Goal: Task Accomplishment & Management: Complete application form

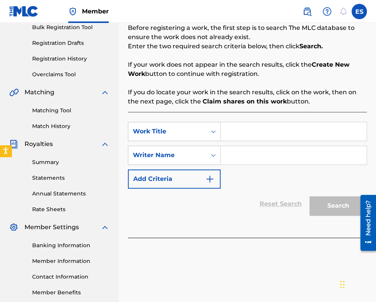
scroll to position [77, 0]
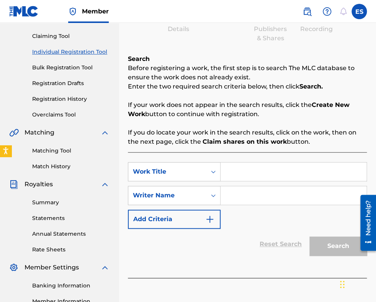
click at [329, 13] on img at bounding box center [326, 11] width 9 height 9
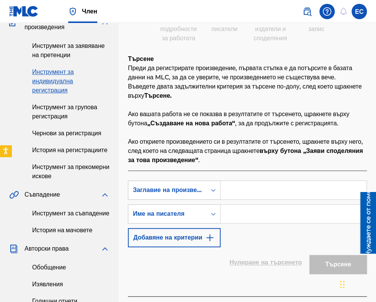
click at [300, 199] on input "Формуляр за търсене" at bounding box center [293, 190] width 146 height 18
click at [308, 15] on img at bounding box center [306, 11] width 9 height 9
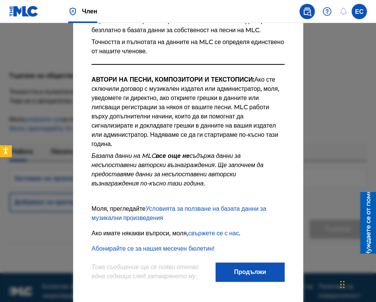
scroll to position [8, 0]
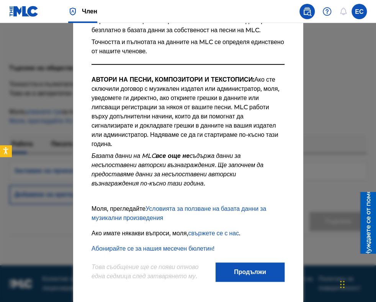
click at [359, 97] on div at bounding box center [188, 174] width 376 height 302
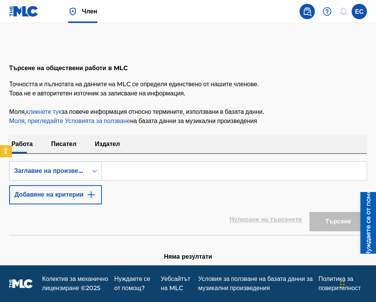
click at [309, 11] on img at bounding box center [306, 11] width 9 height 9
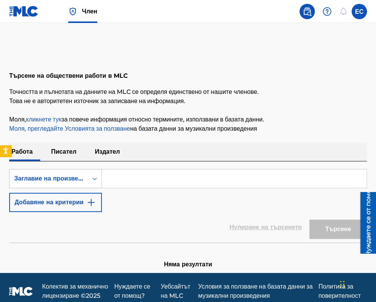
click at [324, 16] on img at bounding box center [326, 11] width 9 height 9
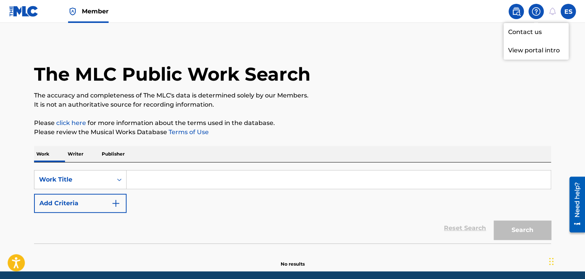
click at [375, 41] on main "The MLC Public Work Search The accuracy and completeness of The MLC's data is d…" at bounding box center [292, 147] width 585 height 249
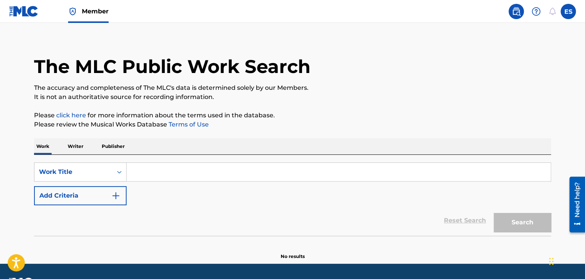
click at [15, 13] on img at bounding box center [23, 11] width 29 height 11
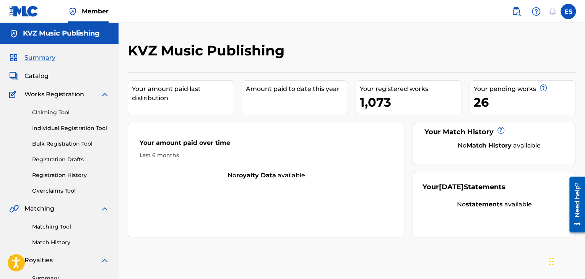
click at [84, 127] on link "Individual Registration Tool" at bounding box center [70, 128] width 77 height 8
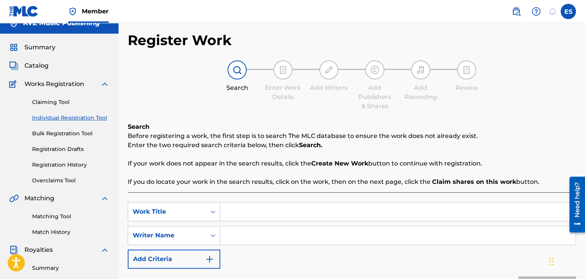
scroll to position [38, 0]
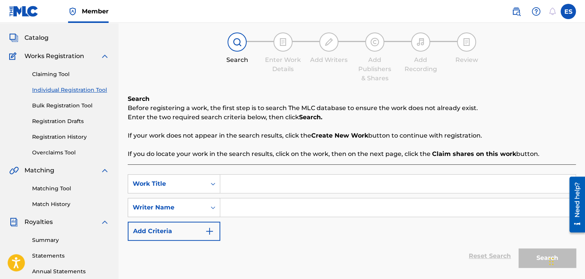
click at [75, 139] on link "Registration History" at bounding box center [70, 137] width 77 height 8
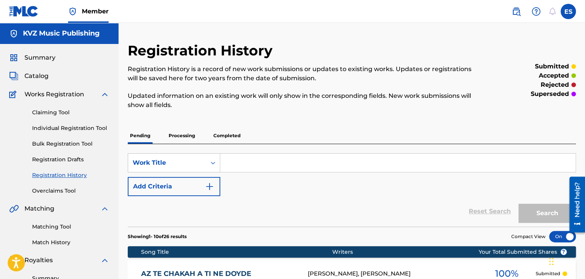
paste input "SUBOTA VECHER"
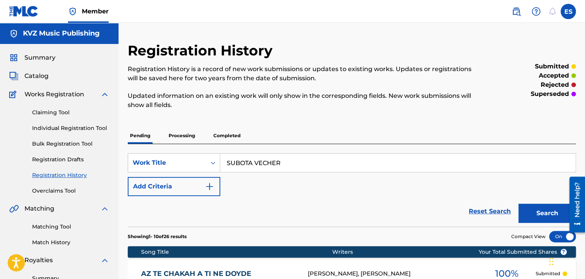
type input "SUBOTA VECHER"
drag, startPoint x: 70, startPoint y: 127, endPoint x: 119, endPoint y: 137, distance: 49.9
click at [70, 127] on link "Individual Registration Tool" at bounding box center [70, 128] width 77 height 8
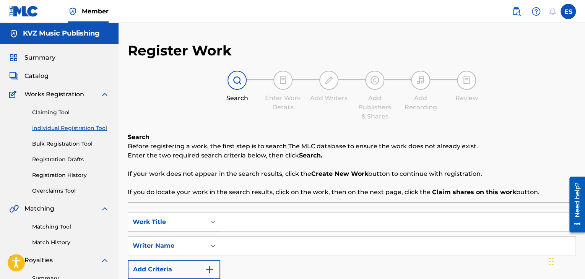
paste input "SUBOTA VECHER"
type input "SUBOTA VECHER"
click at [285, 244] on input "Search Form" at bounding box center [397, 246] width 355 height 18
paste input "[PERSON_NAME]"
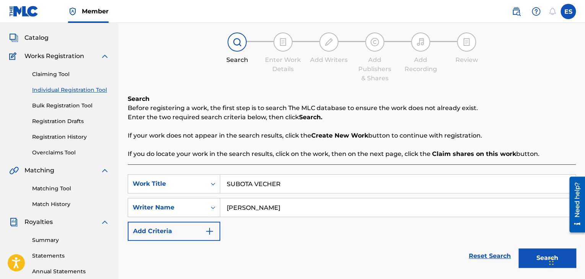
type input "[PERSON_NAME]"
drag, startPoint x: 574, startPoint y: 0, endPoint x: 372, endPoint y: 239, distance: 313.5
click at [372, 240] on div "SearchWithCriteriacd5c8ab6-0c9c-48f3-abaa-845401ba6ac3 Work Title SUBOTA VECHER…" at bounding box center [352, 207] width 448 height 67
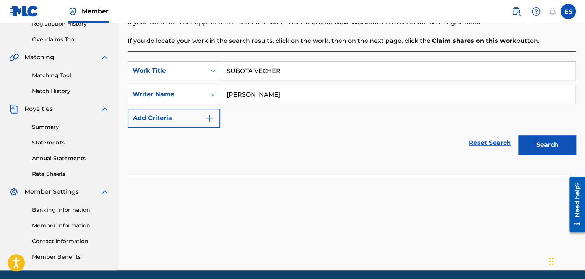
scroll to position [153, 0]
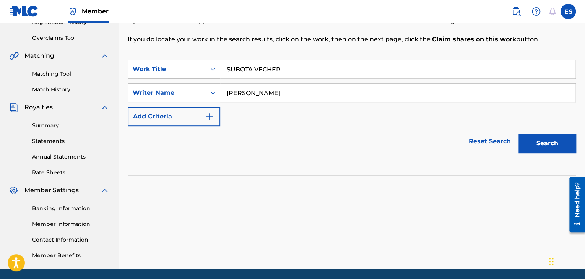
click at [229, 69] on input "SUBOTA VECHER" at bounding box center [397, 69] width 355 height 18
type input "SUBOTA VECHER"
click at [375, 137] on button "Search" at bounding box center [547, 143] width 57 height 19
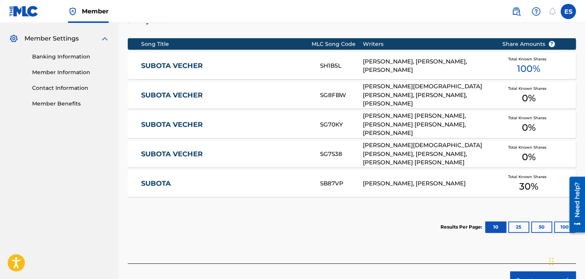
scroll to position [306, 0]
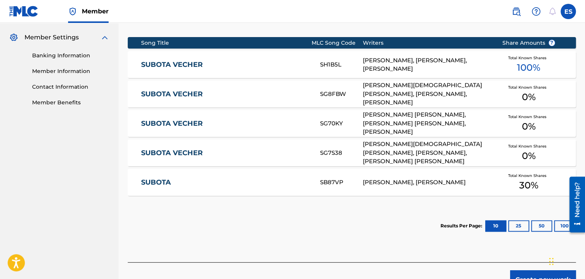
click at [233, 63] on link "SUBOTA VECHER" at bounding box center [225, 64] width 169 height 9
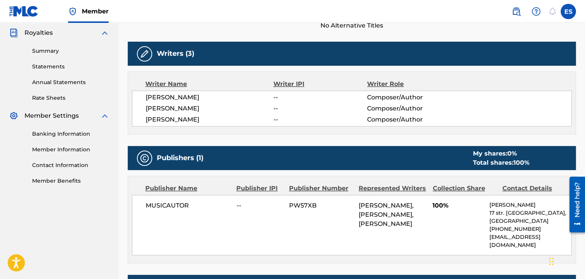
scroll to position [230, 0]
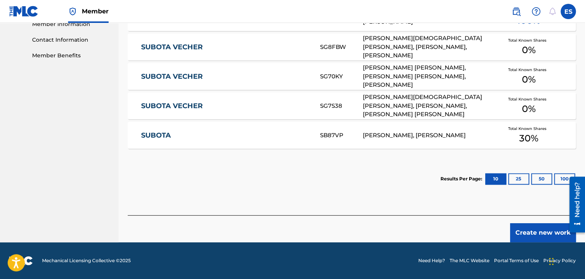
click at [375, 235] on button "Create new work" at bounding box center [543, 232] width 66 height 19
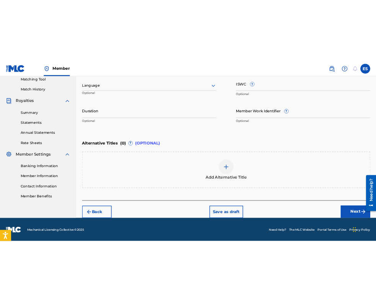
scroll to position [175, 0]
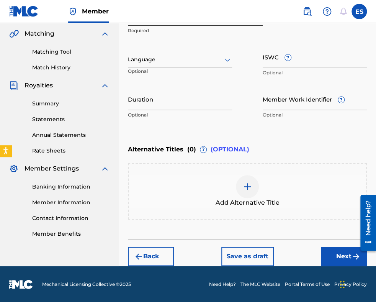
click at [197, 59] on div at bounding box center [180, 60] width 104 height 10
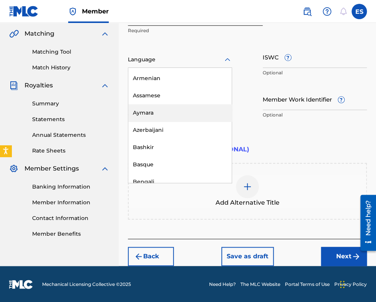
scroll to position [268, 0]
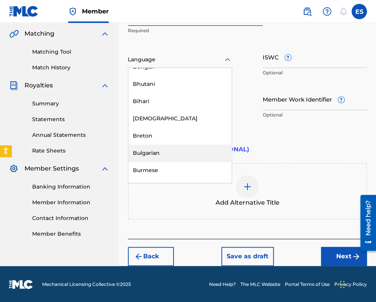
click at [174, 153] on div "Bulgarian" at bounding box center [179, 152] width 103 height 17
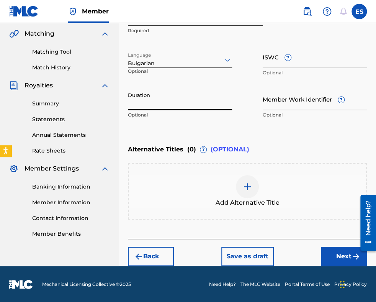
click at [202, 102] on input "Duration" at bounding box center [180, 99] width 104 height 22
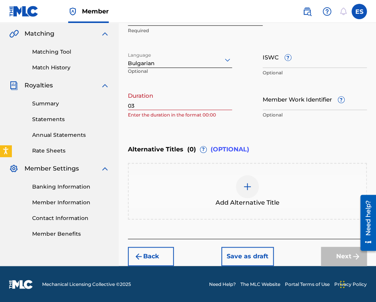
click at [202, 102] on input "03" at bounding box center [180, 99] width 104 height 22
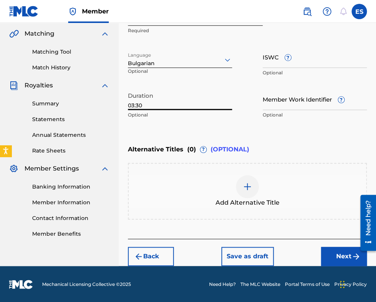
type input "03:30"
click at [247, 187] on img at bounding box center [247, 186] width 9 height 9
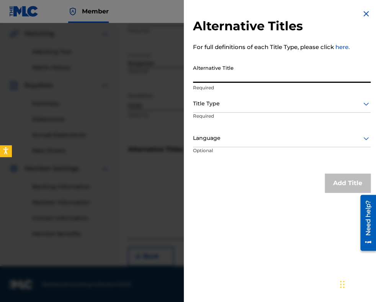
paste input "СЪБОТА ВЕЧЕР"
type input "СЪБОТА ВЕЧЕР"
click at [218, 101] on div at bounding box center [282, 104] width 178 height 10
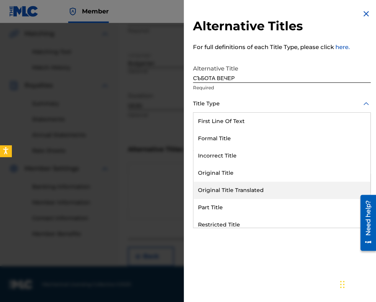
click at [242, 185] on div "Original Title Translated" at bounding box center [281, 189] width 177 height 17
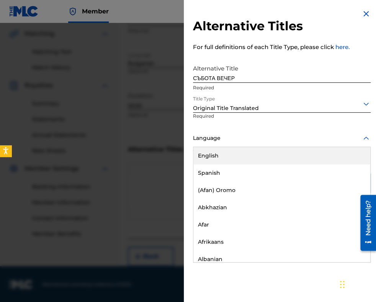
click at [236, 139] on div at bounding box center [282, 138] width 178 height 10
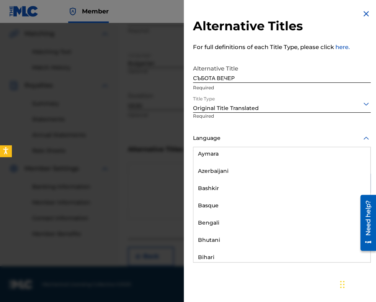
scroll to position [306, 0]
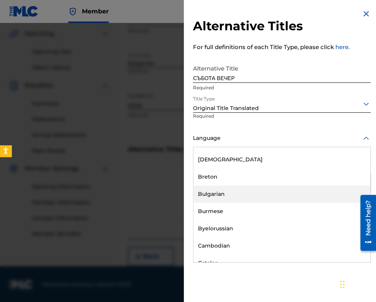
click at [250, 190] on div "Bulgarian" at bounding box center [281, 193] width 177 height 17
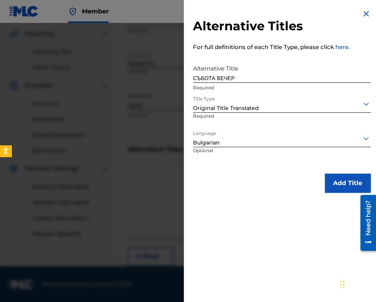
click at [329, 187] on button "Add Title" at bounding box center [347, 182] width 46 height 19
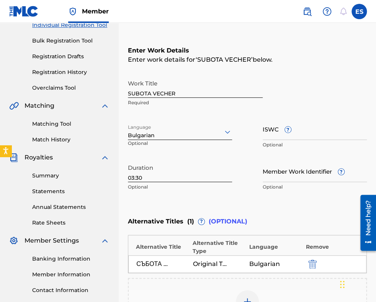
scroll to position [218, 0]
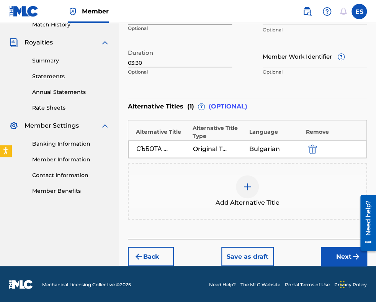
click at [339, 253] on button "Next" at bounding box center [344, 255] width 46 height 19
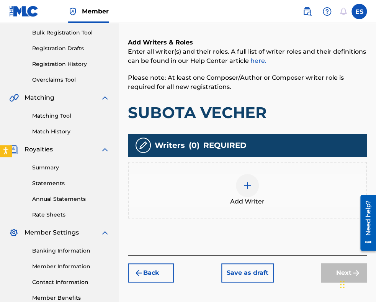
scroll to position [157, 0]
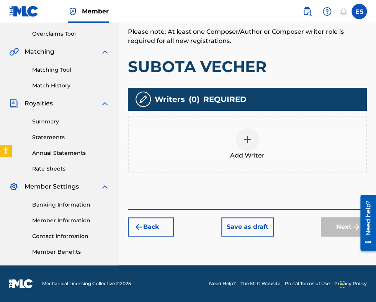
click at [248, 145] on div at bounding box center [247, 139] width 23 height 23
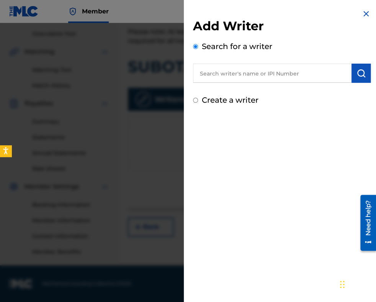
paste input "[PERSON_NAME] [PERSON_NAME][DEMOGRAPHIC_DATA]"
type input "[PERSON_NAME] [PERSON_NAME][DEMOGRAPHIC_DATA]"
click at [356, 71] on img "submit" at bounding box center [360, 72] width 9 height 9
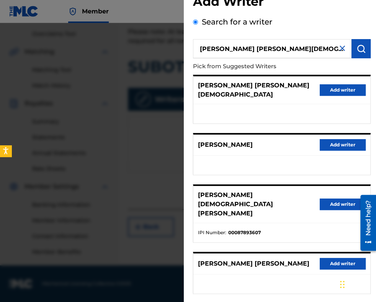
scroll to position [38, 0]
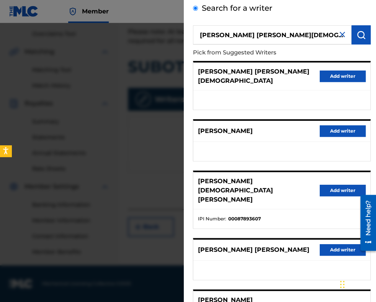
click at [323, 184] on button "Add writer" at bounding box center [342, 189] width 46 height 11
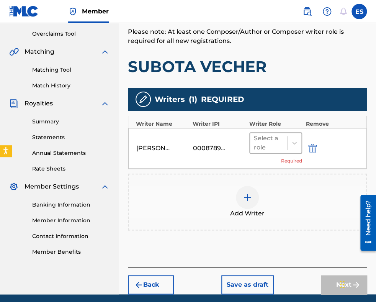
click at [267, 147] on div at bounding box center [268, 142] width 29 height 11
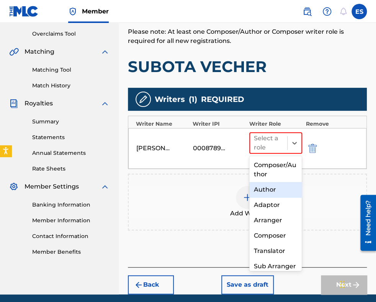
click at [260, 191] on div "Author" at bounding box center [275, 189] width 53 height 15
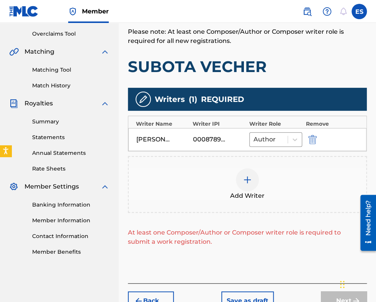
click at [243, 178] on img at bounding box center [247, 179] width 9 height 9
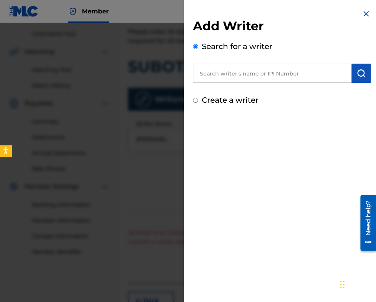
paste input "SPASOV VASIL METODIEV"
type input "SPASOV VASIL METODIEV"
click at [365, 75] on button "submit" at bounding box center [360, 73] width 19 height 19
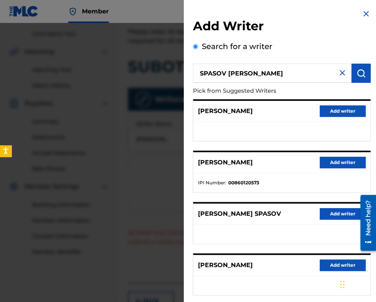
click at [334, 160] on button "Add writer" at bounding box center [342, 161] width 46 height 11
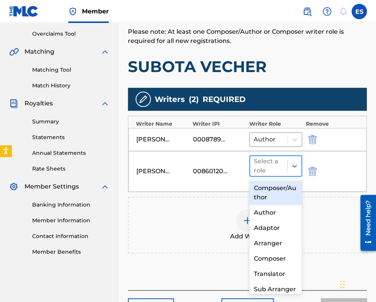
click at [266, 160] on div at bounding box center [268, 165] width 29 height 11
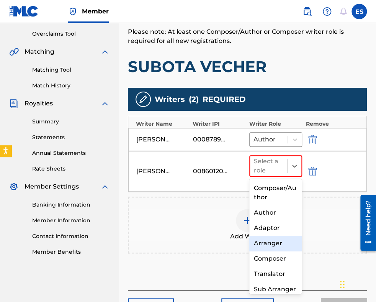
drag, startPoint x: 273, startPoint y: 241, endPoint x: 259, endPoint y: 199, distance: 44.2
click at [272, 241] on div "Arranger" at bounding box center [275, 242] width 53 height 15
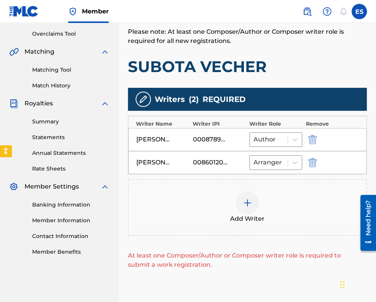
click at [246, 200] on img at bounding box center [247, 202] width 9 height 9
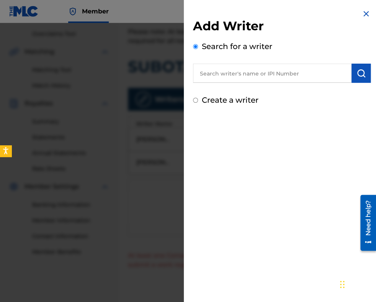
paste input "[PERSON_NAME]"
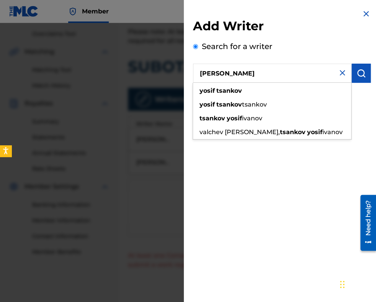
type input "[PERSON_NAME]"
click at [357, 70] on img "submit" at bounding box center [360, 72] width 9 height 9
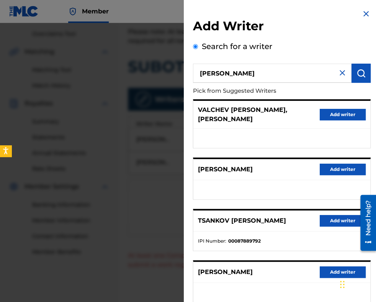
click at [337, 68] on img at bounding box center [341, 72] width 9 height 9
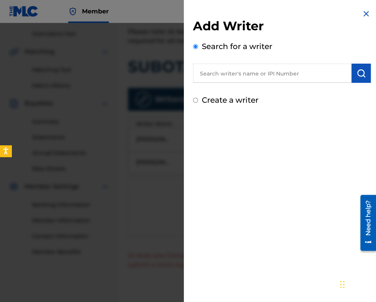
paste input "00087889792"
type input "00087889792"
click at [356, 77] on img "submit" at bounding box center [360, 72] width 9 height 9
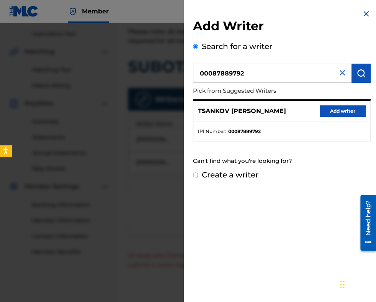
click at [349, 115] on button "Add writer" at bounding box center [342, 110] width 46 height 11
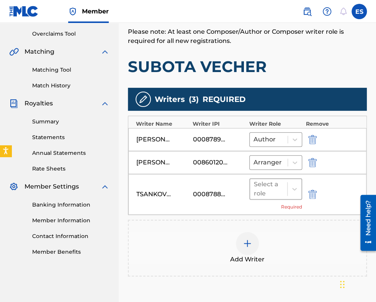
click at [272, 191] on div at bounding box center [268, 188] width 29 height 11
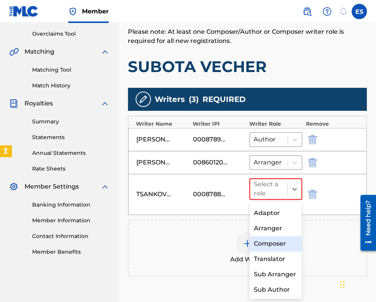
click at [269, 246] on div "Composer" at bounding box center [275, 243] width 53 height 15
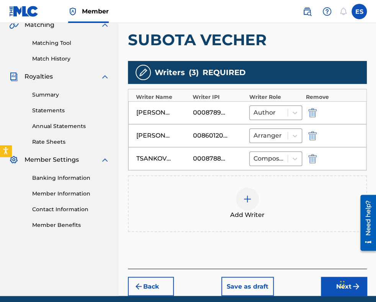
scroll to position [196, 0]
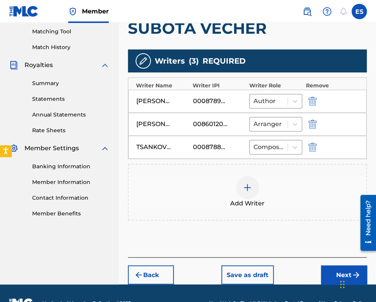
click at [337, 273] on button "Next" at bounding box center [344, 274] width 46 height 19
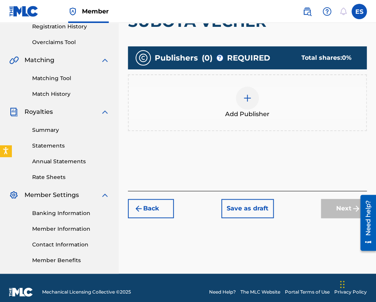
scroll to position [149, 0]
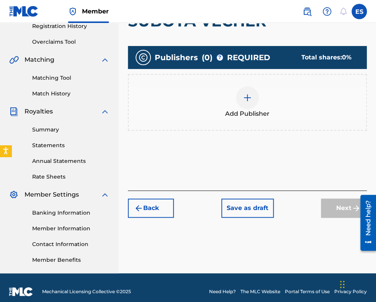
click at [249, 106] on div at bounding box center [247, 97] width 23 height 23
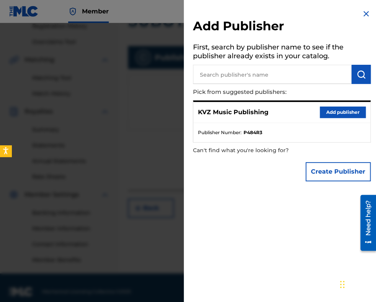
click at [336, 112] on button "Add publisher" at bounding box center [342, 111] width 46 height 11
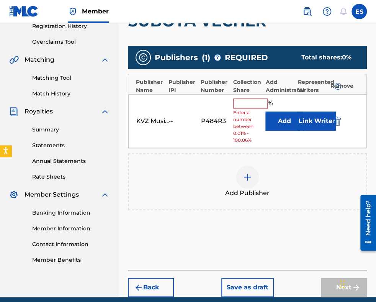
click at [257, 103] on input "text" at bounding box center [250, 103] width 34 height 10
click at [249, 106] on input "text" at bounding box center [250, 103] width 34 height 10
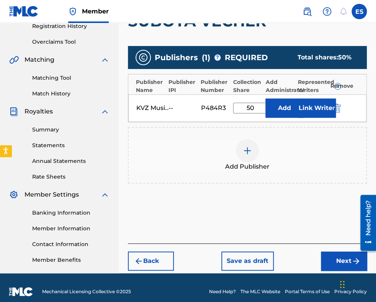
type input "50.00"
click at [333, 257] on button "Next" at bounding box center [344, 260] width 46 height 19
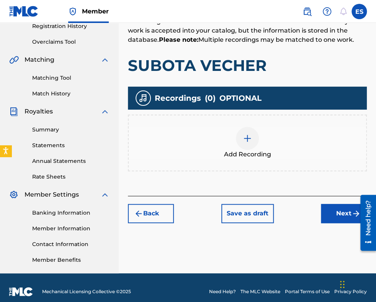
click at [251, 138] on img at bounding box center [247, 138] width 9 height 9
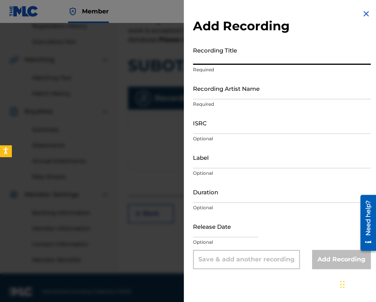
paste input "SUBOTA VECHER"
click at [195, 59] on input "SUBOTA VECHER" at bounding box center [282, 54] width 178 height 22
type input "SUBOTA VECHER"
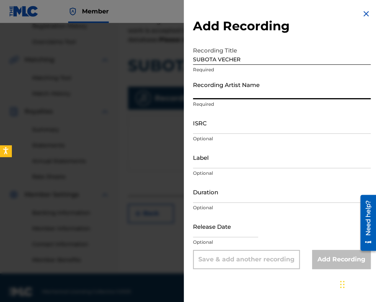
paste input "AMALIYA & BIG BAND NA BNR"
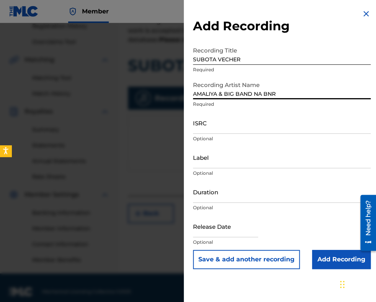
type input "AMALIYA & BIG BAND NA BNR"
click at [220, 194] on input "Duration" at bounding box center [282, 192] width 178 height 22
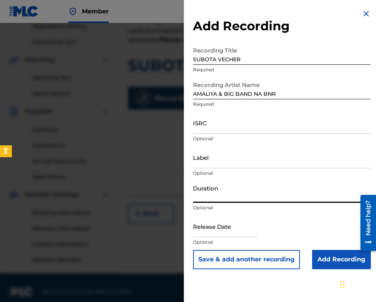
type input "03:30"
click at [326, 259] on input "Add Recording" at bounding box center [341, 258] width 59 height 19
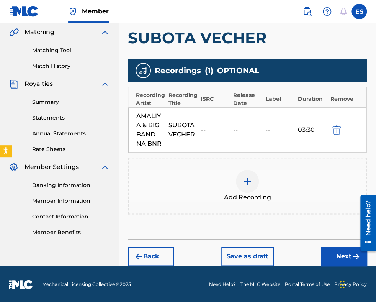
click at [336, 254] on button "Next" at bounding box center [344, 255] width 46 height 19
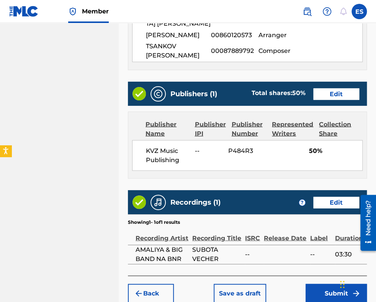
scroll to position [479, 0]
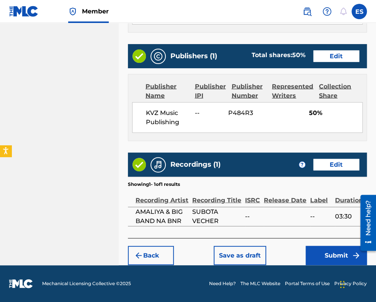
click at [312, 251] on button "Submit" at bounding box center [335, 255] width 61 height 19
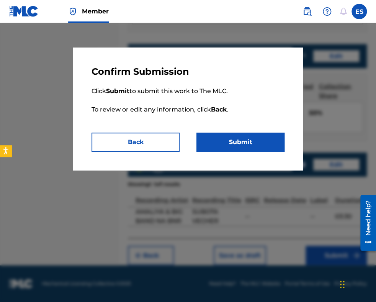
click at [258, 146] on button "Submit" at bounding box center [240, 141] width 88 height 19
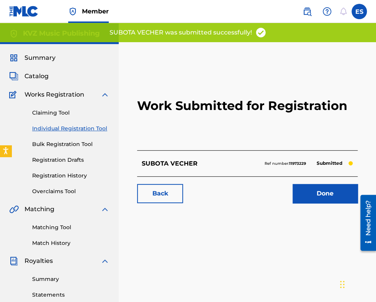
drag, startPoint x: 85, startPoint y: 124, endPoint x: 111, endPoint y: 139, distance: 30.0
click at [85, 124] on link "Individual Registration Tool" at bounding box center [70, 128] width 77 height 8
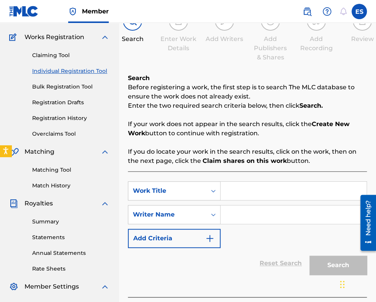
scroll to position [115, 0]
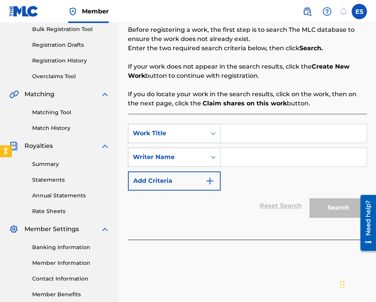
click at [254, 139] on input "Search Form" at bounding box center [293, 133] width 146 height 18
paste input "SUBOTA VECHER"
type input "SUBOTA VECHER"
click at [251, 159] on input "Search Form" at bounding box center [293, 157] width 146 height 18
paste input "[PERSON_NAME]"
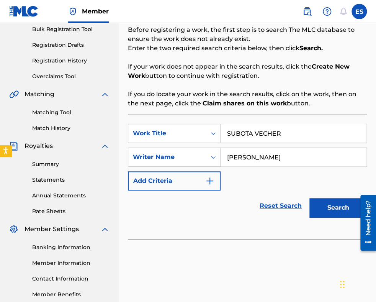
type input "[PERSON_NAME]"
click at [230, 131] on input "SUBOTA VECHER" at bounding box center [293, 133] width 146 height 18
type input "SUBOTA VECHER"
click at [329, 205] on button "Search" at bounding box center [337, 207] width 57 height 19
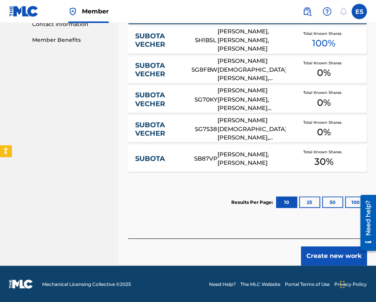
click at [334, 252] on button "Create new work" at bounding box center [334, 255] width 66 height 19
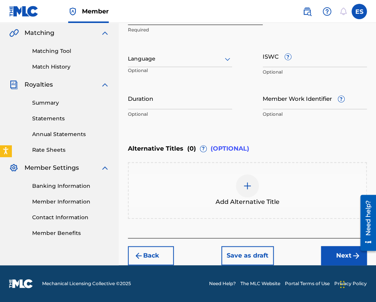
scroll to position [175, 0]
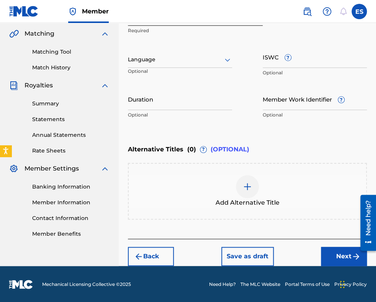
drag, startPoint x: 177, startPoint y: 60, endPoint x: 179, endPoint y: 67, distance: 6.7
click at [177, 60] on div at bounding box center [180, 60] width 104 height 10
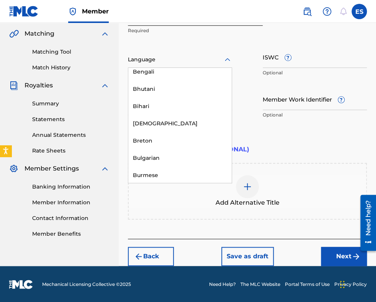
scroll to position [268, 0]
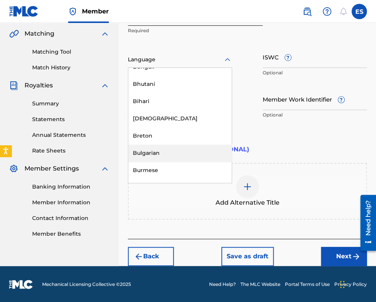
click at [166, 149] on div "Bulgarian" at bounding box center [179, 152] width 103 height 17
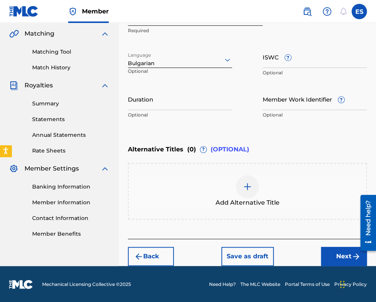
scroll to position [99, 0]
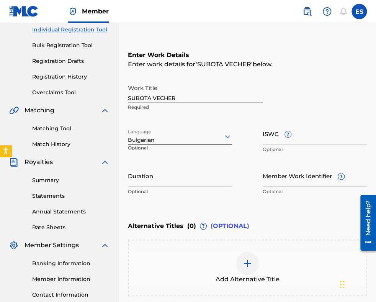
click at [154, 181] on input "Duration" at bounding box center [180, 176] width 104 height 22
type input "04:00"
click at [243, 259] on img at bounding box center [247, 262] width 9 height 9
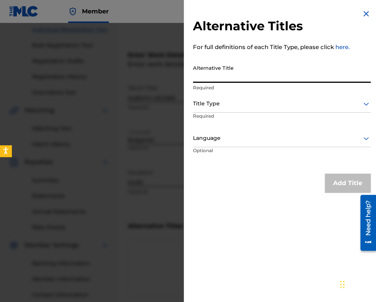
paste input "СЪБОТА ВЕЧЕР"
type input "СЪБОТА ВЕЧЕР"
click at [301, 102] on div at bounding box center [282, 104] width 178 height 10
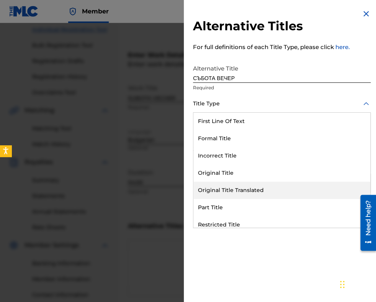
drag, startPoint x: 272, startPoint y: 190, endPoint x: 272, endPoint y: 184, distance: 5.8
click at [272, 189] on div "Original Title Translated" at bounding box center [281, 189] width 177 height 17
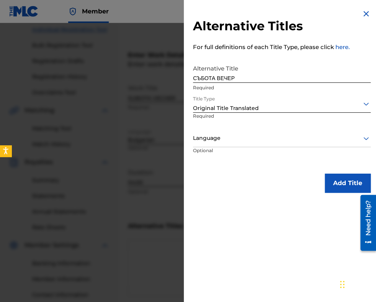
click at [269, 134] on div at bounding box center [282, 138] width 178 height 10
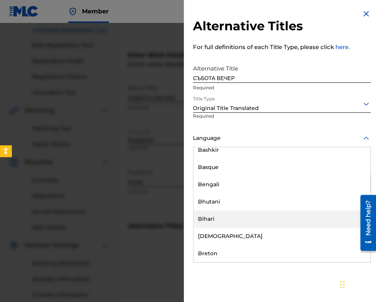
scroll to position [306, 0]
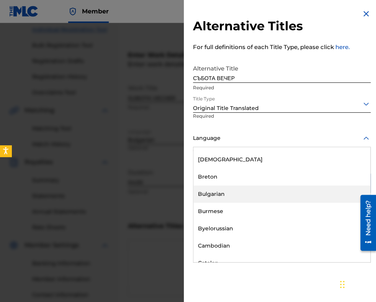
click at [231, 196] on div "Bulgarian" at bounding box center [281, 193] width 177 height 17
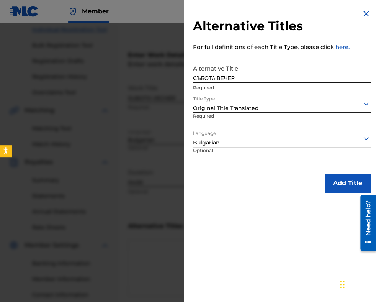
click at [336, 188] on button "Add Title" at bounding box center [347, 182] width 46 height 19
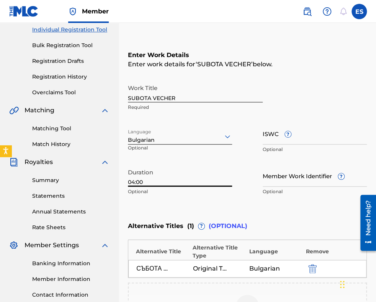
click at [170, 173] on input "04:00" at bounding box center [180, 176] width 104 height 22
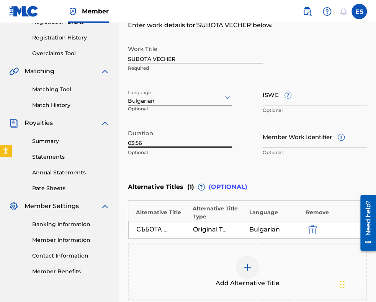
scroll to position [214, 0]
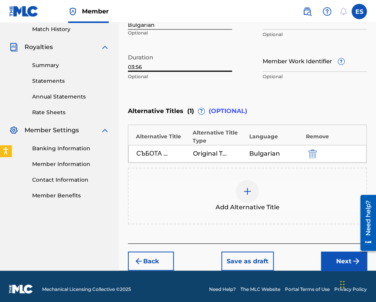
type input "03:56"
click at [328, 259] on button "Next" at bounding box center [344, 260] width 46 height 19
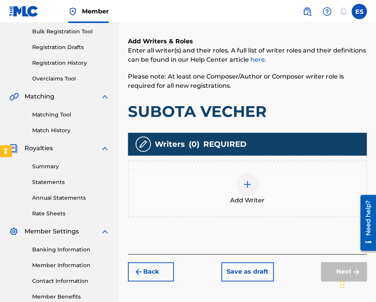
scroll to position [149, 0]
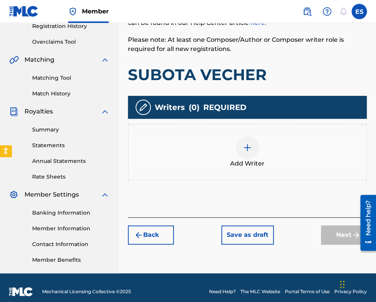
click at [251, 148] on img at bounding box center [247, 147] width 9 height 9
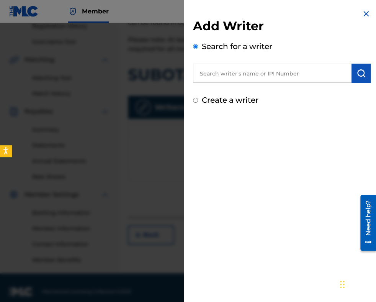
paste input "[PERSON_NAME] [PERSON_NAME][DEMOGRAPHIC_DATA]"
type input "[PERSON_NAME] [PERSON_NAME][DEMOGRAPHIC_DATA]"
click at [356, 71] on img "submit" at bounding box center [360, 72] width 9 height 9
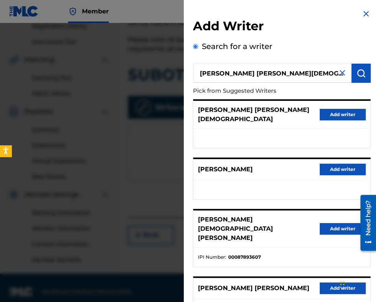
click at [340, 223] on button "Add writer" at bounding box center [342, 228] width 46 height 11
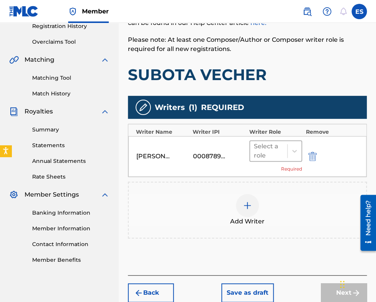
click at [273, 150] on div at bounding box center [268, 150] width 29 height 11
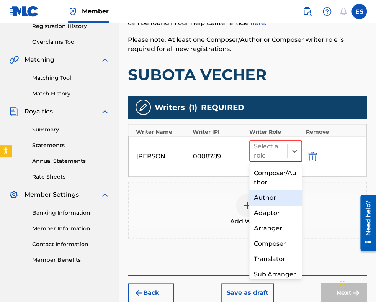
click at [267, 199] on div "Author" at bounding box center [275, 197] width 53 height 15
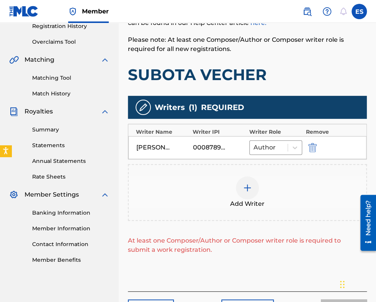
click at [250, 188] on img at bounding box center [247, 187] width 9 height 9
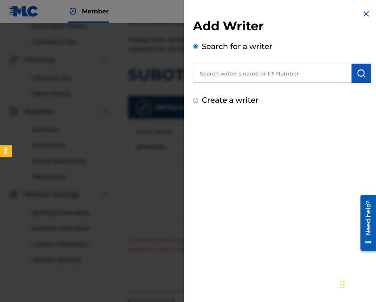
paste input "ARABADJIEV [PERSON_NAME]"
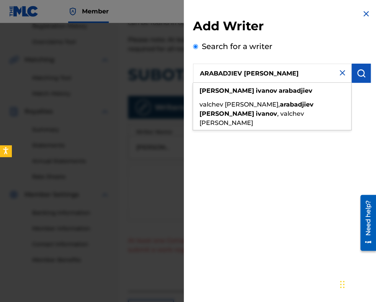
type input "ARABADJIEV [PERSON_NAME]"
click at [356, 70] on img "submit" at bounding box center [360, 72] width 9 height 9
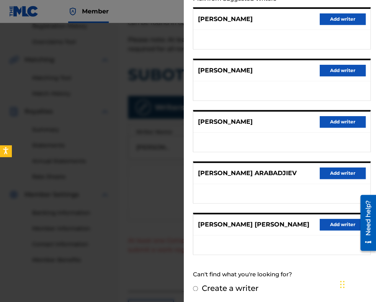
scroll to position [15, 0]
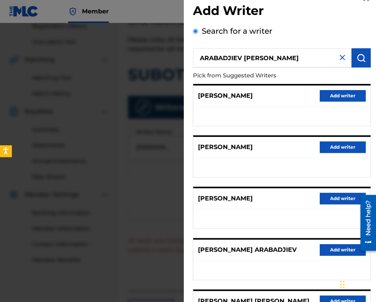
drag, startPoint x: 341, startPoint y: 57, endPoint x: 295, endPoint y: 57, distance: 46.3
click at [341, 57] on img at bounding box center [341, 57] width 9 height 9
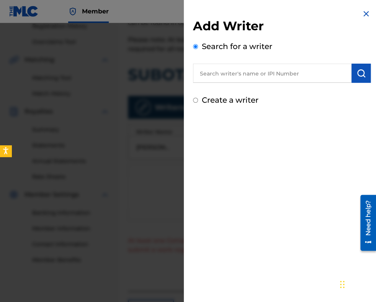
drag, startPoint x: 289, startPoint y: 57, endPoint x: 227, endPoint y: 72, distance: 64.6
paste input "90001 15 79 42"
click at [202, 74] on input "90001 15 79 42" at bounding box center [272, 73] width 158 height 19
click at [220, 72] on input "90001 15 79 42" at bounding box center [272, 73] width 158 height 19
click at [226, 71] on input "9000115 79 42" at bounding box center [272, 73] width 158 height 19
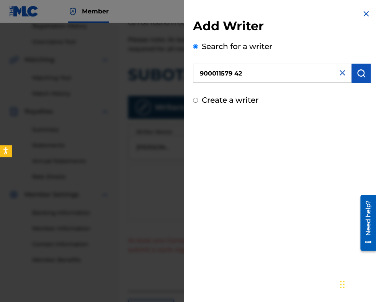
click at [234, 73] on input "900011579 42" at bounding box center [272, 73] width 158 height 19
click at [358, 71] on img "submit" at bounding box center [360, 72] width 9 height 9
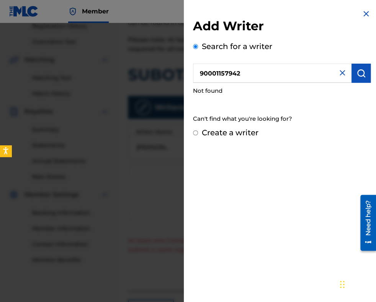
click at [199, 73] on input "90001157942" at bounding box center [272, 73] width 158 height 19
type input "090001157942"
click at [363, 75] on button "submit" at bounding box center [360, 73] width 19 height 19
drag, startPoint x: 246, startPoint y: 70, endPoint x: 152, endPoint y: 71, distance: 94.9
click at [152, 70] on div "Add Writer Search for a writer 090001157942 Not found Can't find what you're lo…" at bounding box center [188, 162] width 376 height 279
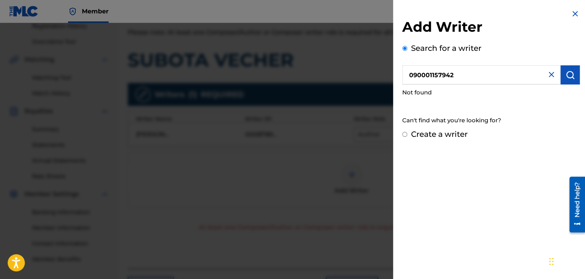
click at [375, 138] on label "Create a writer" at bounding box center [439, 134] width 57 height 9
radio input "true"
click at [375, 137] on input "Create a writer" at bounding box center [405, 134] width 5 height 5
radio input "false"
radio input "true"
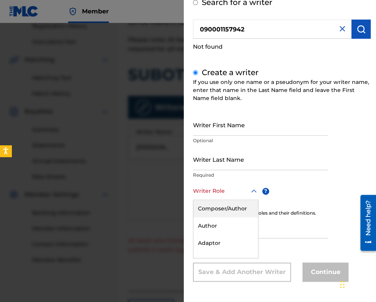
scroll to position [44, 0]
drag, startPoint x: 231, startPoint y: 192, endPoint x: 305, endPoint y: 217, distance: 77.6
click at [310, 220] on input "IPI" at bounding box center [260, 227] width 135 height 22
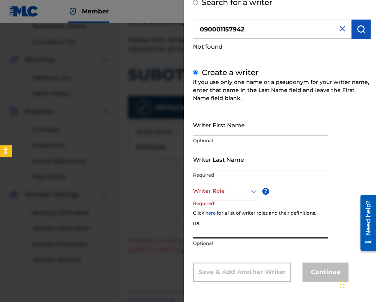
paste input "090001157942"
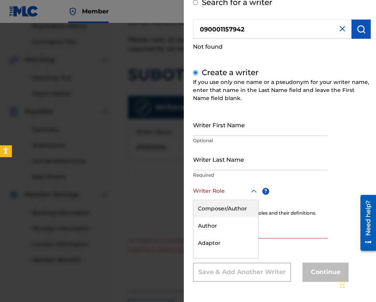
click at [214, 193] on div at bounding box center [225, 191] width 65 height 10
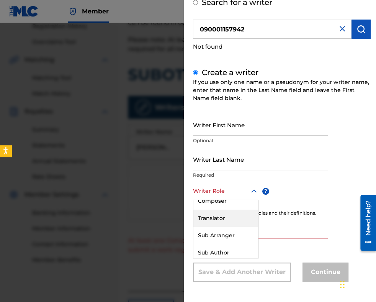
scroll to position [38, 0]
click at [220, 224] on div "Arranger" at bounding box center [225, 221] width 65 height 17
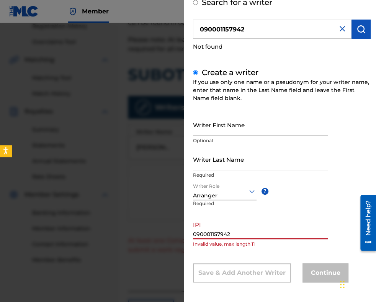
click at [196, 237] on input "090001157942" at bounding box center [260, 228] width 135 height 22
type input "90001157942"
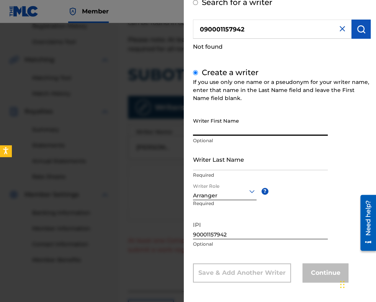
paste input "ARABADJIEV [PERSON_NAME]"
drag, startPoint x: 231, startPoint y: 129, endPoint x: 124, endPoint y: 107, distance: 109.4
click at [168, 121] on div "Add Writer Search for a writer 090001157942 Not found Create a writer If you us…" at bounding box center [188, 162] width 376 height 279
type input "[PERSON_NAME]"
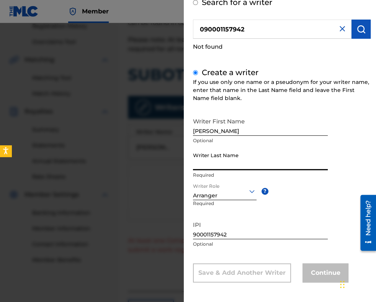
click at [217, 161] on input "Writer Last Name" at bounding box center [260, 159] width 135 height 22
paste input "ARABADJIEV [PERSON_NAME]"
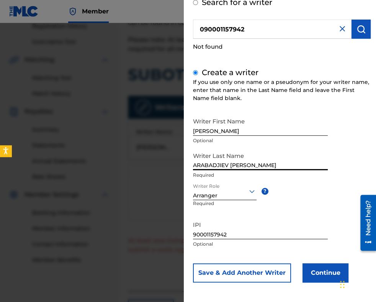
type input "ARABADJIEV [PERSON_NAME]"
drag, startPoint x: 220, startPoint y: 129, endPoint x: 407, endPoint y: 137, distance: 187.7
click at [375, 137] on html "Accessibility Screen-Reader Guide, Feedback, and Issue Reporting | New window M…" at bounding box center [188, 2] width 376 height 302
type input "[PERSON_NAME]"
click at [257, 165] on input "ARABADJIEV [PERSON_NAME]" at bounding box center [260, 159] width 135 height 22
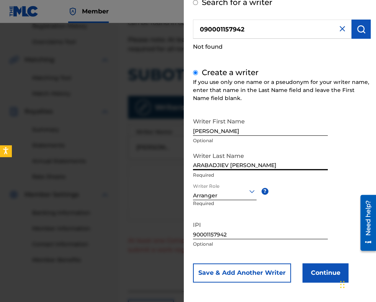
drag, startPoint x: 256, startPoint y: 163, endPoint x: 272, endPoint y: 163, distance: 16.5
click at [279, 163] on input "ARABADJIEV [PERSON_NAME]" at bounding box center [260, 159] width 135 height 22
click at [193, 164] on input "ARABADJIEV NIKOLAY" at bounding box center [260, 159] width 135 height 22
paste input "IVANOV"
drag, startPoint x: 253, startPoint y: 163, endPoint x: 300, endPoint y: 167, distance: 47.7
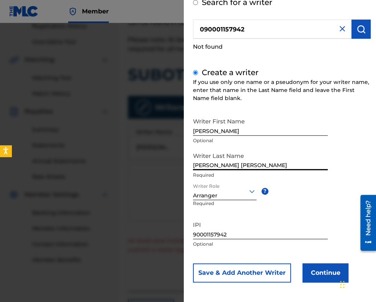
click at [300, 167] on input "IVANOV ARABADJIEV NIKOLAY" at bounding box center [260, 159] width 135 height 22
type input "[PERSON_NAME]"
click at [324, 268] on button "Continue" at bounding box center [325, 272] width 46 height 19
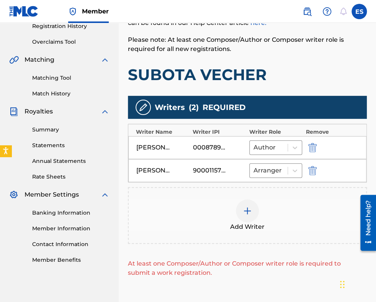
click at [251, 211] on img at bounding box center [247, 210] width 9 height 9
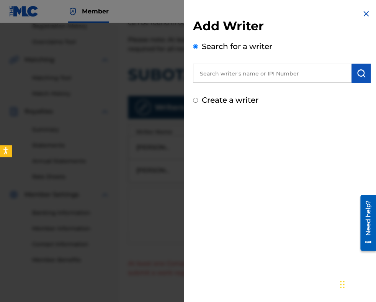
paste input "00087889792"
type input "00087889792"
click at [361, 74] on img "submit" at bounding box center [360, 72] width 9 height 9
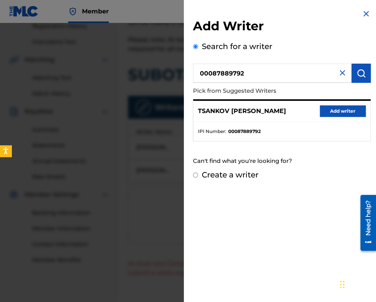
drag, startPoint x: 341, startPoint y: 104, endPoint x: 340, endPoint y: 109, distance: 5.2
click at [341, 106] on button "Add writer" at bounding box center [342, 110] width 46 height 11
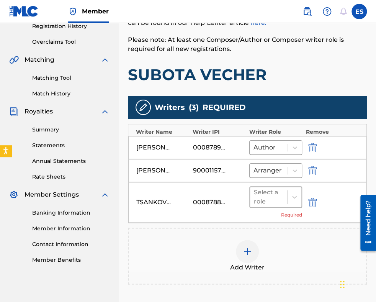
click at [282, 200] on div at bounding box center [268, 196] width 29 height 11
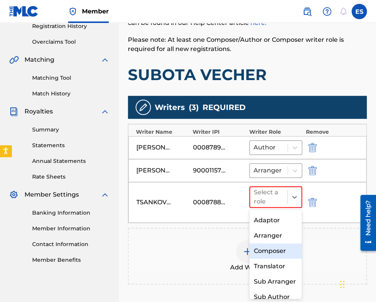
drag, startPoint x: 272, startPoint y: 251, endPoint x: 278, endPoint y: 247, distance: 8.0
click at [272, 251] on div "Composer" at bounding box center [275, 250] width 53 height 15
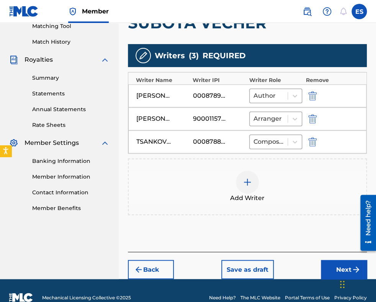
scroll to position [214, 0]
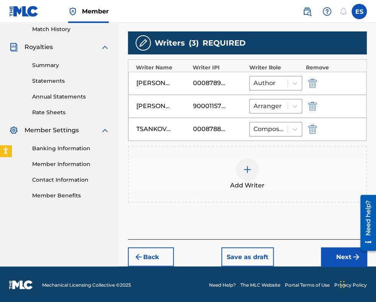
click at [324, 253] on button "Next" at bounding box center [344, 256] width 46 height 19
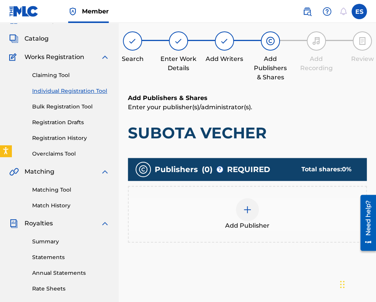
scroll to position [34, 0]
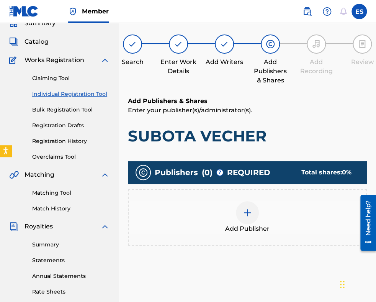
click at [250, 216] on img at bounding box center [247, 212] width 9 height 9
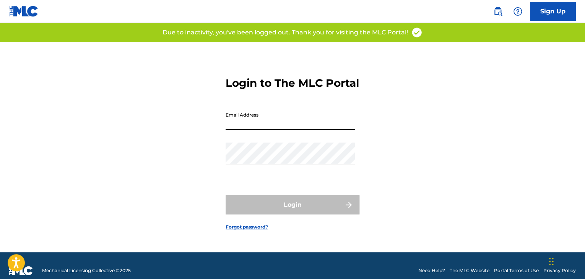
click at [282, 130] on input "Email Address" at bounding box center [290, 119] width 129 height 22
type input "[EMAIL_ADDRESS][DOMAIN_NAME]"
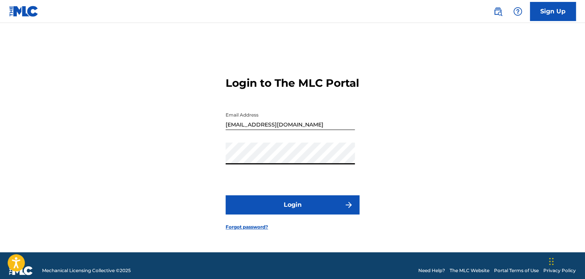
click at [254, 209] on button "Login" at bounding box center [293, 205] width 134 height 19
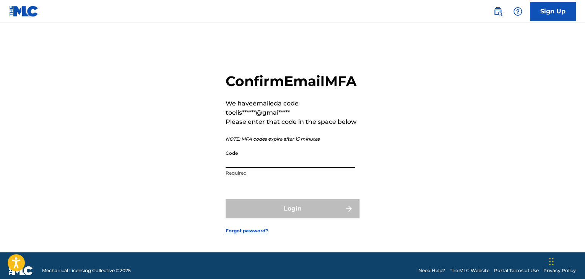
paste input "383391"
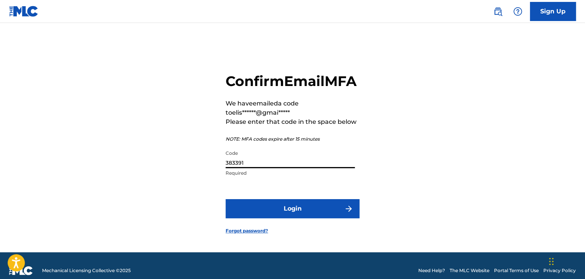
type input "383391"
click at [288, 218] on button "Login" at bounding box center [293, 208] width 134 height 19
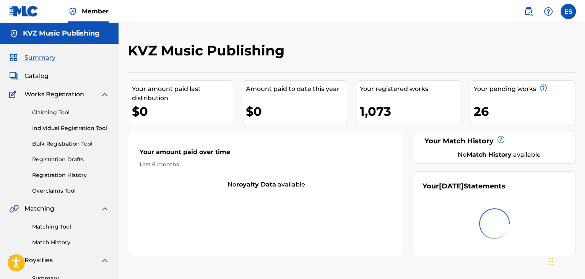
click at [59, 129] on link "Individual Registration Tool" at bounding box center [70, 128] width 77 height 8
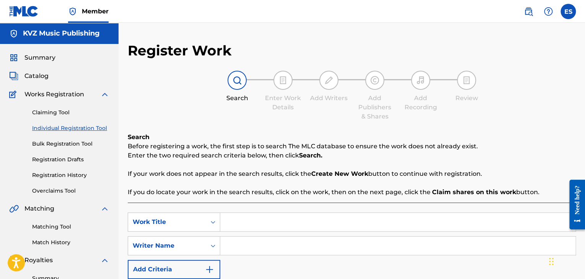
paste input "SUBOTA VECHER"
type input "SUBOTA VECHER"
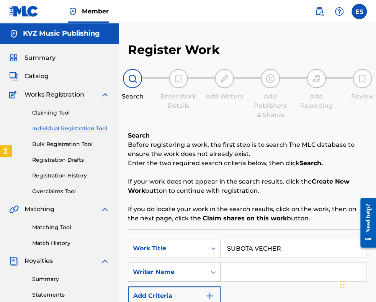
scroll to position [115, 0]
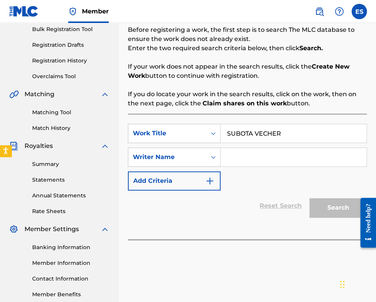
click at [238, 159] on input "Search Form" at bounding box center [293, 157] width 146 height 18
paste input "[PERSON_NAME]"
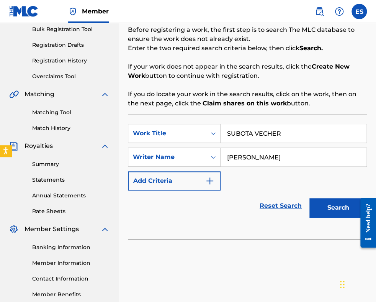
type input "[PERSON_NAME]"
drag, startPoint x: 227, startPoint y: 130, endPoint x: 230, endPoint y: 126, distance: 4.7
click at [229, 128] on input "SUBOTA VECHER" at bounding box center [293, 133] width 146 height 18
type input "SUBOTA VECHER"
click at [335, 207] on button "Search" at bounding box center [337, 207] width 57 height 19
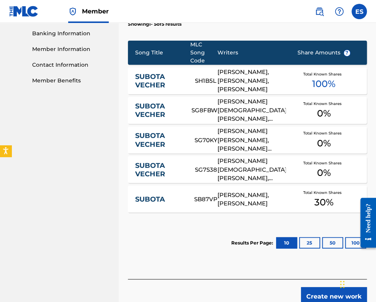
scroll to position [369, 0]
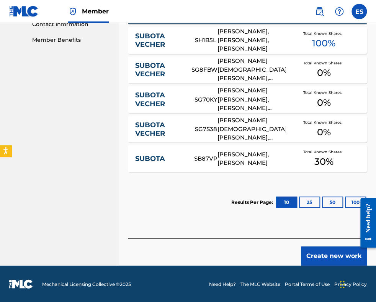
click at [337, 255] on button "Create new work" at bounding box center [334, 255] width 66 height 19
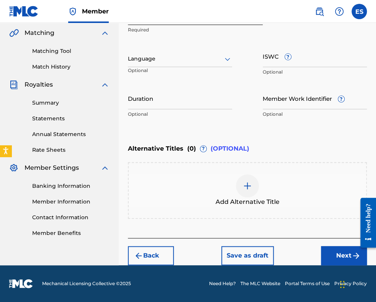
scroll to position [175, 0]
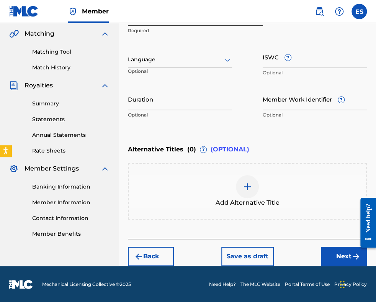
click at [175, 59] on div at bounding box center [180, 60] width 104 height 10
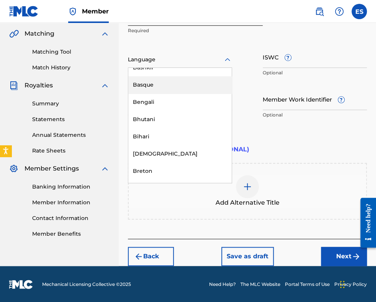
scroll to position [268, 0]
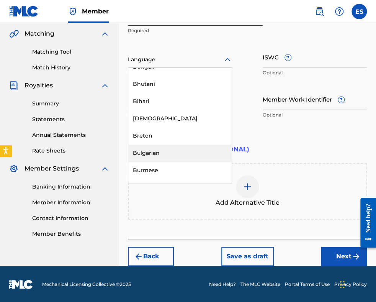
click at [161, 154] on div "Bulgarian" at bounding box center [179, 152] width 103 height 17
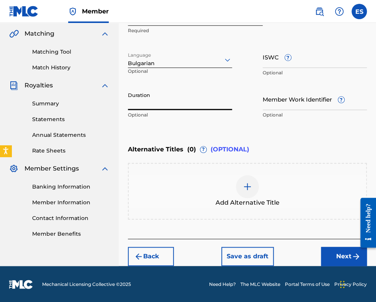
click at [155, 103] on input "Duration" at bounding box center [180, 99] width 104 height 22
type input "03:57"
click at [248, 184] on img at bounding box center [247, 186] width 9 height 9
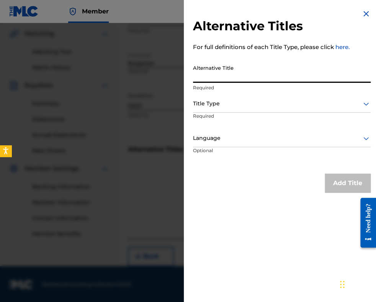
paste input "СЪБОТА ВЕЧЕР"
type input "СЪБОТА ВЕЧЕР"
drag, startPoint x: 256, startPoint y: 102, endPoint x: 256, endPoint y: 108, distance: 5.7
click at [256, 104] on div at bounding box center [282, 104] width 178 height 10
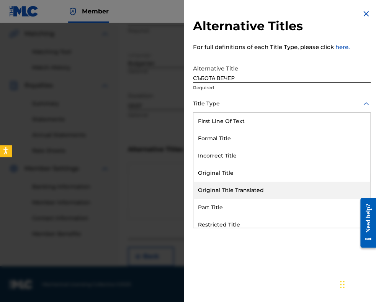
drag, startPoint x: 259, startPoint y: 187, endPoint x: 251, endPoint y: 150, distance: 37.1
click at [259, 186] on div "Original Title Translated" at bounding box center [281, 189] width 177 height 17
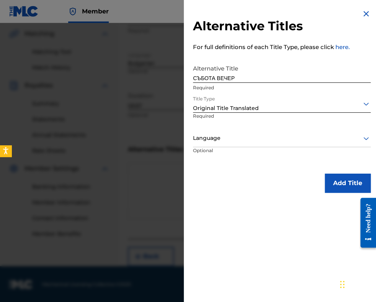
click at [251, 140] on div at bounding box center [282, 138] width 178 height 10
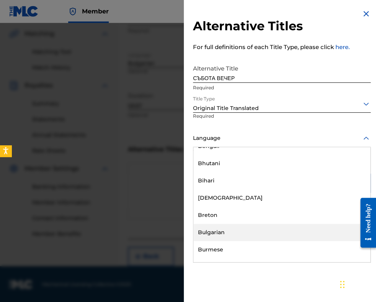
click at [242, 225] on div "Bulgarian" at bounding box center [281, 231] width 177 height 17
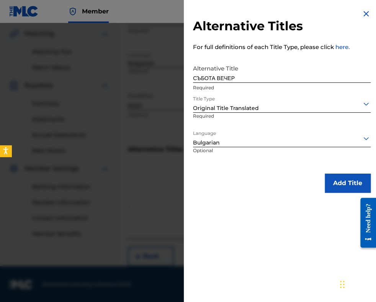
click at [329, 179] on button "Add Title" at bounding box center [347, 182] width 46 height 19
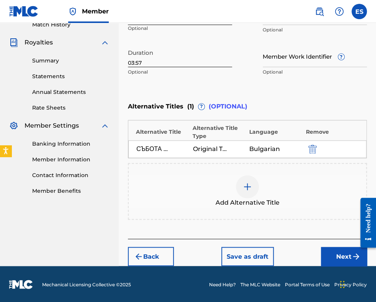
click at [321, 257] on button "Next" at bounding box center [344, 255] width 46 height 19
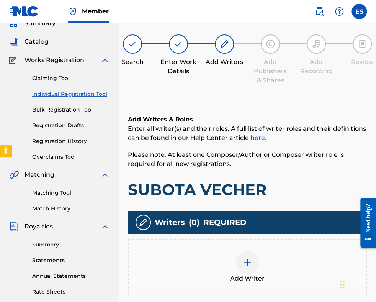
scroll to position [157, 0]
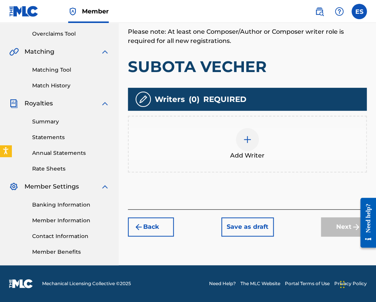
click at [240, 138] on div at bounding box center [247, 139] width 23 height 23
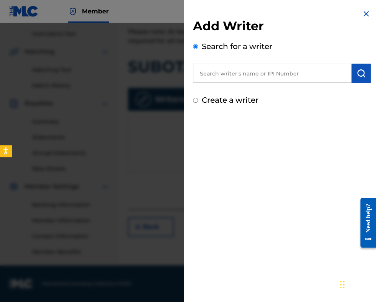
paste input "[PERSON_NAME] [PERSON_NAME][DEMOGRAPHIC_DATA]"
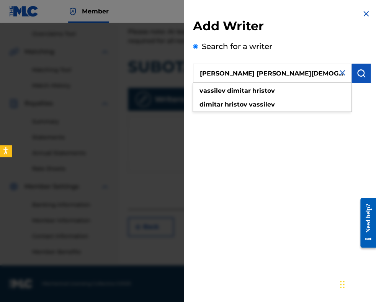
type input "[PERSON_NAME] [PERSON_NAME][DEMOGRAPHIC_DATA]"
click at [356, 72] on img "submit" at bounding box center [360, 72] width 9 height 9
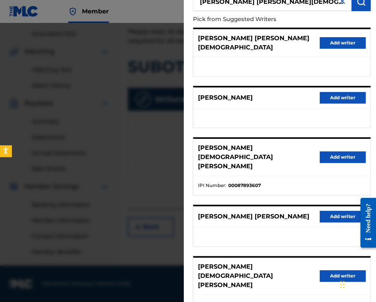
scroll to position [77, 0]
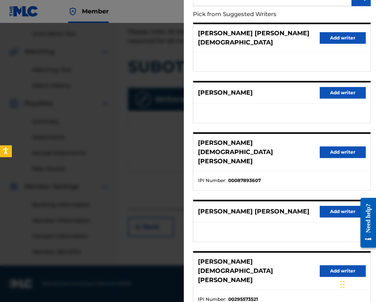
click at [335, 146] on button "Add writer" at bounding box center [342, 151] width 46 height 11
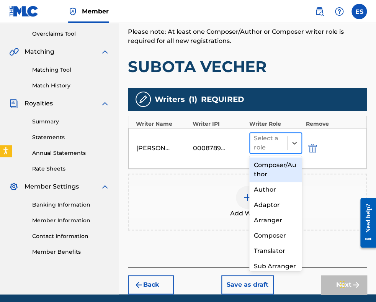
click at [282, 146] on div at bounding box center [268, 142] width 29 height 11
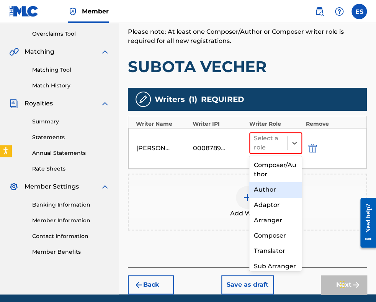
click at [274, 186] on div "Author" at bounding box center [275, 189] width 53 height 15
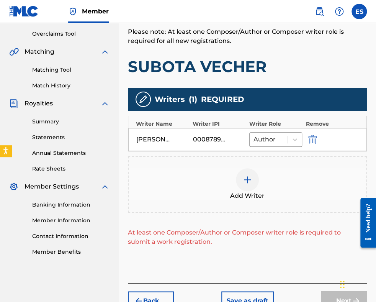
click at [251, 178] on img at bounding box center [247, 179] width 9 height 9
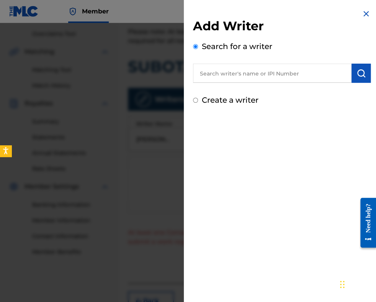
paste input "ARABADJIEV [PERSON_NAME]"
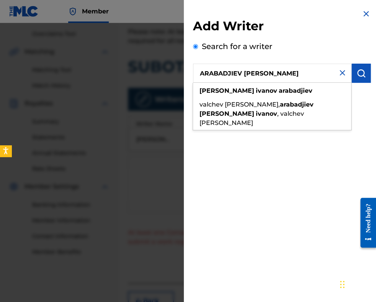
type input "ARABADJIEV [PERSON_NAME]"
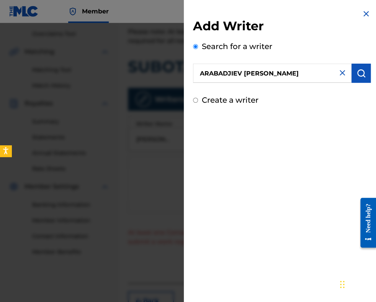
click at [358, 78] on button "submit" at bounding box center [360, 73] width 19 height 19
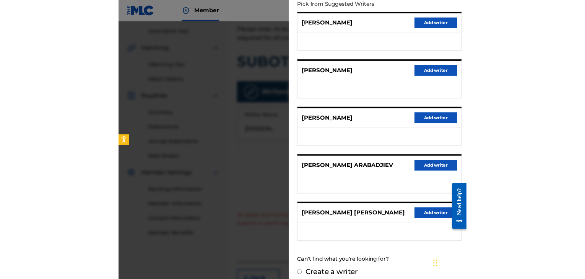
scroll to position [92, 0]
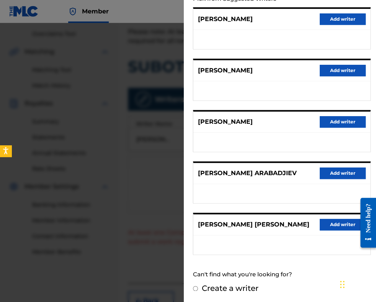
click at [254, 274] on div "Can't find what you're looking for?" at bounding box center [282, 274] width 178 height 16
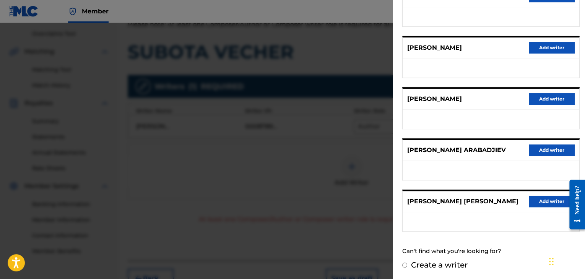
click at [375, 261] on label "Create a writer" at bounding box center [439, 265] width 57 height 9
radio input "true"
click at [375, 263] on input "Create a writer" at bounding box center [405, 265] width 5 height 5
radio input "false"
radio input "true"
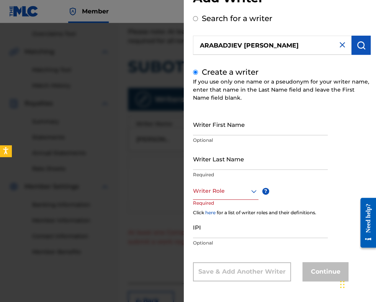
scroll to position [28, 0]
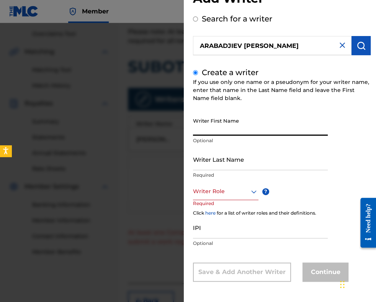
paste input "ARABADJIEV [PERSON_NAME]"
type input "ARABADJIEV [PERSON_NAME]"
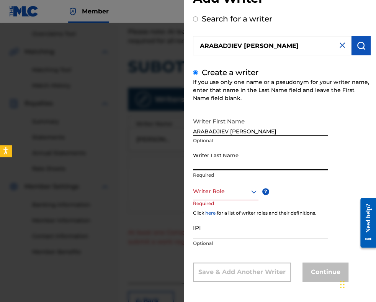
paste input "ARABADJIEV [PERSON_NAME]"
type input "ARABADJIEV [PERSON_NAME]"
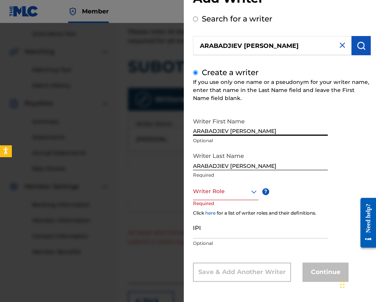
drag, startPoint x: 230, startPoint y: 130, endPoint x: 96, endPoint y: 115, distance: 134.7
click at [101, 118] on div "Add Writer Search for a writer [PERSON_NAME] Create a writer If you use only on…" at bounding box center [188, 162] width 376 height 279
drag, startPoint x: 217, startPoint y: 129, endPoint x: 291, endPoint y: 127, distance: 73.5
click at [291, 127] on input "[PERSON_NAME]" at bounding box center [260, 125] width 135 height 22
type input "[PERSON_NAME]"
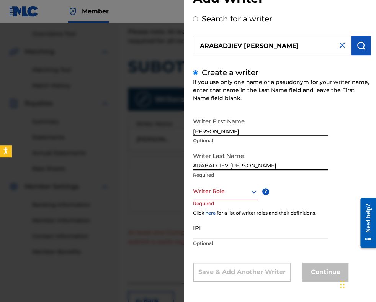
drag, startPoint x: 230, startPoint y: 165, endPoint x: 275, endPoint y: 164, distance: 45.5
click at [279, 164] on input "ARABADJIEV [PERSON_NAME]" at bounding box center [260, 159] width 135 height 22
click at [193, 166] on input "ARABADJIEV" at bounding box center [260, 159] width 135 height 22
paste input "[PERSON_NAME]"
drag, startPoint x: 220, startPoint y: 164, endPoint x: 215, endPoint y: 165, distance: 4.3
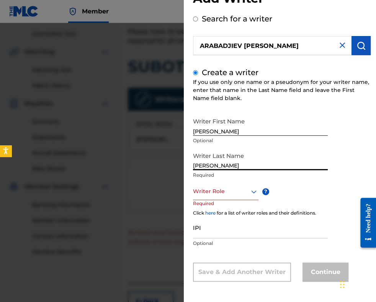
click at [219, 164] on input "[PERSON_NAME]" at bounding box center [260, 159] width 135 height 22
click at [218, 164] on input "[PERSON_NAME]" at bounding box center [260, 159] width 135 height 22
type input "[PERSON_NAME]"
click at [223, 189] on div at bounding box center [225, 191] width 65 height 10
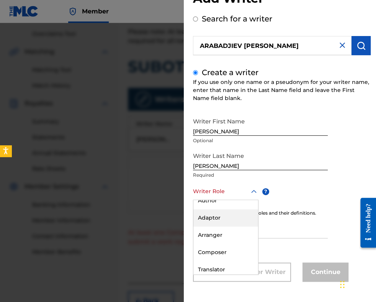
scroll to position [38, 0]
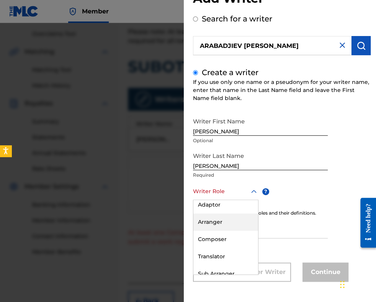
click at [217, 222] on div "Arranger" at bounding box center [225, 221] width 65 height 17
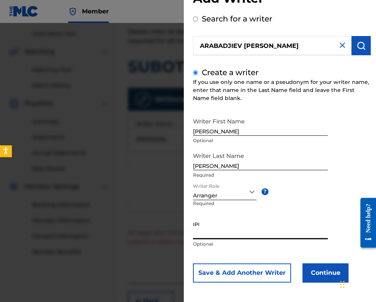
click at [262, 230] on input "IPI" at bounding box center [260, 228] width 135 height 22
paste input "90001 15 79 42"
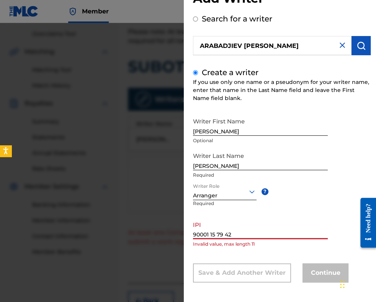
click at [210, 233] on input "90001 15 79 42" at bounding box center [260, 228] width 135 height 22
click at [216, 232] on input "9000115 79 42" at bounding box center [260, 228] width 135 height 22
click at [222, 232] on input "900011579 42" at bounding box center [260, 228] width 135 height 22
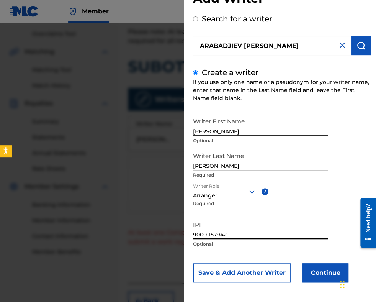
type input "90001157942"
click at [323, 266] on button "Continue" at bounding box center [325, 272] width 46 height 19
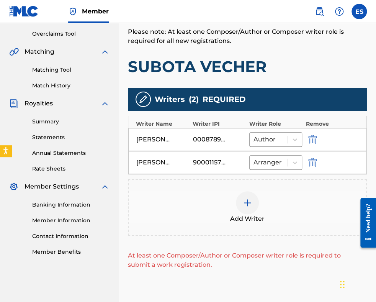
click at [249, 203] on img at bounding box center [247, 202] width 9 height 9
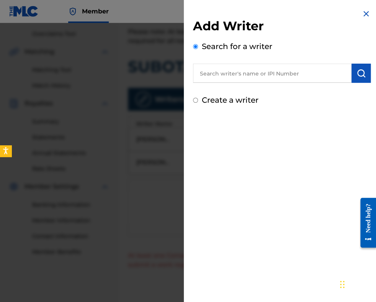
paste input "00087889792"
type input "00087889792"
click at [356, 68] on img "submit" at bounding box center [360, 72] width 9 height 9
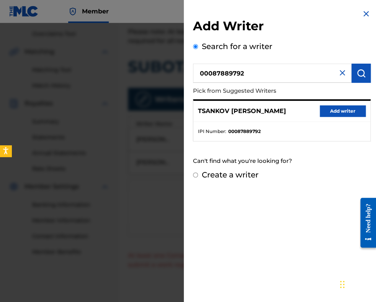
click at [350, 111] on button "Add writer" at bounding box center [342, 110] width 46 height 11
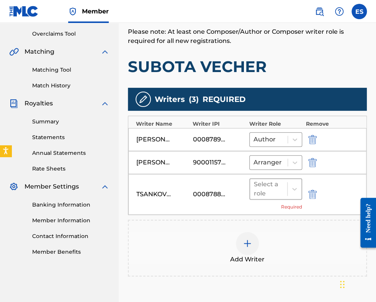
click at [274, 185] on div at bounding box center [268, 188] width 29 height 11
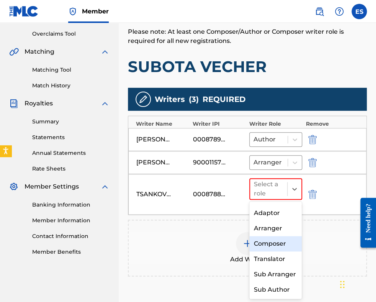
drag, startPoint x: 271, startPoint y: 243, endPoint x: 276, endPoint y: 240, distance: 5.6
click at [272, 243] on div "Composer" at bounding box center [275, 243] width 53 height 15
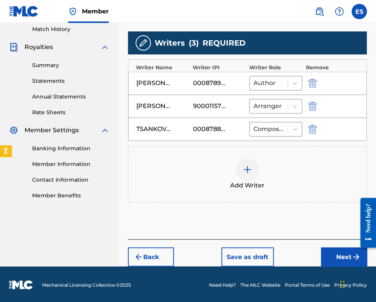
drag, startPoint x: 333, startPoint y: 253, endPoint x: 318, endPoint y: 231, distance: 26.6
click at [333, 253] on button "Next" at bounding box center [344, 256] width 46 height 19
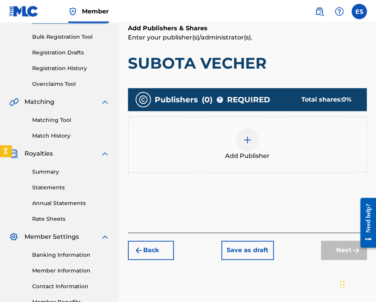
scroll to position [114, 0]
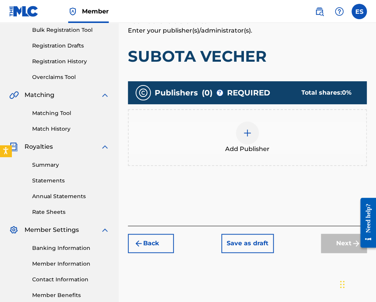
click at [244, 125] on div at bounding box center [247, 132] width 23 height 23
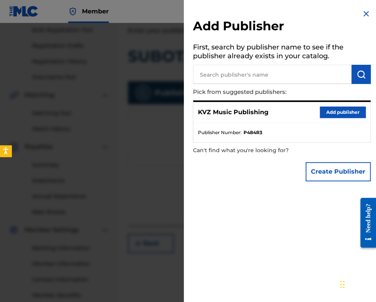
click at [328, 111] on button "Add publisher" at bounding box center [342, 111] width 46 height 11
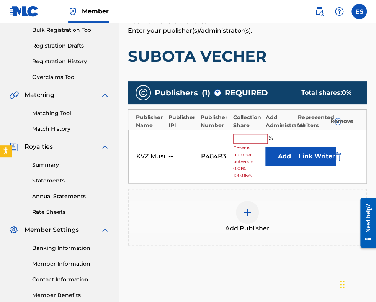
click at [254, 136] on input "text" at bounding box center [250, 139] width 34 height 10
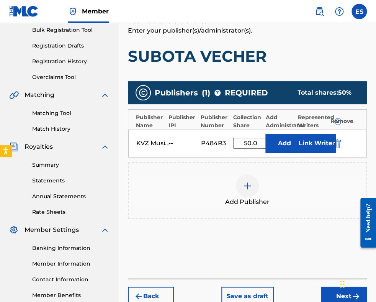
type input "50.00"
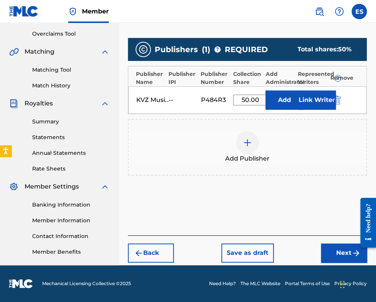
drag, startPoint x: 328, startPoint y: 250, endPoint x: 325, endPoint y: 244, distance: 5.8
click at [328, 249] on button "Next" at bounding box center [344, 252] width 46 height 19
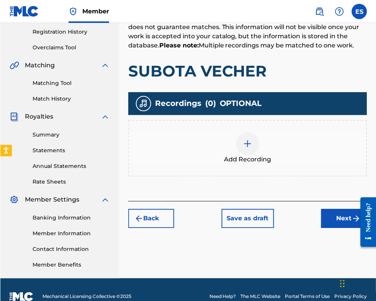
scroll to position [151, 0]
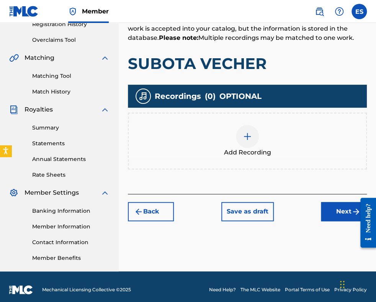
click at [246, 139] on img at bounding box center [247, 136] width 9 height 9
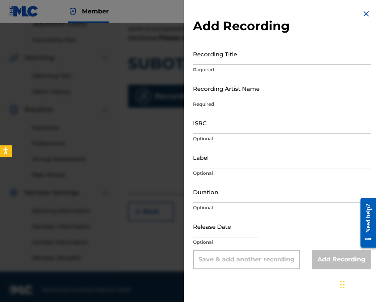
click at [211, 124] on input "ISRC" at bounding box center [282, 123] width 178 height 22
paste input "BGA262370001"
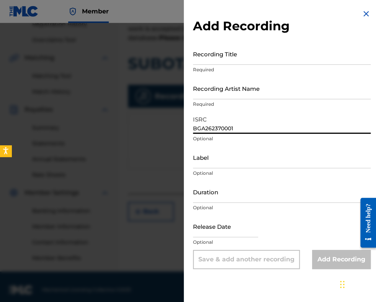
type input "BGA262370001"
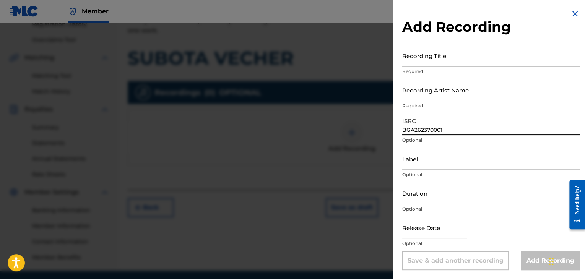
click at [375, 192] on input "Duration" at bounding box center [492, 194] width 178 height 22
type input "03:57"
click at [375, 104] on p "Required" at bounding box center [492, 106] width 178 height 7
click at [375, 95] on input "Recording Artist Name" at bounding box center [492, 90] width 178 height 22
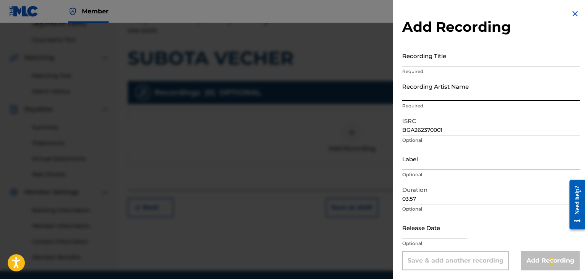
paste input "[PERSON_NAME], Orkestar Balkanton"
click at [375, 94] on input "[PERSON_NAME], Orkestar Balkanton" at bounding box center [492, 90] width 178 height 22
click at [375, 94] on input "[PERSON_NAME] Balkanton" at bounding box center [492, 90] width 178 height 22
type input "[PERSON_NAME] Balkanton"
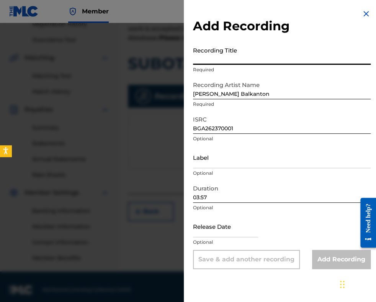
paste input "SUBOTA VECHER"
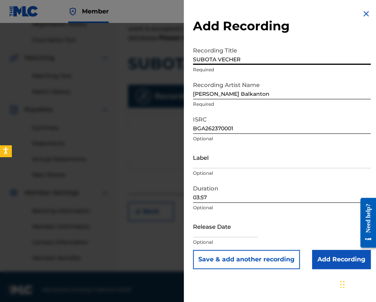
click at [194, 59] on input "SUBOTA VECHER" at bounding box center [282, 54] width 178 height 22
type input "SUBOTA VECHER"
click at [325, 254] on input "Add Recording" at bounding box center [341, 258] width 59 height 19
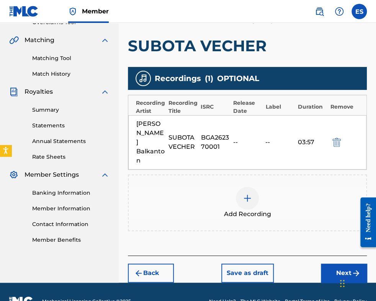
scroll to position [186, 0]
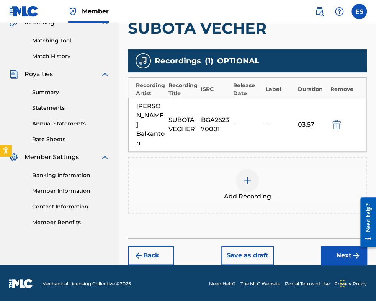
click at [331, 251] on button "Next" at bounding box center [344, 255] width 46 height 19
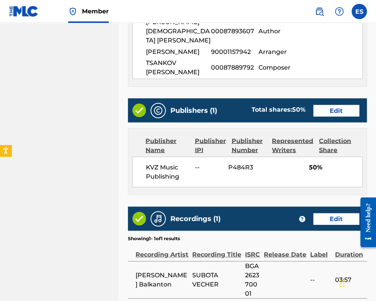
scroll to position [497, 0]
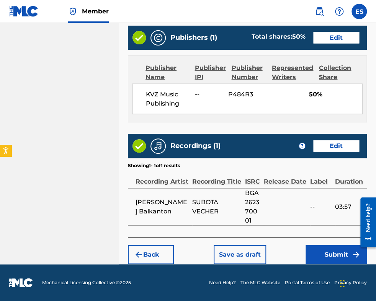
click at [318, 257] on button "Submit" at bounding box center [335, 254] width 61 height 19
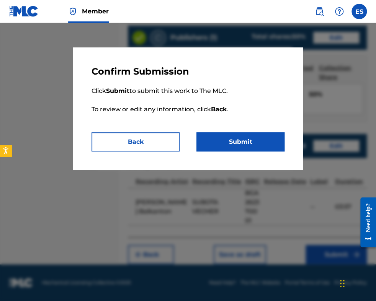
click at [258, 141] on button "Submit" at bounding box center [240, 141] width 88 height 19
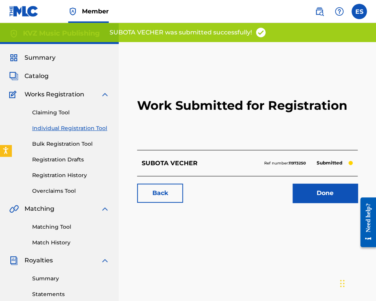
drag, startPoint x: 86, startPoint y: 129, endPoint x: 99, endPoint y: 129, distance: 13.4
click at [86, 129] on link "Individual Registration Tool" at bounding box center [70, 128] width 77 height 8
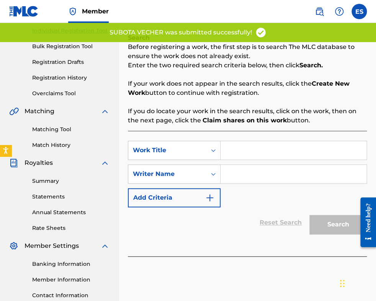
scroll to position [115, 0]
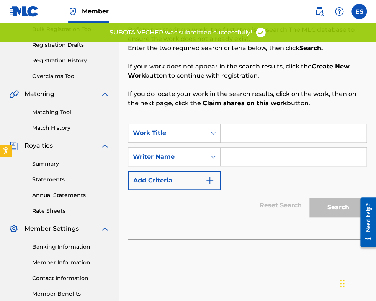
click at [270, 132] on input "Search Form" at bounding box center [293, 133] width 146 height 18
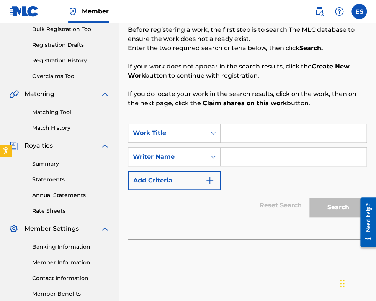
paste input "SUBOTA VECHER"
click at [230, 135] on input "SUBOTA VECHER" at bounding box center [293, 133] width 146 height 18
type input "SUBOTA VECHER"
paste input "00087889792"
type input "00087889792"
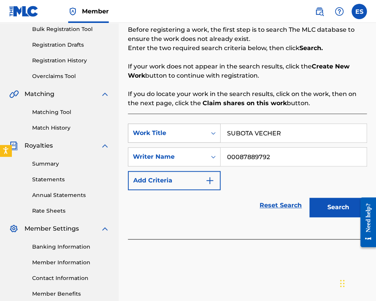
click at [170, 135] on div "SearchWithCriteria05af2de8-dc9c-4788-8b4d-f9fd3acd7683 Work Title SUBOTA VECHER…" at bounding box center [247, 157] width 239 height 67
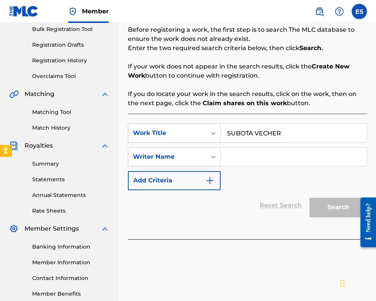
paste input "[PERSON_NAME]"
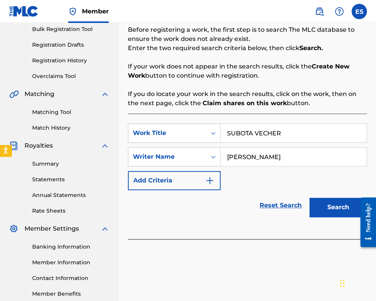
type input "[PERSON_NAME]"
click at [339, 209] on button "Search" at bounding box center [337, 207] width 57 height 19
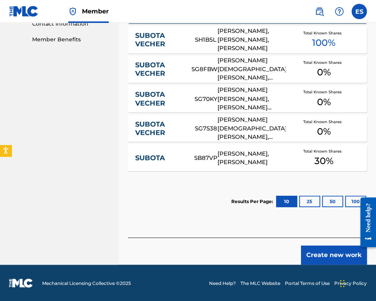
click at [326, 249] on button "Create new work" at bounding box center [334, 255] width 66 height 19
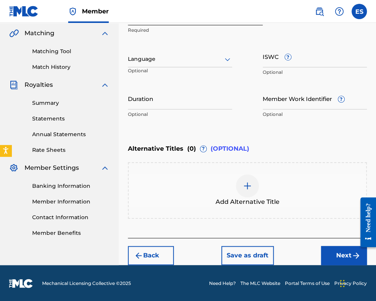
click at [162, 62] on div at bounding box center [180, 59] width 104 height 10
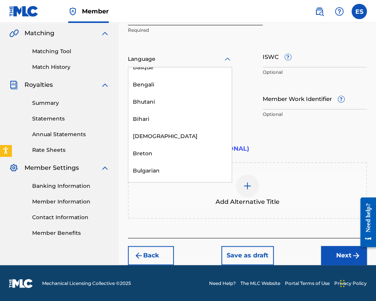
scroll to position [306, 0]
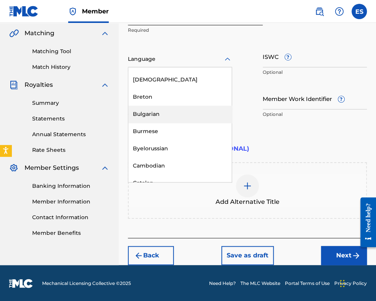
click at [179, 113] on div "Bulgarian" at bounding box center [179, 114] width 103 height 17
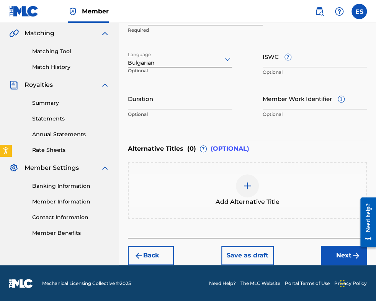
click at [152, 97] on input "Duration" at bounding box center [180, 99] width 104 height 22
type input "03:28"
click at [246, 184] on img at bounding box center [247, 185] width 9 height 9
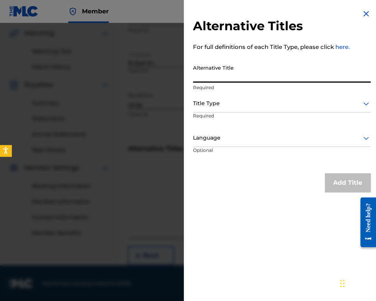
paste input "СЪБОТА ВЕЧЕР"
type input "СЪБОТА ВЕЧЕР"
click at [214, 102] on div at bounding box center [282, 104] width 178 height 10
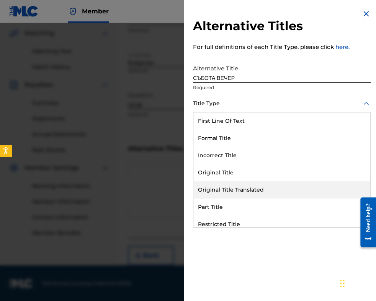
click at [230, 190] on div "Original Title Translated" at bounding box center [281, 189] width 177 height 17
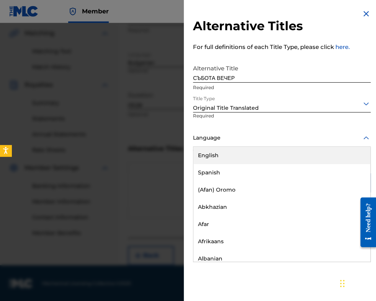
click at [223, 139] on div at bounding box center [282, 138] width 178 height 10
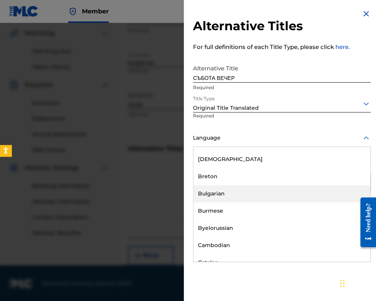
click at [233, 193] on div "Bulgarian" at bounding box center [281, 193] width 177 height 17
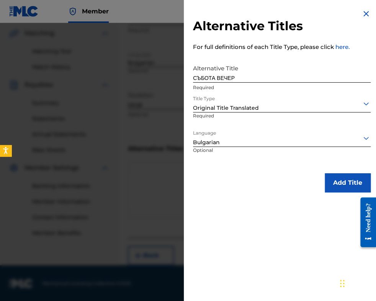
click at [332, 186] on button "Add Title" at bounding box center [347, 182] width 46 height 19
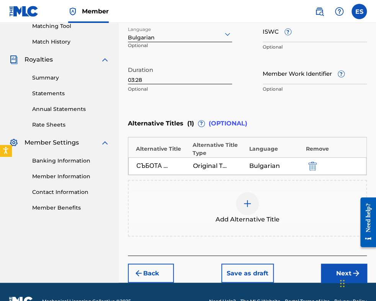
scroll to position [218, 0]
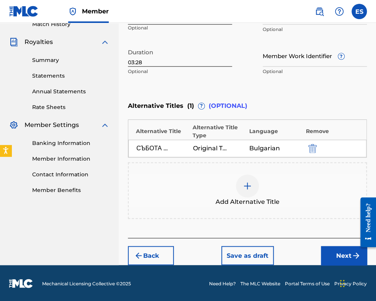
drag, startPoint x: 332, startPoint y: 252, endPoint x: 324, endPoint y: 237, distance: 17.1
click at [332, 251] on button "Next" at bounding box center [344, 255] width 46 height 19
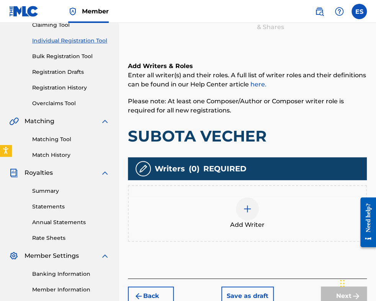
scroll to position [149, 0]
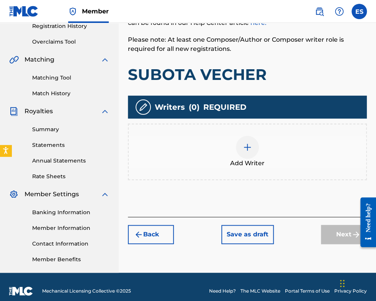
click at [248, 145] on img at bounding box center [247, 147] width 9 height 9
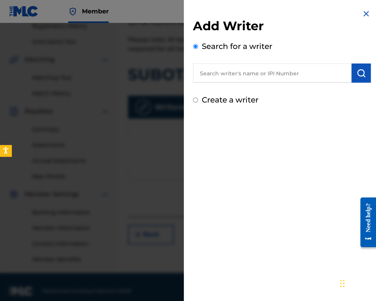
paste input "[PERSON_NAME] [PERSON_NAME][DEMOGRAPHIC_DATA]"
type input "[PERSON_NAME] [PERSON_NAME][DEMOGRAPHIC_DATA]"
click at [351, 75] on button "submit" at bounding box center [360, 73] width 19 height 19
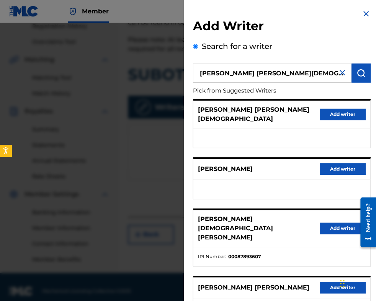
click at [324, 223] on button "Add writer" at bounding box center [342, 228] width 46 height 11
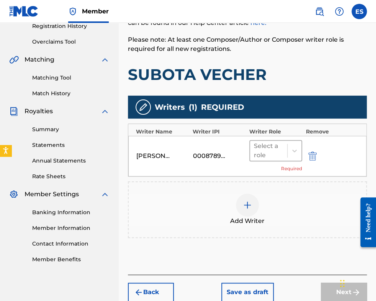
click at [263, 149] on div at bounding box center [268, 150] width 29 height 11
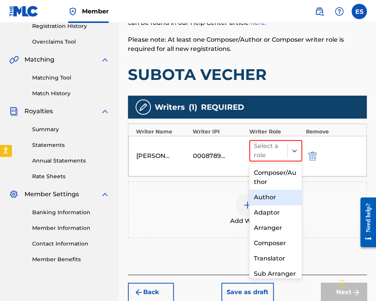
click at [270, 199] on div "Author" at bounding box center [275, 197] width 53 height 15
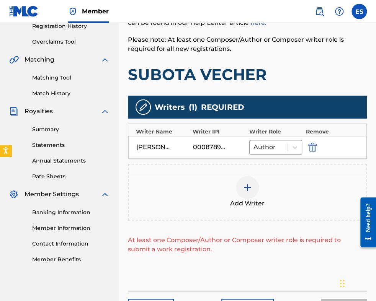
click at [248, 189] on img at bounding box center [247, 187] width 9 height 9
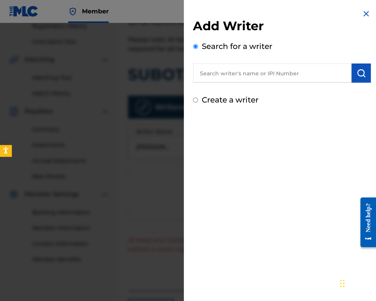
paste input "NAIDENOV [PERSON_NAME]"
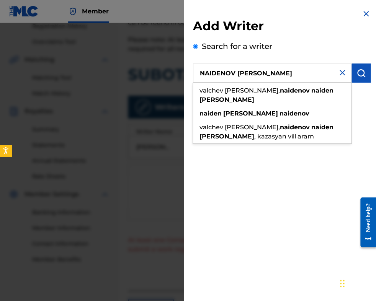
type input "NAIDENOV [PERSON_NAME]"
click at [352, 73] on button "submit" at bounding box center [360, 73] width 19 height 19
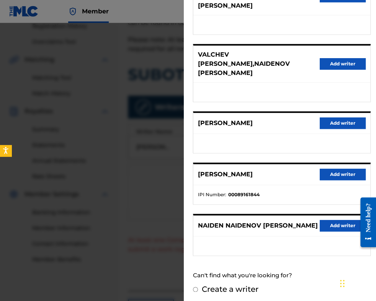
scroll to position [124, 0]
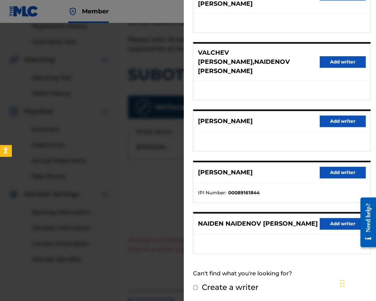
click at [332, 175] on button "Add writer" at bounding box center [342, 172] width 46 height 11
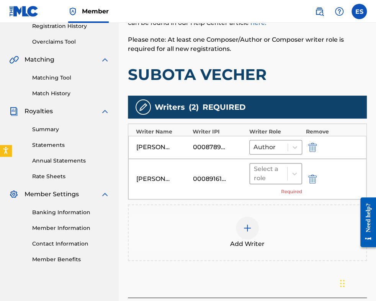
click at [266, 175] on div at bounding box center [268, 173] width 29 height 11
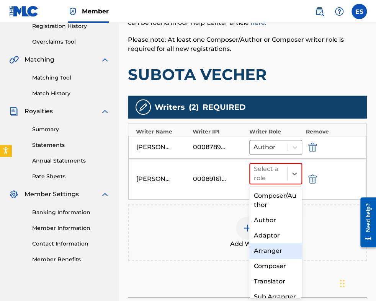
click at [272, 250] on div "Arranger" at bounding box center [275, 250] width 53 height 15
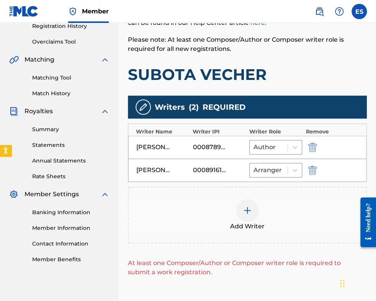
click at [250, 208] on img at bounding box center [247, 210] width 9 height 9
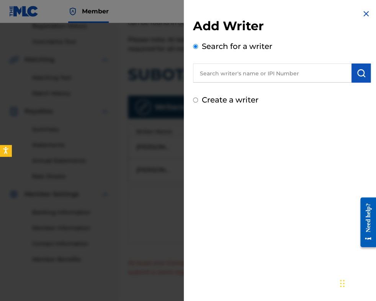
paste input "00087889792"
type input "00087889792"
click at [352, 75] on button "submit" at bounding box center [360, 73] width 19 height 19
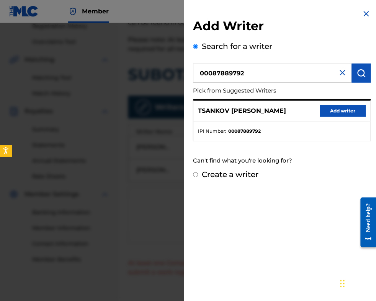
click at [348, 110] on button "Add writer" at bounding box center [342, 110] width 46 height 11
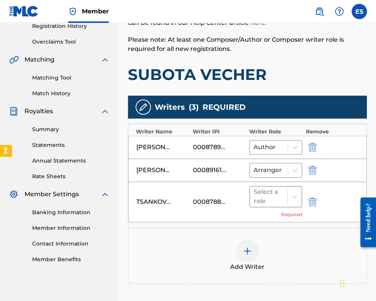
click at [261, 195] on div at bounding box center [268, 196] width 29 height 11
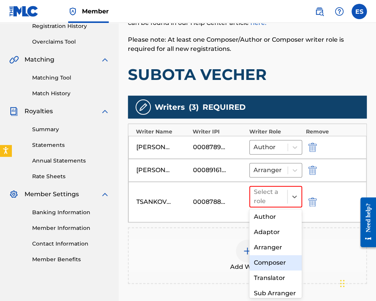
scroll to position [55, 0]
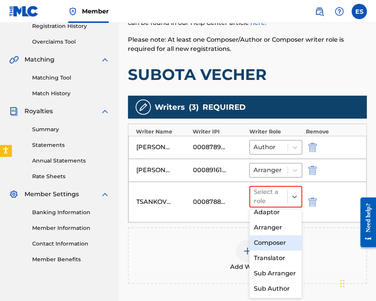
click at [272, 235] on div "Composer" at bounding box center [275, 242] width 53 height 15
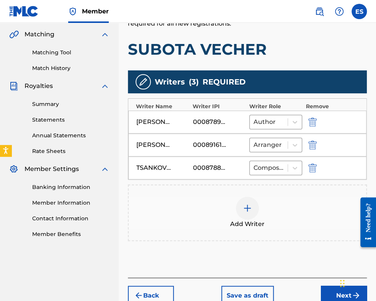
scroll to position [214, 0]
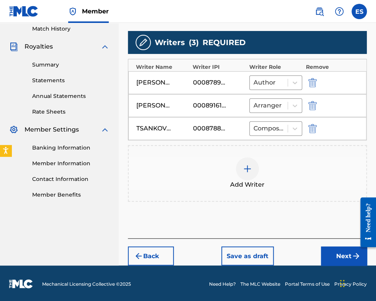
click at [331, 253] on button "Next" at bounding box center [344, 255] width 46 height 19
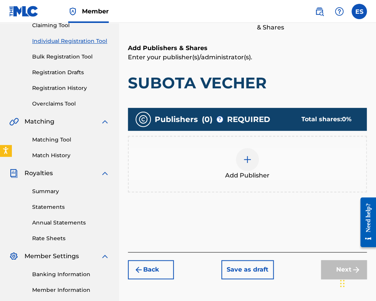
scroll to position [111, 0]
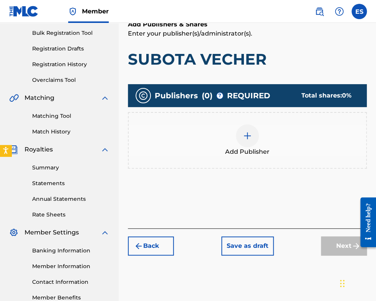
click at [251, 147] on span "Add Publisher" at bounding box center [247, 151] width 44 height 9
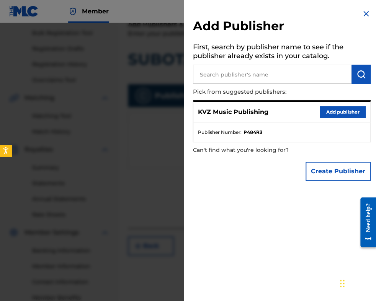
click at [329, 109] on button "Add publisher" at bounding box center [342, 111] width 46 height 11
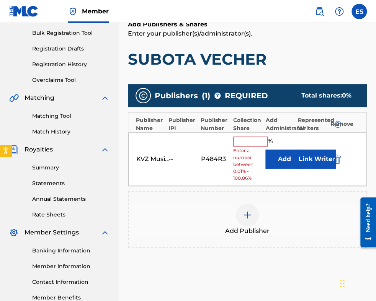
click at [253, 143] on input "text" at bounding box center [250, 142] width 34 height 10
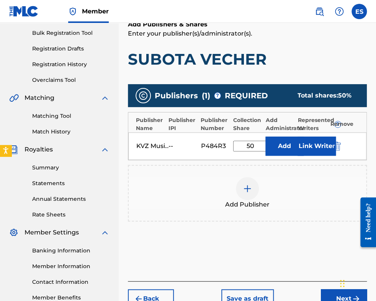
type input "50.00"
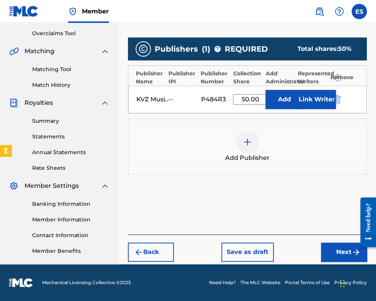
click at [331, 252] on button "Next" at bounding box center [344, 252] width 46 height 19
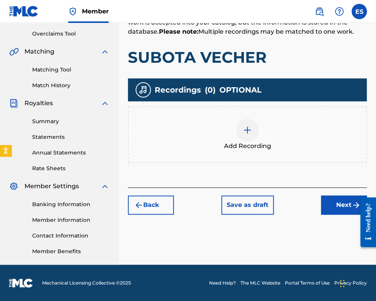
scroll to position [158, 0]
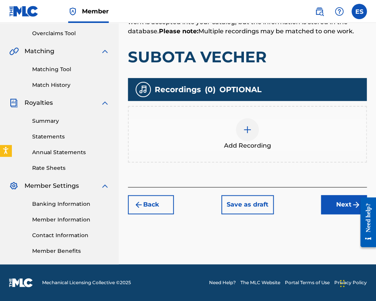
click at [248, 127] on img at bounding box center [247, 129] width 9 height 9
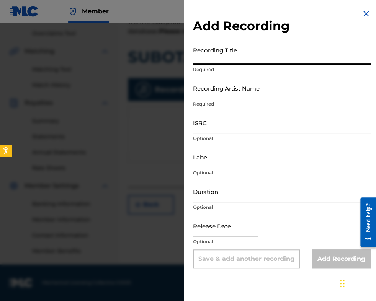
paste input "SUBOTA VECHER"
click at [195, 59] on input "SUBOTA VECHER" at bounding box center [282, 54] width 178 height 22
type input "SUBOTA VECHER"
click at [228, 90] on input "Recording Artist Name" at bounding box center [282, 88] width 178 height 22
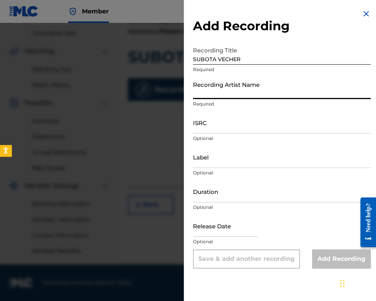
paste input "[PERSON_NAME]/Orkestar Balkanton"
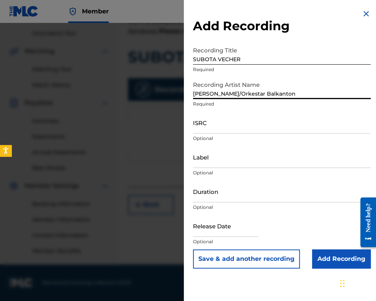
click at [224, 92] on input "[PERSON_NAME]/Orkestar Balkanton" at bounding box center [282, 88] width 178 height 22
type input "[PERSON_NAME] Balkanton"
click at [219, 118] on input "ISRC" at bounding box center [282, 123] width 178 height 22
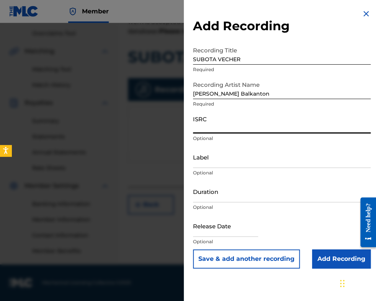
paste input "BGA672220813"
type input "BGA672220813"
click at [234, 161] on input "Label" at bounding box center [282, 157] width 178 height 22
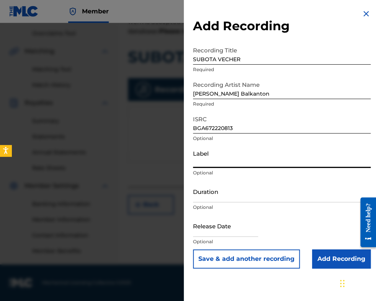
paste input "MIK BALKANTON"
type input "MIK BALKANTON"
click at [220, 193] on input "Duration" at bounding box center [282, 192] width 178 height 22
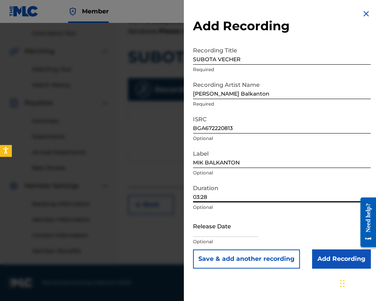
type input "03:28"
drag, startPoint x: 251, startPoint y: 61, endPoint x: 178, endPoint y: 59, distance: 73.9
click at [153, 54] on div "Add Recording Recording Title SUBOTA VECHER Required Recording Artist Name [PER…" at bounding box center [188, 162] width 376 height 278
click at [326, 261] on input "Add Recording" at bounding box center [341, 258] width 59 height 19
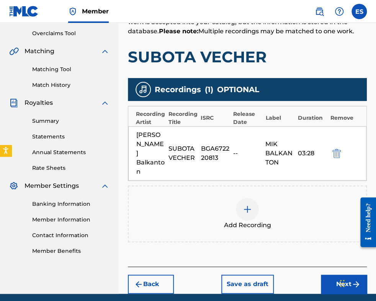
click at [249, 205] on img at bounding box center [247, 209] width 9 height 9
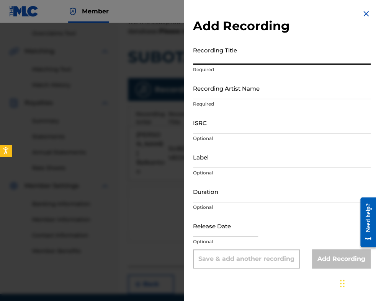
paste input "SUBOTA VECHER"
type input "SUBOTA VECHER"
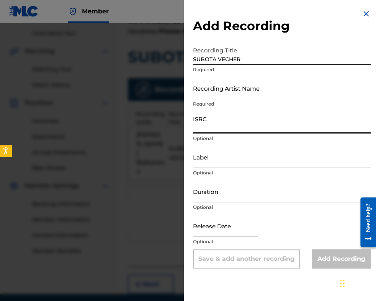
paste input "BGA672152518"
type input "BGA672152518"
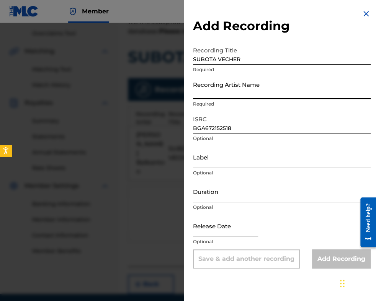
click at [202, 85] on input "Recording Artist Name" at bounding box center [282, 88] width 178 height 22
paste input "BGA672152518"
type input "BGA672152518"
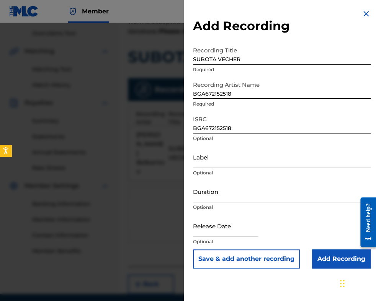
drag, startPoint x: 239, startPoint y: 91, endPoint x: 100, endPoint y: 93, distance: 138.9
click at [121, 94] on div "Add Recording Recording Title SUBOTA VECHER Required Recording Artist Name BGA6…" at bounding box center [188, 162] width 376 height 278
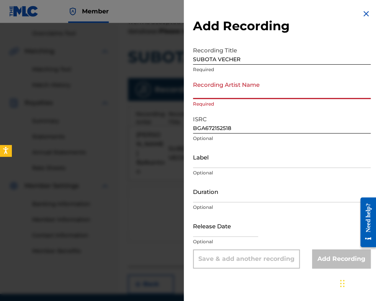
paste input "[PERSON_NAME]"
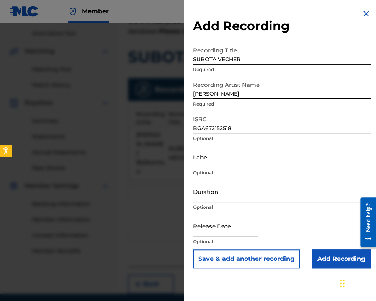
click at [195, 93] on input "[PERSON_NAME]" at bounding box center [282, 88] width 178 height 22
type input "[PERSON_NAME]"
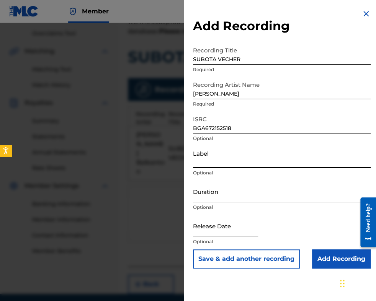
click at [205, 157] on input "Label" at bounding box center [282, 157] width 178 height 22
click at [203, 189] on input "Duration" at bounding box center [282, 192] width 178 height 22
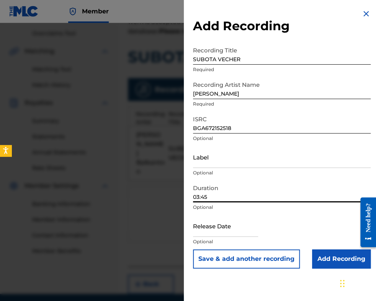
type input "03:45"
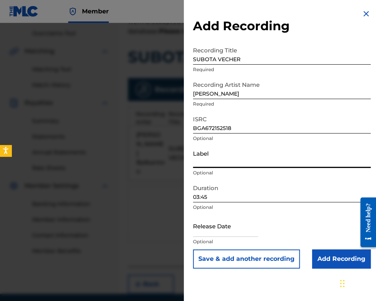
paste input "BALKANTON AD"
type input "BALKANTON AD"
click at [321, 258] on input "Add Recording" at bounding box center [341, 258] width 59 height 19
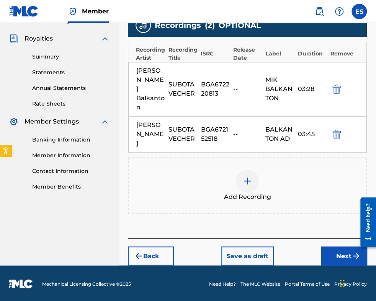
click at [341, 248] on button "Next" at bounding box center [344, 255] width 46 height 19
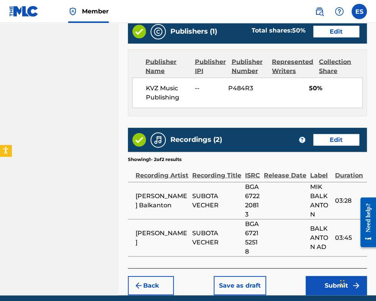
scroll to position [534, 0]
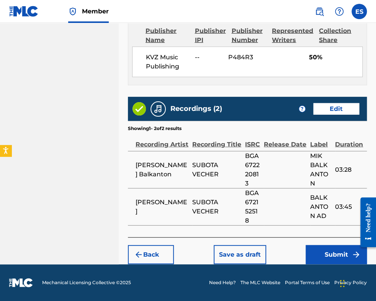
click at [320, 251] on button "Submit" at bounding box center [335, 254] width 61 height 19
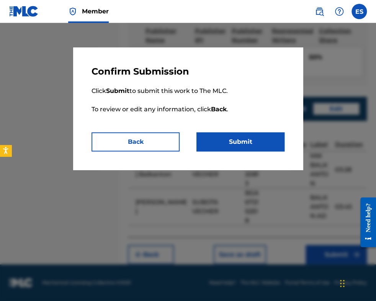
click at [262, 145] on button "Submit" at bounding box center [240, 141] width 88 height 19
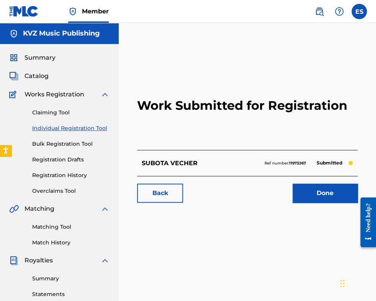
drag, startPoint x: 60, startPoint y: 127, endPoint x: 64, endPoint y: 140, distance: 13.4
click at [60, 127] on link "Individual Registration Tool" at bounding box center [70, 128] width 77 height 8
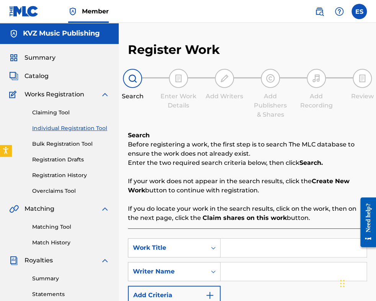
drag, startPoint x: 92, startPoint y: 127, endPoint x: 112, endPoint y: 144, distance: 26.3
click at [92, 127] on link "Individual Registration Tool" at bounding box center [70, 128] width 77 height 8
click at [241, 250] on input "Search Form" at bounding box center [293, 248] width 146 height 18
paste input "SUBOTA VECHER"
type input "SUBOTA VECHER"
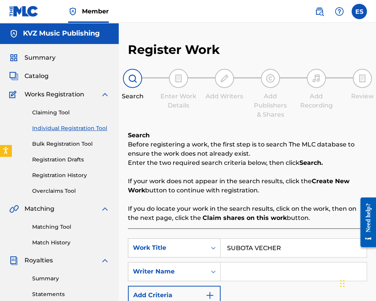
click at [250, 270] on input "Search Form" at bounding box center [293, 271] width 146 height 18
paste input "[PERSON_NAME]"
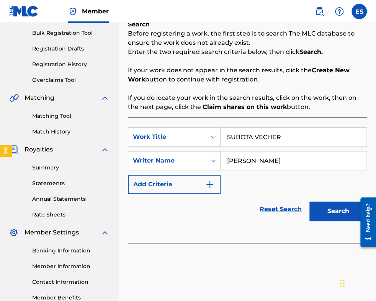
scroll to position [115, 0]
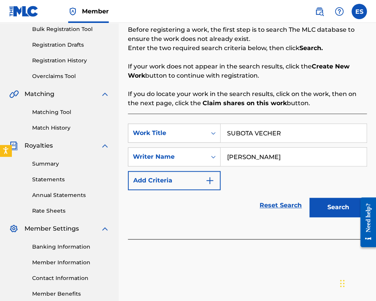
type input "[PERSON_NAME]"
click at [228, 129] on input "SUBOTA VECHER" at bounding box center [293, 133] width 146 height 18
type input "SUBOTA VECHER"
click at [327, 204] on button "Search" at bounding box center [337, 207] width 57 height 19
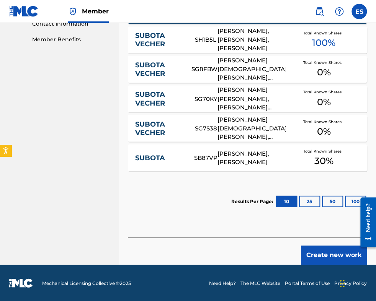
click at [341, 250] on button "Create new work" at bounding box center [334, 255] width 66 height 19
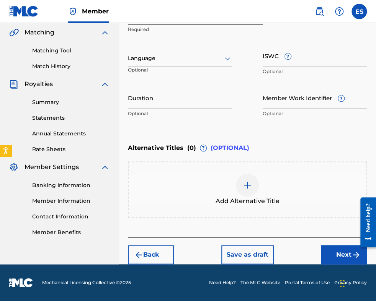
scroll to position [176, 0]
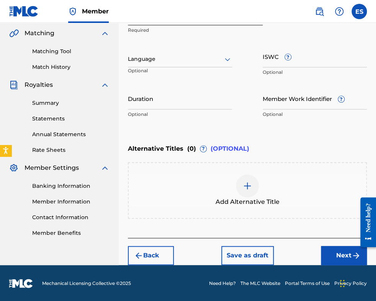
click at [161, 61] on div at bounding box center [180, 59] width 104 height 10
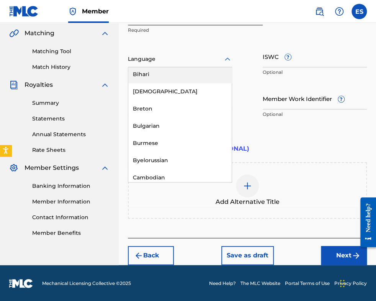
scroll to position [306, 0]
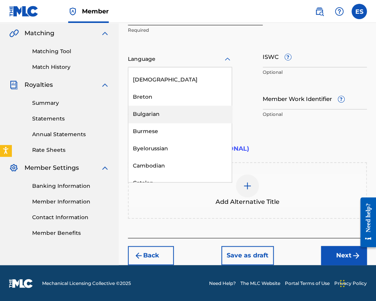
click at [167, 117] on div "Bulgarian" at bounding box center [179, 114] width 103 height 17
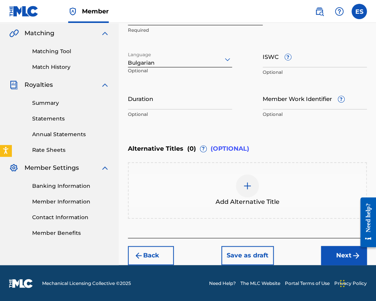
click at [192, 99] on input "Duration" at bounding box center [180, 99] width 104 height 22
type input "03:30"
click at [241, 186] on div at bounding box center [247, 185] width 23 height 23
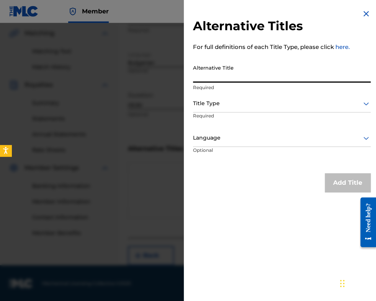
paste input "СЪБОТА ВЕЧЕР"
type input "СЪБОТА ВЕЧЕР"
click at [242, 103] on div at bounding box center [282, 104] width 178 height 10
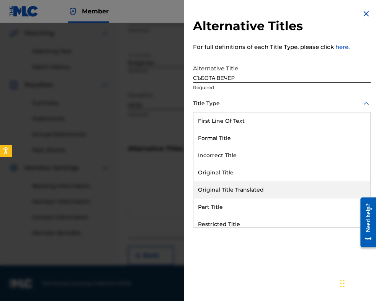
click at [256, 186] on div "Original Title Translated" at bounding box center [281, 189] width 177 height 17
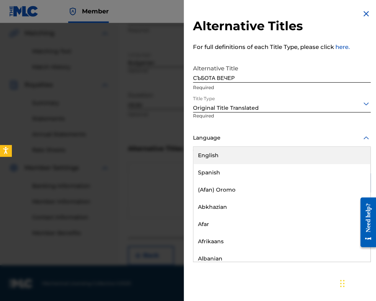
click at [251, 137] on div at bounding box center [282, 138] width 178 height 10
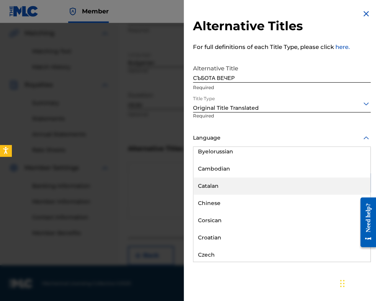
scroll to position [344, 0]
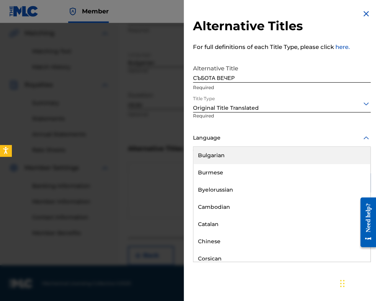
click at [243, 161] on div "Bulgarian" at bounding box center [281, 155] width 177 height 17
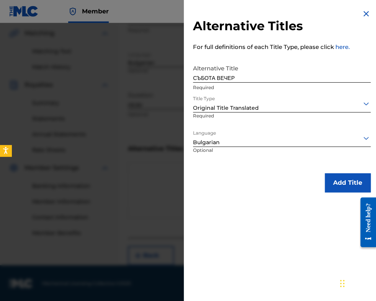
click at [330, 186] on button "Add Title" at bounding box center [347, 182] width 46 height 19
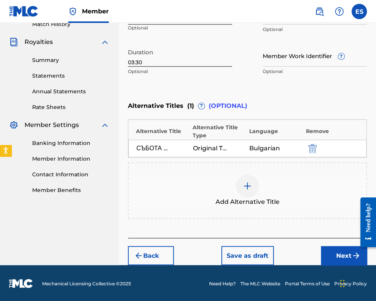
click at [331, 254] on button "Next" at bounding box center [344, 255] width 46 height 19
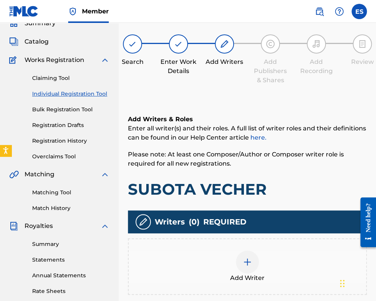
scroll to position [158, 0]
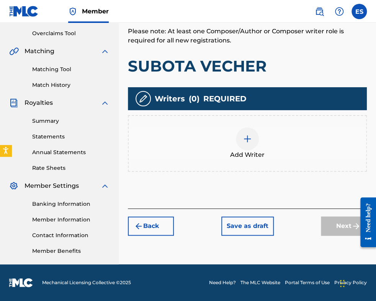
click at [248, 143] on div at bounding box center [247, 138] width 23 height 23
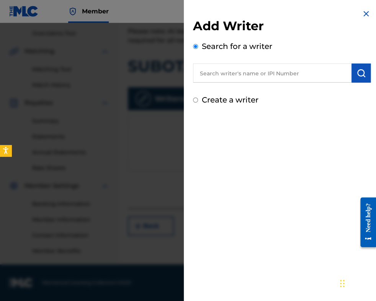
paste input "[PERSON_NAME] [PERSON_NAME][DEMOGRAPHIC_DATA]"
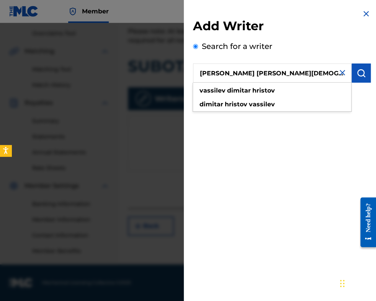
type input "[PERSON_NAME] [PERSON_NAME][DEMOGRAPHIC_DATA]"
click at [356, 70] on img "submit" at bounding box center [360, 72] width 9 height 9
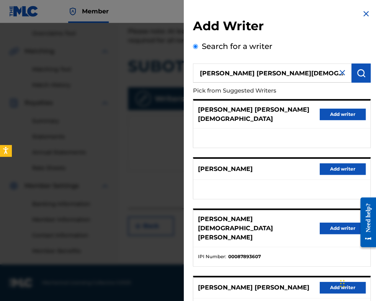
click at [326, 223] on button "Add writer" at bounding box center [342, 228] width 46 height 11
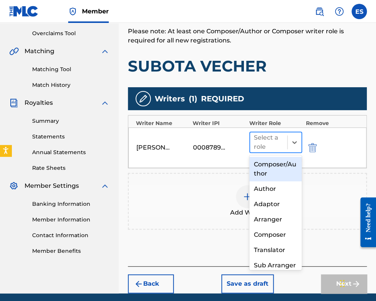
click at [258, 144] on div at bounding box center [268, 142] width 29 height 11
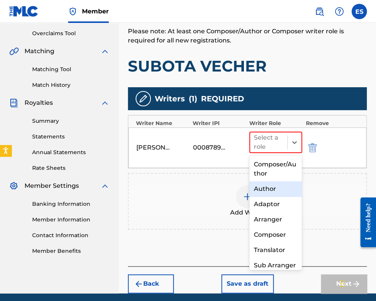
click at [262, 190] on div "Author" at bounding box center [275, 188] width 53 height 15
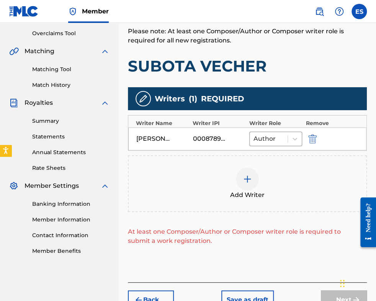
click at [245, 186] on div at bounding box center [247, 179] width 23 height 23
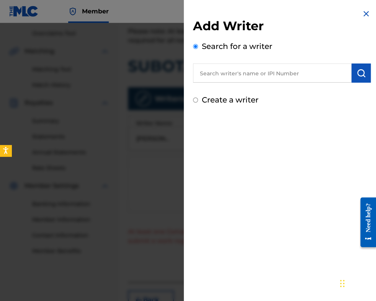
paste input "[PERSON_NAME] [PERSON_NAME]"
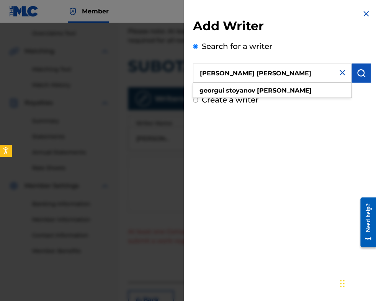
type input "[PERSON_NAME] [PERSON_NAME]"
click at [357, 74] on img "submit" at bounding box center [360, 72] width 9 height 9
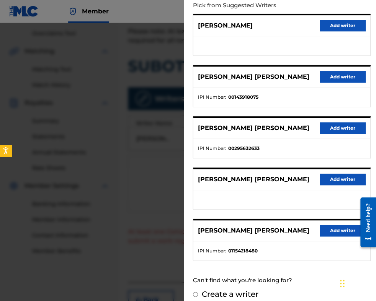
scroll to position [92, 0]
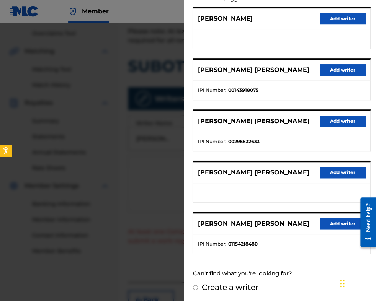
click at [338, 69] on button "Add writer" at bounding box center [342, 69] width 46 height 11
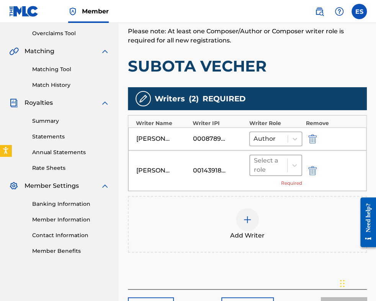
click at [266, 161] on div at bounding box center [268, 165] width 29 height 11
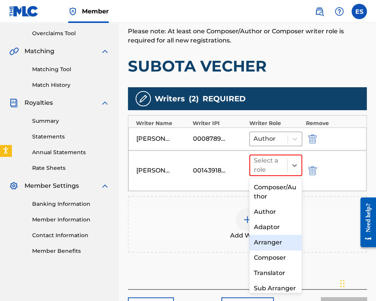
drag, startPoint x: 265, startPoint y: 244, endPoint x: 263, endPoint y: 230, distance: 14.6
click at [265, 244] on div "Arranger" at bounding box center [275, 242] width 53 height 15
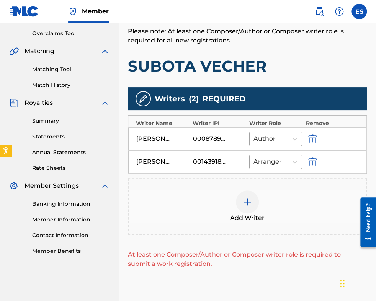
click at [252, 200] on div at bounding box center [247, 202] width 23 height 23
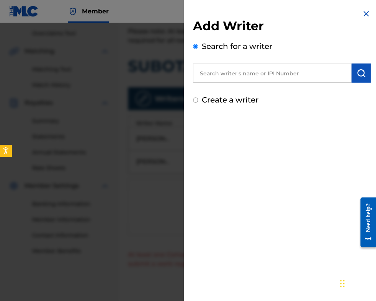
paste input "00087889792"
type input "00087889792"
click at [356, 70] on img "submit" at bounding box center [360, 72] width 9 height 9
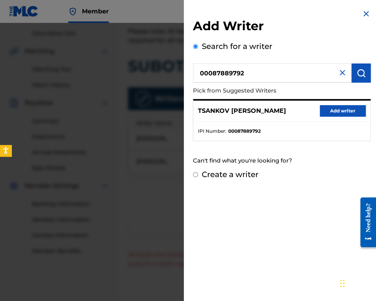
click at [338, 109] on button "Add writer" at bounding box center [342, 110] width 46 height 11
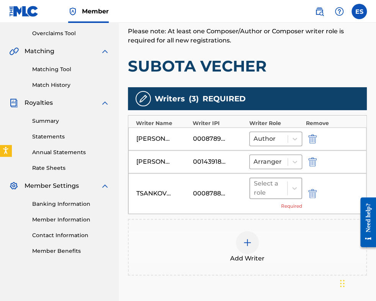
click at [273, 186] on div at bounding box center [268, 188] width 29 height 11
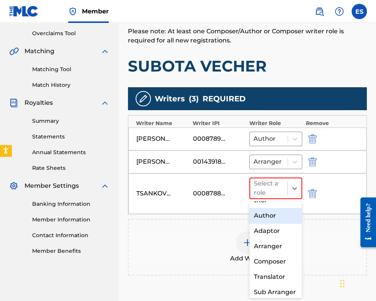
scroll to position [47, 0]
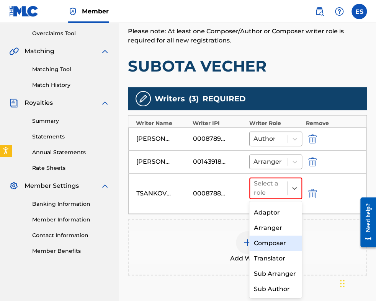
click at [279, 238] on div "Composer" at bounding box center [275, 243] width 53 height 15
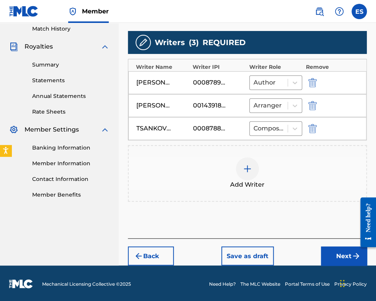
drag, startPoint x: 336, startPoint y: 257, endPoint x: 323, endPoint y: 231, distance: 28.7
click at [336, 257] on button "Next" at bounding box center [344, 255] width 46 height 19
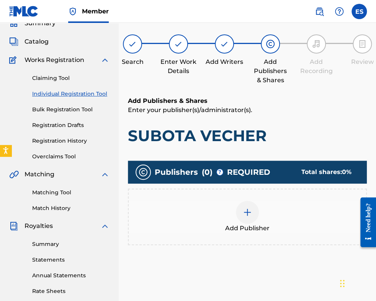
scroll to position [158, 0]
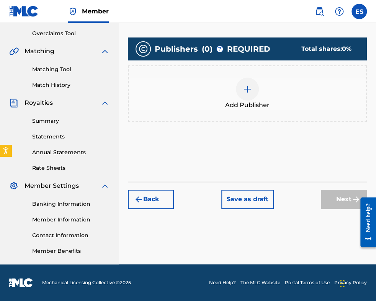
click at [255, 109] on div "Add Publisher" at bounding box center [247, 93] width 239 height 57
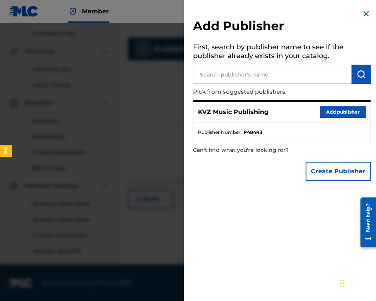
click at [341, 111] on button "Add publisher" at bounding box center [342, 111] width 46 height 11
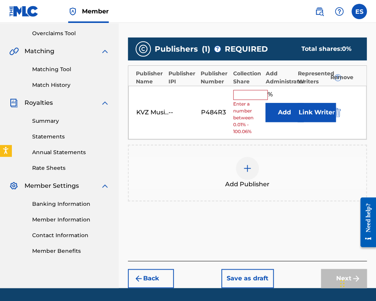
click at [259, 93] on input "text" at bounding box center [250, 95] width 34 height 10
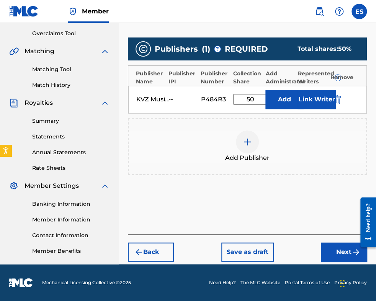
type input "50.00"
click at [330, 253] on button "Next" at bounding box center [344, 252] width 46 height 19
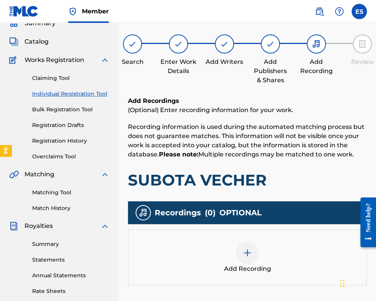
scroll to position [151, 0]
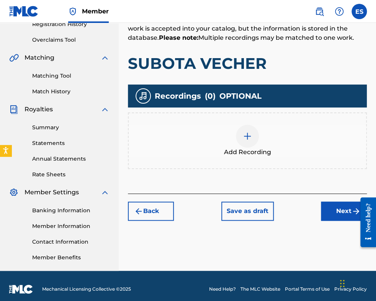
click at [246, 136] on img at bounding box center [247, 136] width 9 height 9
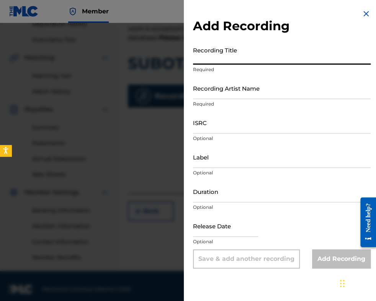
paste input "SUBOTA VECHER"
click at [194, 59] on input "SUBOTA VECHER" at bounding box center [282, 54] width 178 height 22
type input "SUBOTA VECHER"
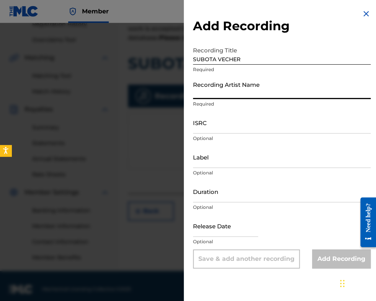
paste input "[PERSON_NAME]"
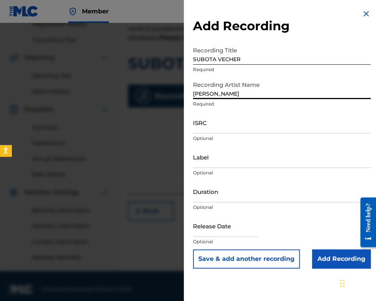
type input "[PERSON_NAME]"
click at [261, 191] on input "Duration" at bounding box center [282, 192] width 178 height 22
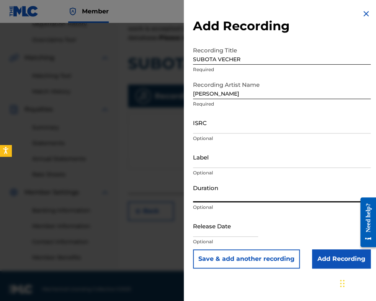
type input "03:30"
click at [195, 94] on input "[PERSON_NAME]" at bounding box center [282, 88] width 178 height 22
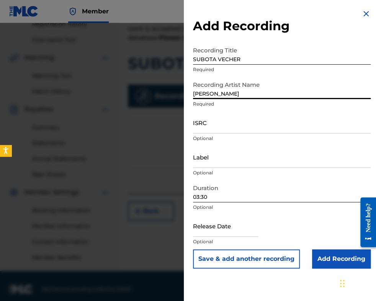
type input "[PERSON_NAME]"
click at [331, 261] on input "Add Recording" at bounding box center [341, 258] width 59 height 19
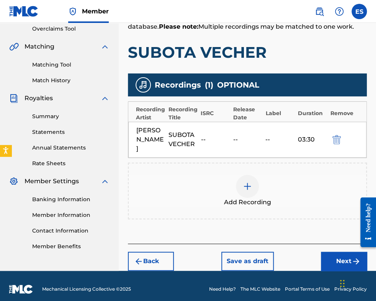
scroll to position [168, 0]
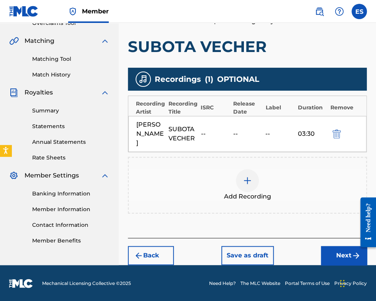
click at [332, 250] on button "Next" at bounding box center [344, 255] width 46 height 19
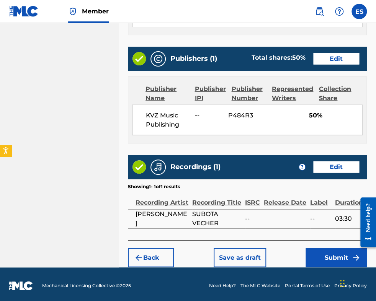
scroll to position [489, 0]
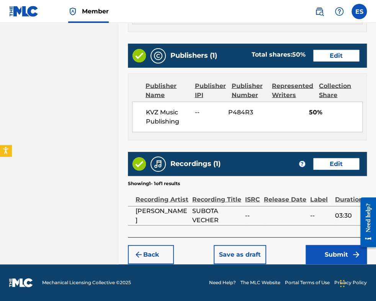
click at [331, 248] on button "Submit" at bounding box center [335, 254] width 61 height 19
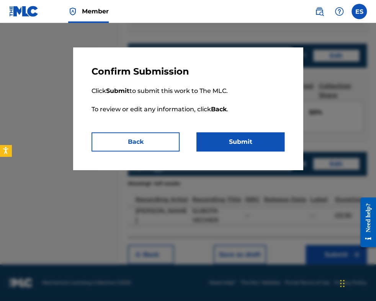
click at [263, 142] on button "Submit" at bounding box center [240, 141] width 88 height 19
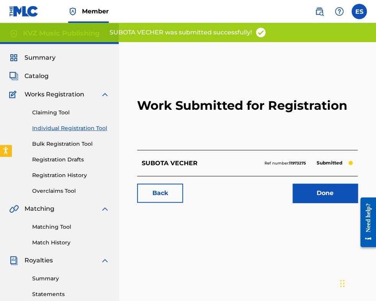
click at [61, 130] on link "Individual Registration Tool" at bounding box center [70, 128] width 77 height 8
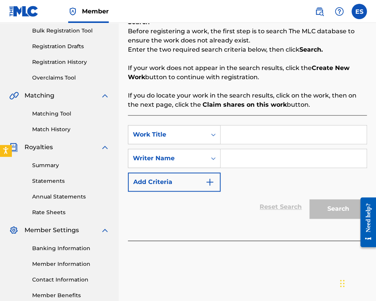
scroll to position [115, 0]
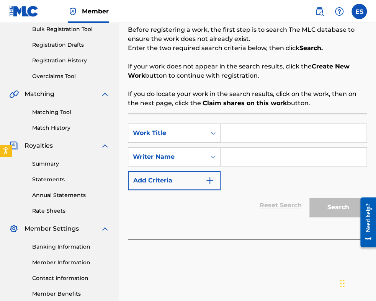
click at [236, 140] on input "Search Form" at bounding box center [293, 133] width 146 height 18
paste input "SUBOTA VECHER"
type input "SUBOTA VECHER"
paste input "[PERSON_NAME]"
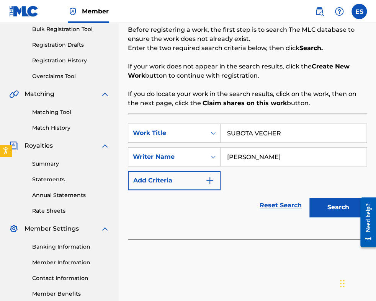
type input "[PERSON_NAME]"
click at [229, 130] on input "SUBOTA VECHER" at bounding box center [293, 133] width 146 height 18
click at [228, 131] on input "SUBOTA VECHER" at bounding box center [293, 133] width 146 height 18
click at [329, 211] on button "Search" at bounding box center [337, 207] width 57 height 19
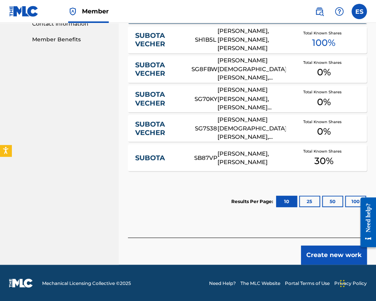
scroll to position [293, 0]
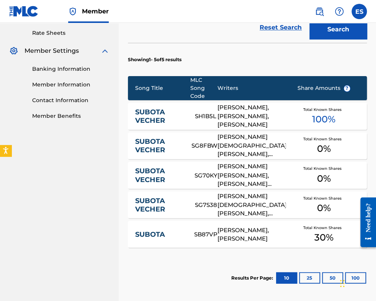
click at [252, 108] on div "[PERSON_NAME], [PERSON_NAME], [PERSON_NAME]" at bounding box center [251, 116] width 68 height 26
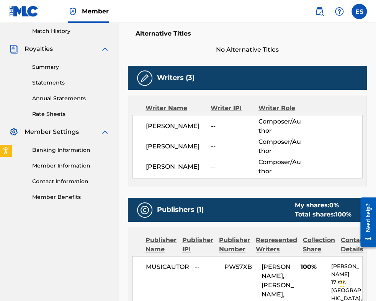
scroll to position [268, 0]
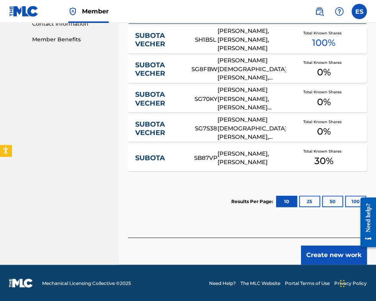
click at [337, 259] on button "Create new work" at bounding box center [334, 255] width 66 height 19
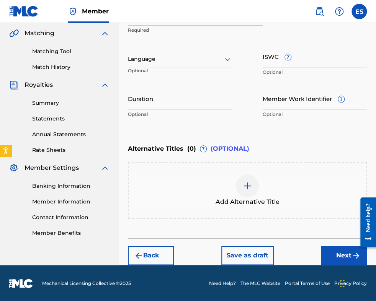
click at [132, 57] on div at bounding box center [180, 59] width 104 height 10
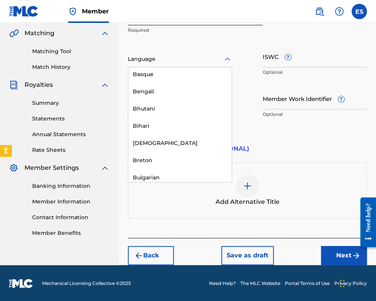
scroll to position [306, 0]
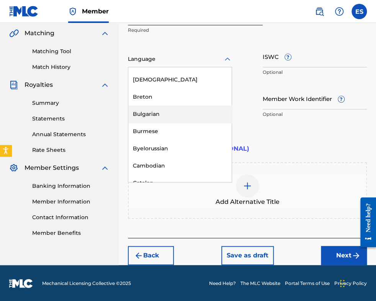
click at [165, 114] on div "Bulgarian" at bounding box center [179, 114] width 103 height 17
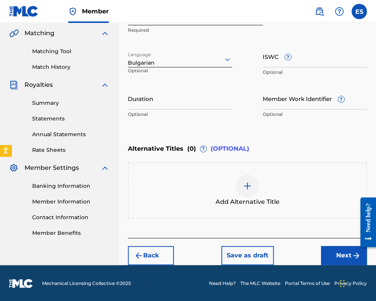
click at [143, 101] on input "Duration" at bounding box center [180, 99] width 104 height 22
type input "04:35"
click at [248, 184] on img at bounding box center [247, 185] width 9 height 9
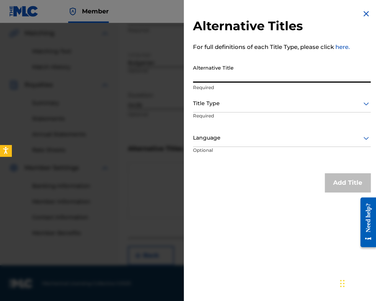
paste input "СЪБОТА ВЕЧЕР"
type input "СЪБОТА ВЕЧЕР"
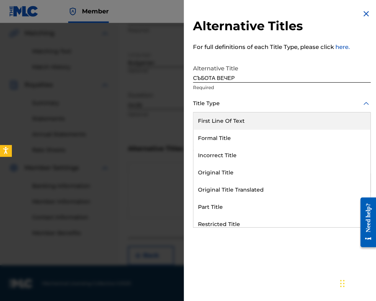
click at [249, 102] on div at bounding box center [282, 104] width 178 height 10
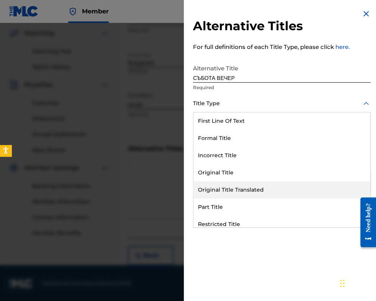
click at [252, 187] on div "Original Title Translated" at bounding box center [281, 189] width 177 height 17
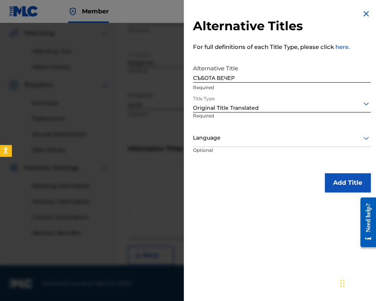
click at [260, 135] on div at bounding box center [282, 138] width 178 height 10
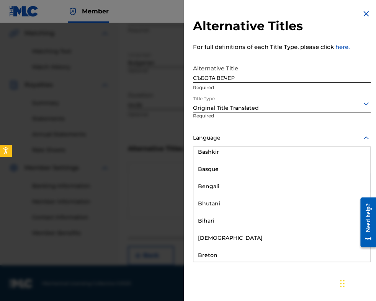
scroll to position [268, 0]
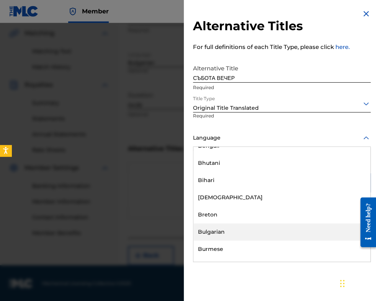
click at [237, 233] on div "Bulgarian" at bounding box center [281, 231] width 177 height 17
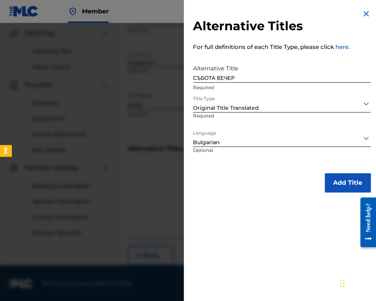
click at [344, 186] on button "Add Title" at bounding box center [347, 182] width 46 height 19
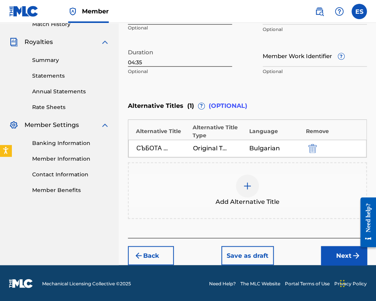
click at [339, 248] on button "Next" at bounding box center [344, 255] width 46 height 19
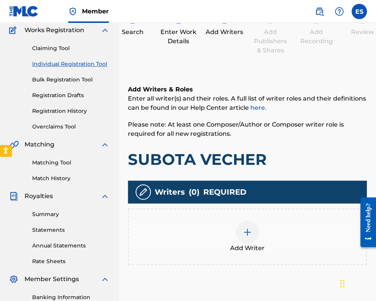
scroll to position [111, 0]
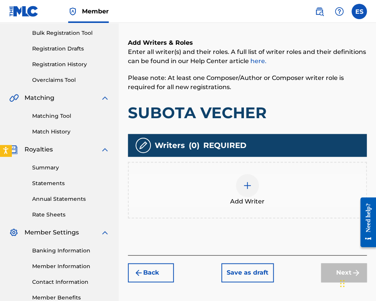
click at [239, 184] on div at bounding box center [247, 185] width 23 height 23
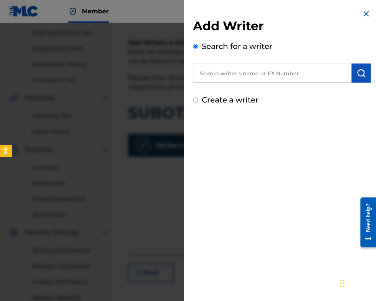
paste input "[PERSON_NAME] [PERSON_NAME][DEMOGRAPHIC_DATA]"
type input "[PERSON_NAME] [PERSON_NAME][DEMOGRAPHIC_DATA]"
click at [356, 76] on img "submit" at bounding box center [360, 72] width 9 height 9
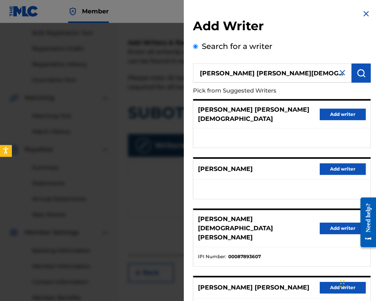
scroll to position [38, 0]
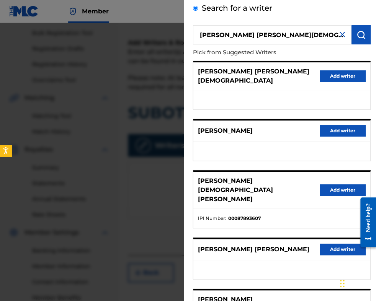
click at [340, 184] on button "Add writer" at bounding box center [342, 189] width 46 height 11
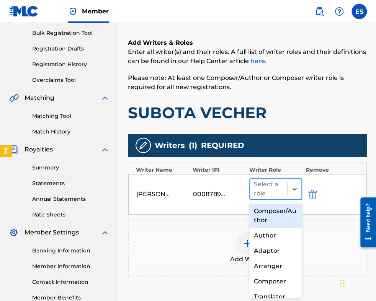
click at [260, 188] on div at bounding box center [268, 189] width 29 height 11
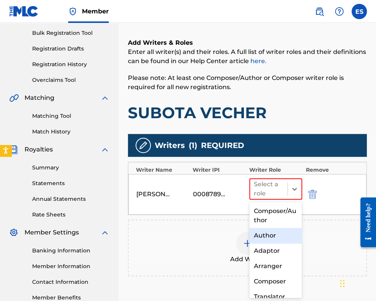
click at [266, 236] on div "Author" at bounding box center [275, 235] width 53 height 15
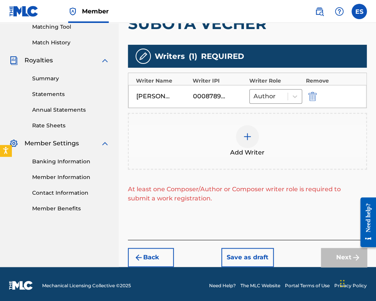
scroll to position [202, 0]
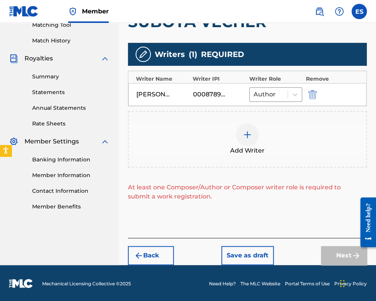
click at [249, 135] on img at bounding box center [247, 134] width 9 height 9
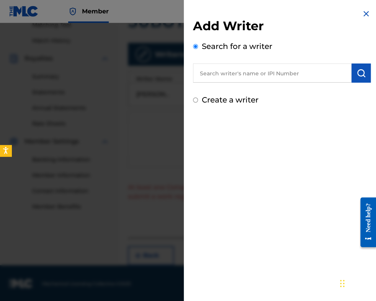
paste input "00087889792"
type input "00087889792"
click at [361, 75] on img "submit" at bounding box center [360, 72] width 9 height 9
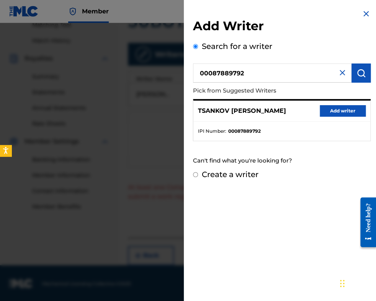
click at [346, 114] on button "Add writer" at bounding box center [342, 110] width 46 height 11
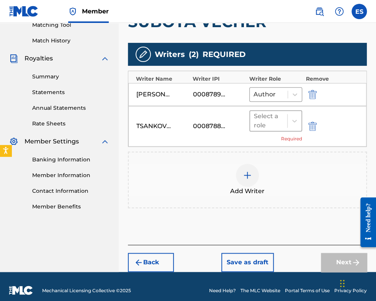
click at [263, 122] on div at bounding box center [268, 121] width 29 height 11
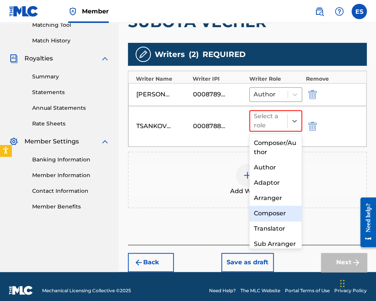
click at [272, 215] on div "Composer" at bounding box center [275, 213] width 53 height 15
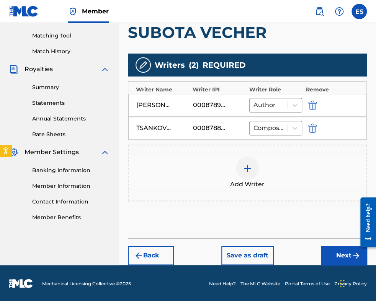
click at [335, 253] on button "Next" at bounding box center [344, 255] width 46 height 19
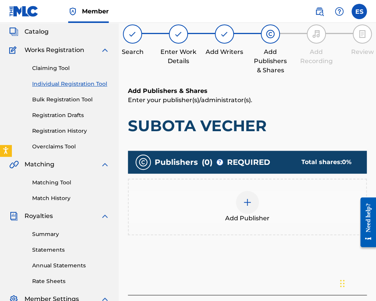
scroll to position [111, 0]
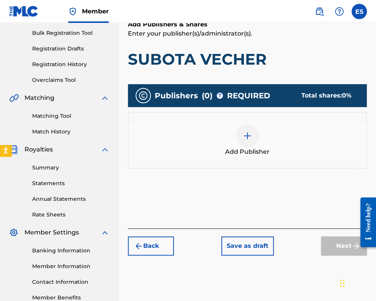
click at [248, 139] on img at bounding box center [247, 135] width 9 height 9
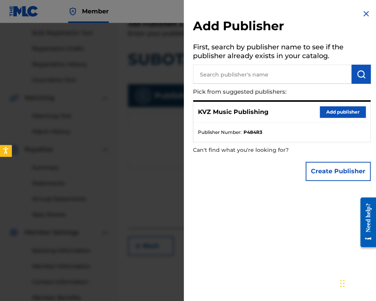
click at [329, 114] on button "Add publisher" at bounding box center [342, 111] width 46 height 11
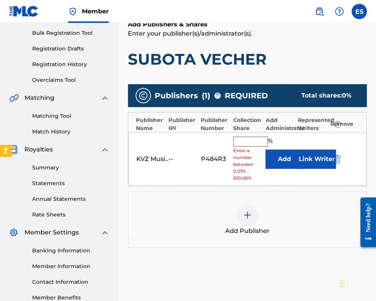
click at [255, 142] on input "text" at bounding box center [250, 142] width 34 height 10
type input "66.67"
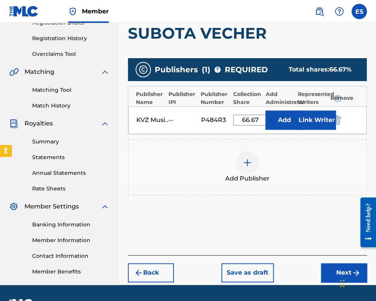
scroll to position [158, 0]
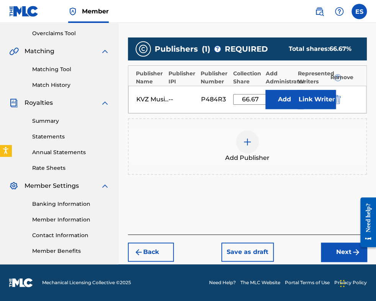
click at [342, 249] on button "Next" at bounding box center [344, 252] width 46 height 19
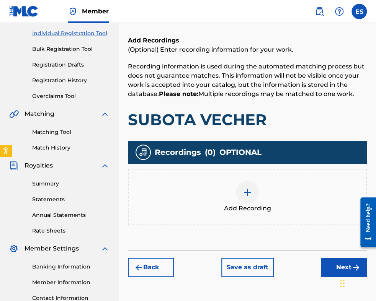
scroll to position [149, 0]
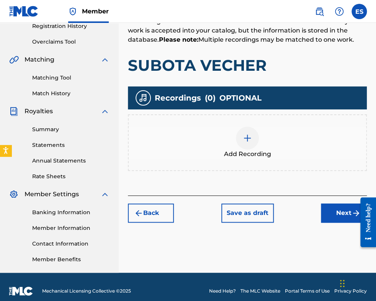
click at [249, 138] on img at bounding box center [247, 138] width 9 height 9
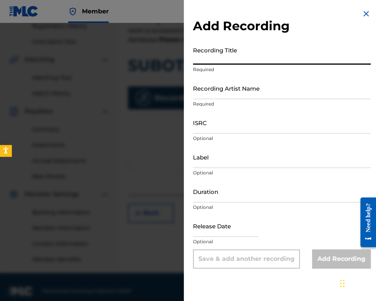
paste input "SUBOTA VECHER"
click at [194, 57] on input "SUBOTA VECHER" at bounding box center [282, 54] width 178 height 22
type input "SUBOTA VECHER"
click at [209, 127] on input "ISRC" at bounding box center [282, 123] width 178 height 22
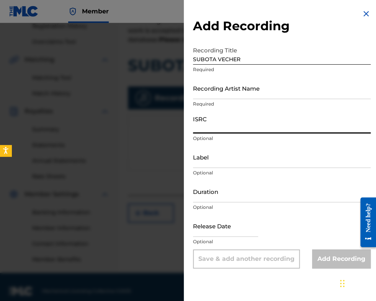
paste input "BGA671593501"
type input "BGA671593501"
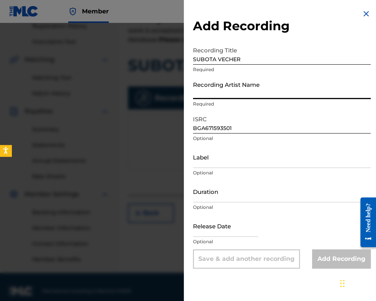
paste input "[PERSON_NAME]"
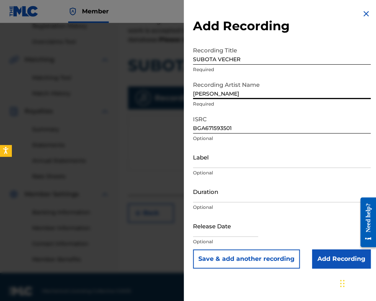
type input "[PERSON_NAME]"
click at [229, 149] on input "Label" at bounding box center [282, 157] width 178 height 22
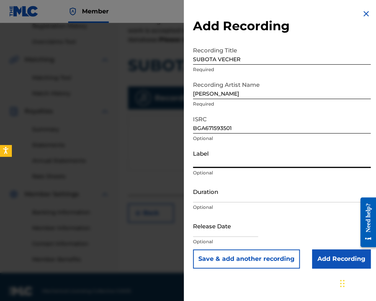
paste input "[PERSON_NAME]"
type input "[PERSON_NAME]"
click at [239, 189] on input "Duration" at bounding box center [282, 192] width 178 height 22
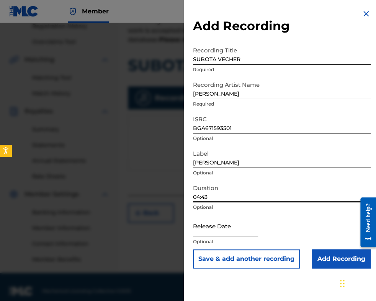
click at [199, 195] on input "04:43" at bounding box center [282, 192] width 178 height 22
type input "03:43"
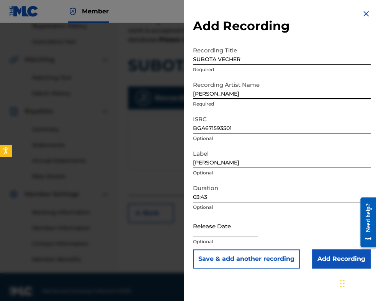
click at [195, 95] on input "[PERSON_NAME]" at bounding box center [282, 88] width 178 height 22
type input "[PERSON_NAME]"
click at [327, 256] on input "Add Recording" at bounding box center [341, 258] width 59 height 19
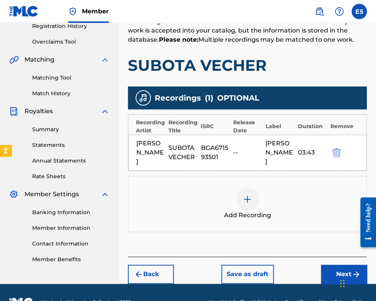
click at [248, 197] on img at bounding box center [247, 199] width 9 height 9
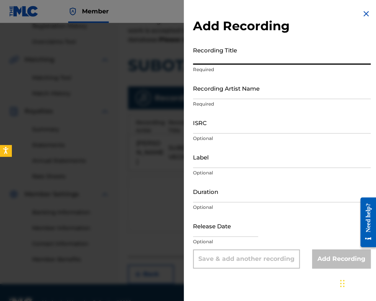
paste input "SUBOTA VECHER"
click at [195, 57] on input "SUBOTA VECHER" at bounding box center [282, 54] width 178 height 22
type input "SUBOTA VECHER"
click at [361, 16] on img at bounding box center [365, 13] width 9 height 9
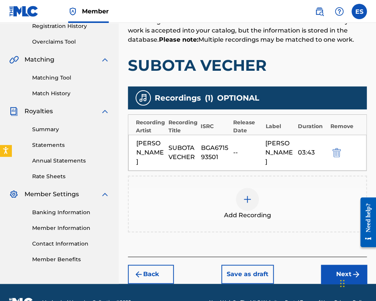
click at [248, 189] on div at bounding box center [247, 199] width 23 height 23
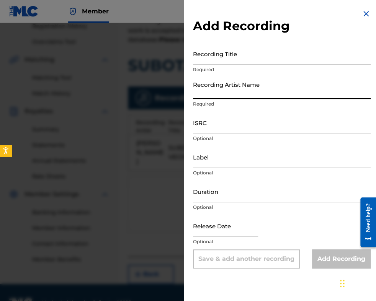
drag, startPoint x: 250, startPoint y: 91, endPoint x: 215, endPoint y: 128, distance: 51.4
click at [215, 129] on input "ISRC" at bounding box center [282, 123] width 178 height 22
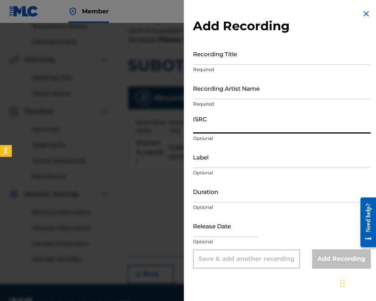
paste input "BGA672060008"
type input "BGA672060008"
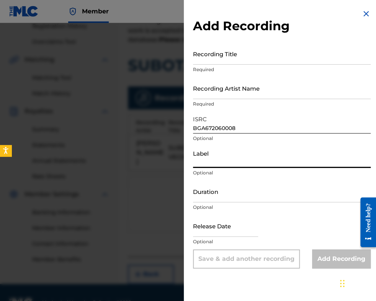
paste input "BALKANTON"
type input "BALKANTON"
click at [205, 192] on input "Duration" at bounding box center [282, 192] width 178 height 22
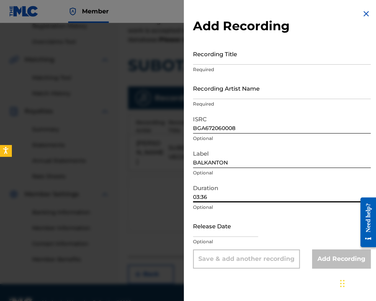
type input "03:36"
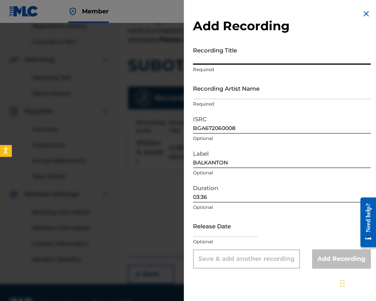
paste input "SUBOTA VECHER"
type input "SUBOTA VECHER"
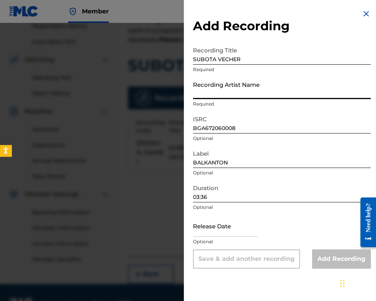
paste input "[PERSON_NAME]"
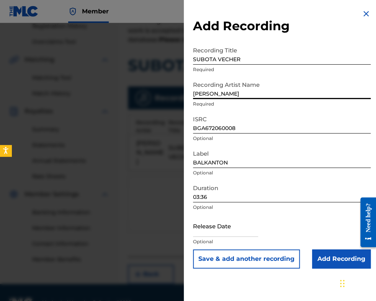
type input "[PERSON_NAME]"
click at [196, 59] on input "SUBOTA VECHER" at bounding box center [282, 54] width 178 height 22
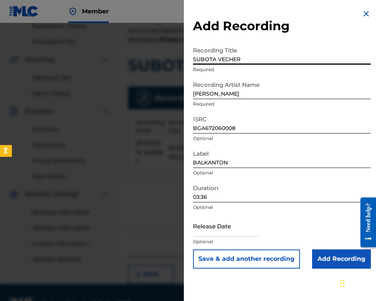
type input "SUBOTA VECHER"
click at [195, 91] on input "[PERSON_NAME]" at bounding box center [282, 88] width 178 height 22
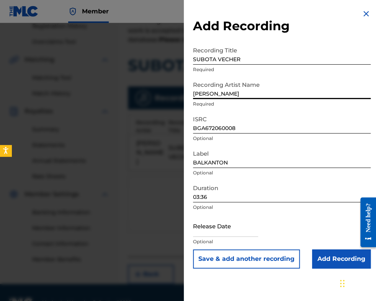
type input "[PERSON_NAME]"
click at [322, 260] on input "Add Recording" at bounding box center [341, 258] width 59 height 19
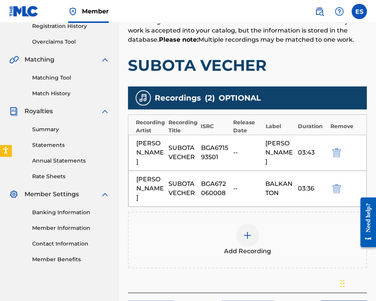
click at [240, 233] on div at bounding box center [247, 235] width 23 height 23
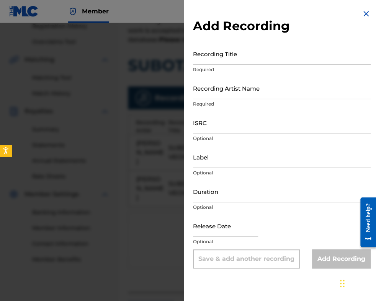
click at [225, 159] on input "Label" at bounding box center [282, 157] width 178 height 22
paste input "BGA672060704"
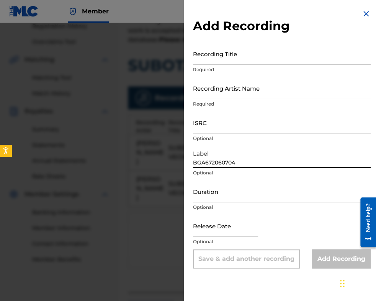
type input "BGA672060704"
click at [240, 198] on input "Duration" at bounding box center [282, 192] width 178 height 22
drag, startPoint x: 221, startPoint y: 129, endPoint x: 209, endPoint y: 160, distance: 33.0
click at [209, 160] on input "BGA672060704" at bounding box center [282, 157] width 178 height 22
drag, startPoint x: 254, startPoint y: 164, endPoint x: 130, endPoint y: 152, distance: 125.0
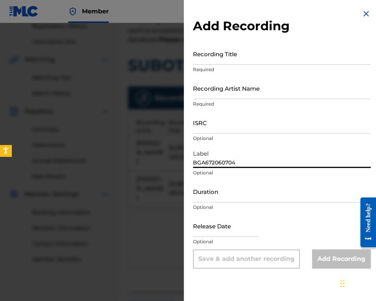
click at [130, 152] on div "Add Recording Recording Title Required Recording Artist Name Required ISRC Opti…" at bounding box center [188, 162] width 376 height 278
paste input "BALKANTON AD"
type input "BALKANTON AD"
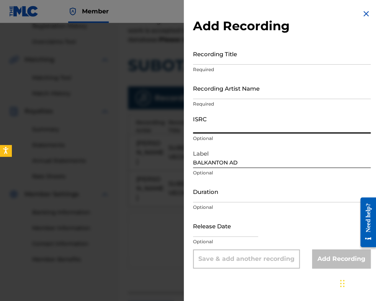
paste input "BGA672060704"
type input "BGA672060704"
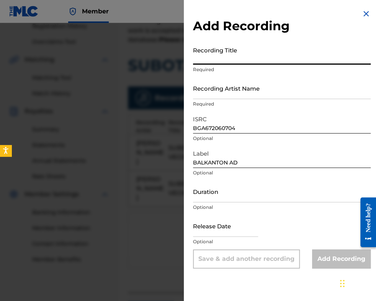
paste input "SUBOTA VECHER"
type input "SUBOTA VECHER"
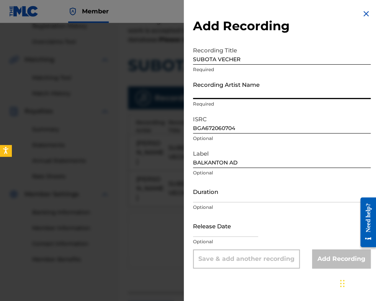
paste input "[PERSON_NAME]"
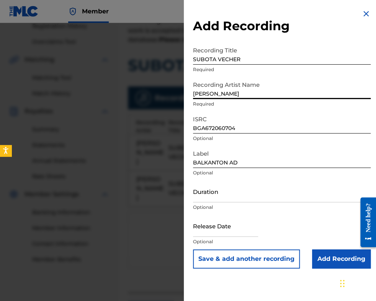
type input "[PERSON_NAME]"
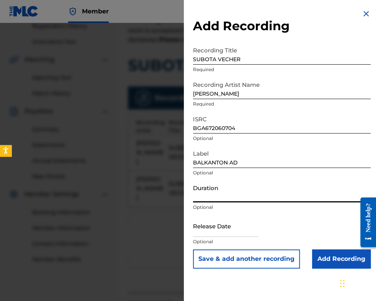
click at [238, 196] on input "Duration" at bounding box center [282, 192] width 178 height 22
type input "03:56"
click at [348, 261] on input "Add Recording" at bounding box center [341, 258] width 59 height 19
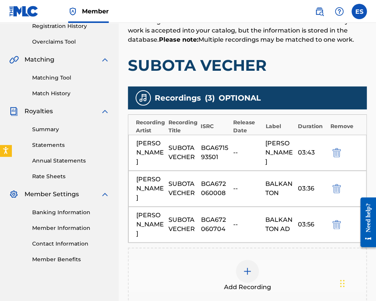
click at [249, 268] on img at bounding box center [247, 271] width 9 height 9
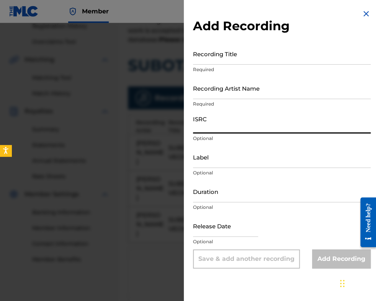
paste input "BGA262240402"
type input "BGA262240402"
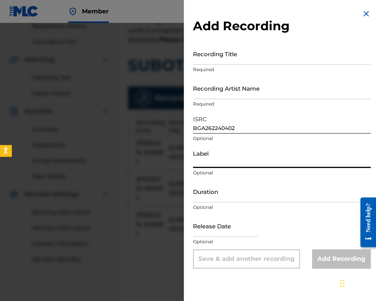
paste input "BALKANTON AD"
type input "BALKANTON AD"
drag, startPoint x: 219, startPoint y: 196, endPoint x: 219, endPoint y: 186, distance: 9.9
click at [219, 195] on input "Duration" at bounding box center [282, 192] width 178 height 22
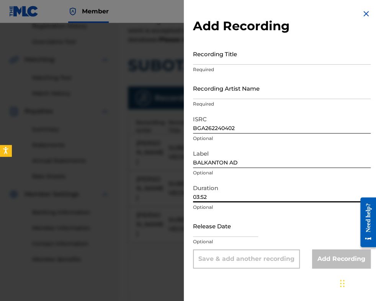
type input "03:52"
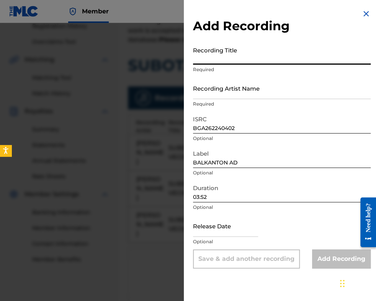
paste input "SUBOTA VECHER"
type input "SUBOTA VECHER"
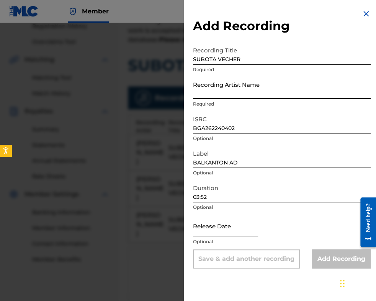
paste input "[PERSON_NAME] & Orkestar Balkanton"
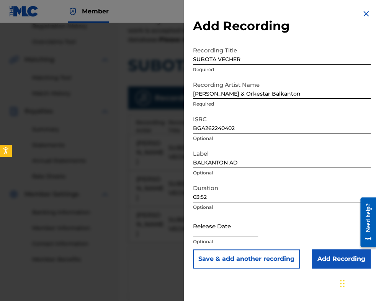
click at [225, 93] on input "[PERSON_NAME] & Orkestar Balkanton" at bounding box center [282, 88] width 178 height 22
click at [248, 93] on input "[PERSON_NAME] Orkestar Balkanton" at bounding box center [282, 88] width 178 height 22
click at [229, 94] on input "[PERSON_NAME] Orkestur Balkanton" at bounding box center [282, 88] width 178 height 22
type input "[PERSON_NAME] Balkanton"
click at [329, 258] on input "Add Recording" at bounding box center [341, 258] width 59 height 19
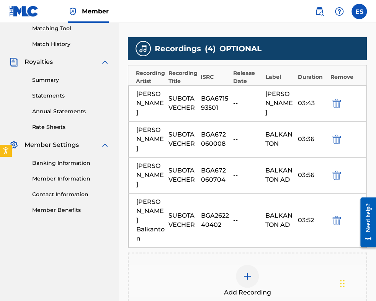
scroll to position [264, 0]
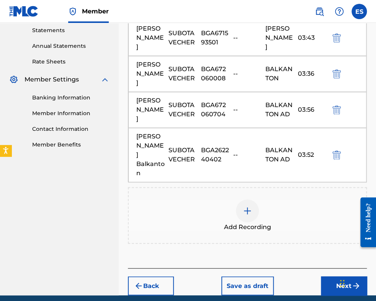
click at [246, 202] on div at bounding box center [247, 210] width 23 height 23
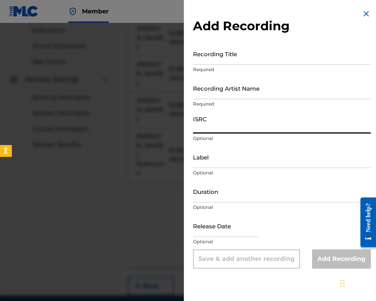
paste input "BGA672217701"
type input "BGA672217701"
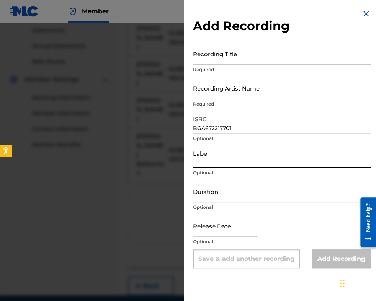
paste input "MIK BALKANTON"
type input "MIK BALKANTON"
click at [220, 194] on input "Duration" at bounding box center [282, 192] width 178 height 22
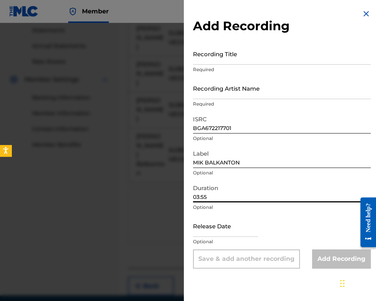
type input "03:55"
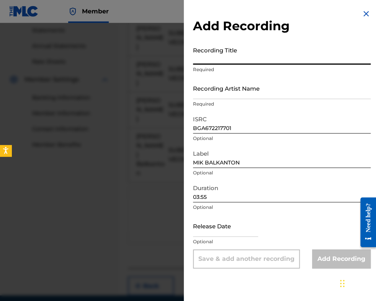
paste input "SUBOTA VECHER"
type input "SUBOTA VECHER"
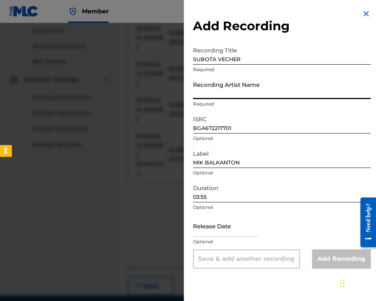
paste input "[PERSON_NAME] & Orkestar Balkanton"
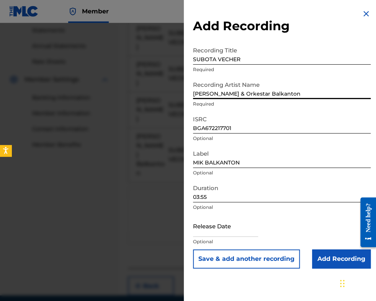
click at [224, 95] on input "[PERSON_NAME] & Orkestar Balkanton" at bounding box center [282, 88] width 178 height 22
click at [229, 93] on input "[PERSON_NAME] Orkestar Balkanton" at bounding box center [282, 88] width 178 height 22
type input "[PERSON_NAME] Balkanton"
click at [331, 261] on input "Add Recording" at bounding box center [341, 258] width 59 height 19
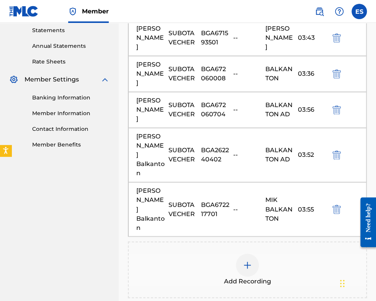
click at [242, 258] on div at bounding box center [247, 265] width 23 height 23
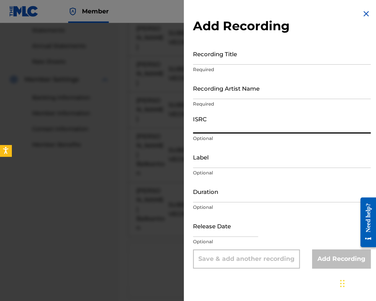
paste input "BGA262226466"
type input "BGA262226466"
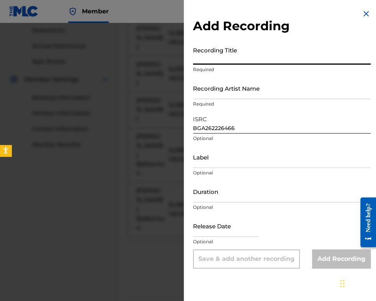
paste input "SUBOTA VECHER"
type input "SUBOTA VECHER"
click at [220, 195] on input "Duration" at bounding box center [282, 192] width 178 height 22
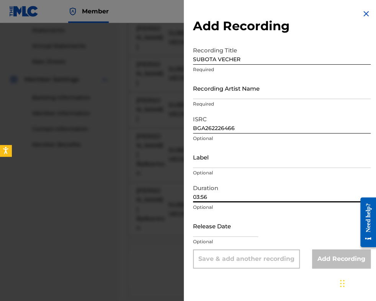
type input "03:56"
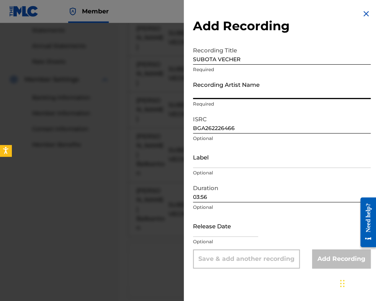
paste input "MIK BALKANTON"
type input "MIK BALKANTON"
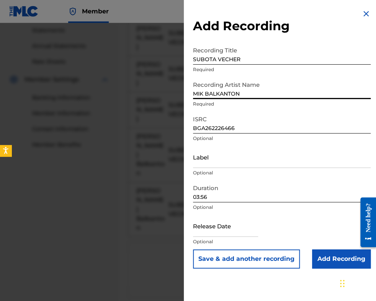
drag, startPoint x: 174, startPoint y: 89, endPoint x: 76, endPoint y: 91, distance: 98.7
click at [85, 91] on div "Add Recording Recording Title SUBOTA VECHER Required Recording Artist Name [PER…" at bounding box center [188, 162] width 376 height 278
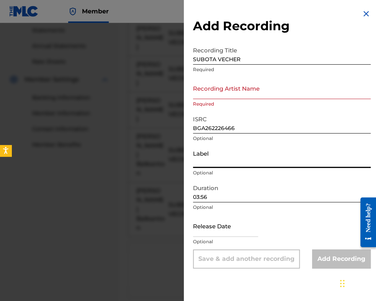
paste input "MIK BALKANTON"
type input "MIK BALKANTON"
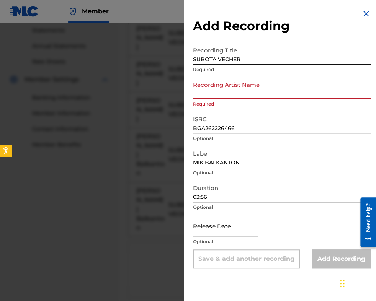
paste input "[PERSON_NAME] & Orkestar Balkanton"
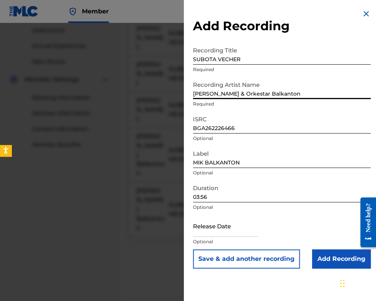
click at [224, 94] on input "[PERSON_NAME] & Orkestar Balkanton" at bounding box center [282, 88] width 178 height 22
click at [229, 92] on input "[PERSON_NAME] Orkestar Balkanton" at bounding box center [282, 88] width 178 height 22
type input "[PERSON_NAME] Balkanton"
click at [332, 257] on input "Add Recording" at bounding box center [341, 258] width 59 height 19
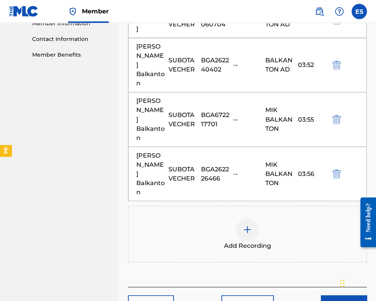
scroll to position [402, 0]
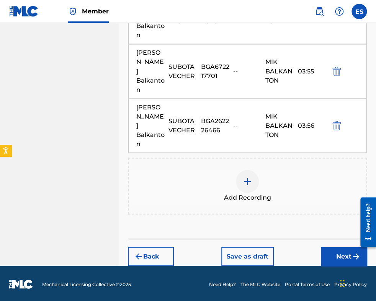
click at [245, 180] on img at bounding box center [247, 181] width 9 height 9
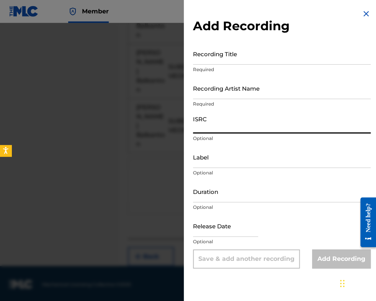
paste input "BGA262347934"
type input "BGA262347934"
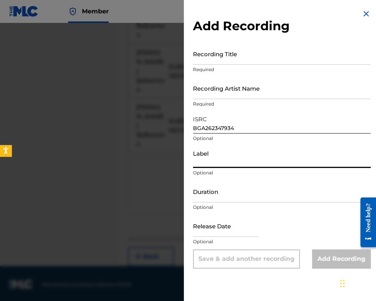
paste input "MIK BALKANTON AD"
type input "MIK BALKANTON AD"
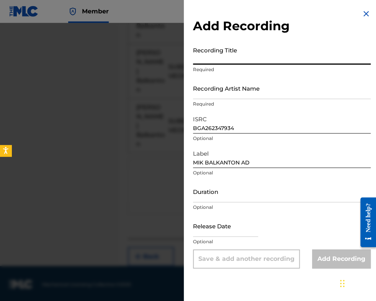
paste input "SUBOTA VECHER"
type input "SUBOTA VECHER"
click at [204, 88] on input "Recording Artist Name" at bounding box center [282, 88] width 178 height 22
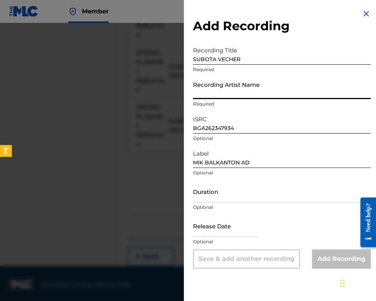
paste input "[PERSON_NAME] & Orkestar Balkanton"
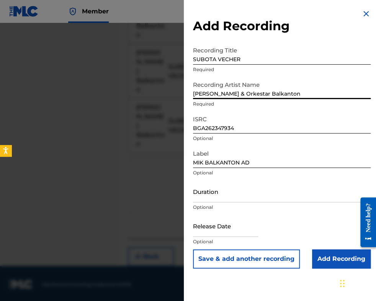
click at [249, 92] on input "[PERSON_NAME] & Orkestar Balkanton" at bounding box center [282, 88] width 178 height 22
type input "[PERSON_NAME] & Orkestur Balkanton"
click at [328, 258] on input "Add Recording" at bounding box center [341, 258] width 59 height 19
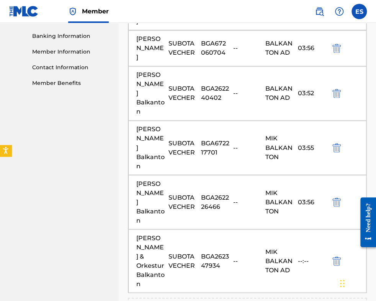
scroll to position [465, 0]
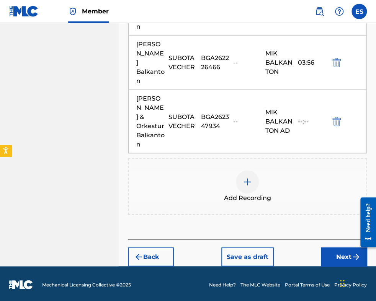
click at [250, 184] on img at bounding box center [247, 181] width 9 height 9
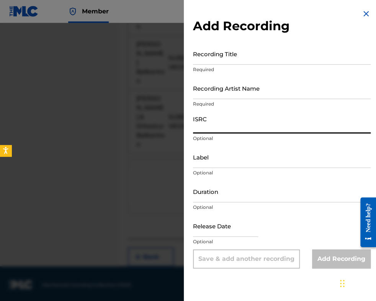
paste input "BGA260944008"
type input "BGA260944008"
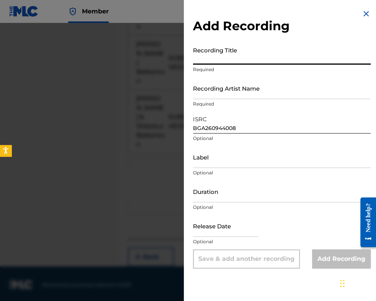
paste input "SUBOTA VECHER"
type input "SUBOTA VECHER"
click at [213, 158] on input "Label" at bounding box center [282, 157] width 178 height 22
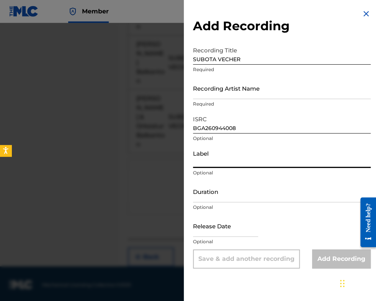
click at [205, 198] on input "Duration" at bounding box center [282, 192] width 178 height 22
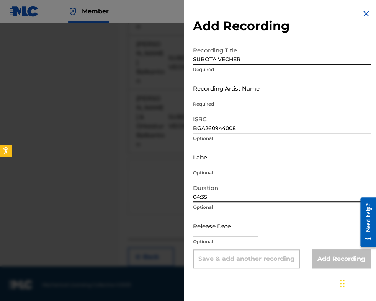
type input "04:35"
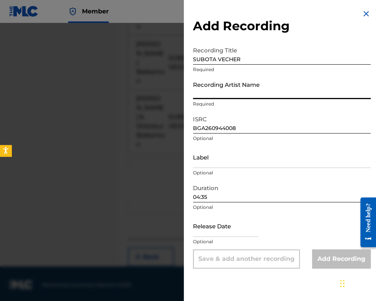
paste input "KVZ Music"
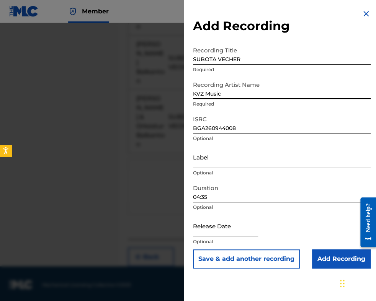
type input "KVZ Music"
click at [323, 261] on input "Add Recording" at bounding box center [341, 258] width 59 height 19
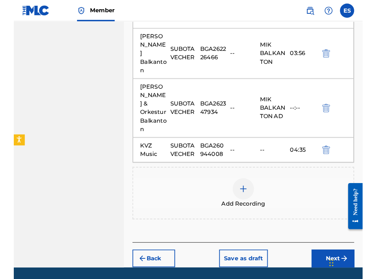
scroll to position [492, 0]
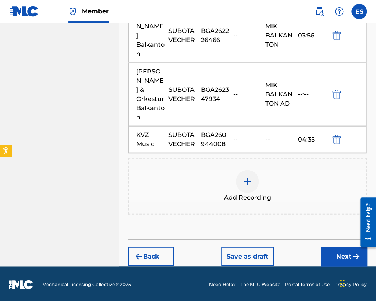
click at [252, 182] on div at bounding box center [247, 181] width 23 height 23
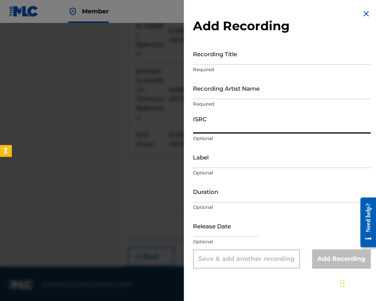
paste input "BGA591101581"
type input "BGA591101581"
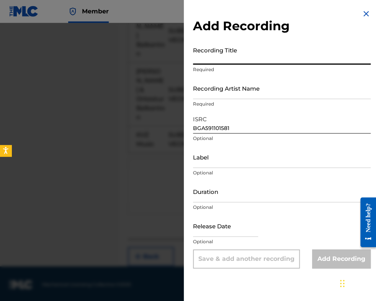
paste input "SUBOTA VECHER"
type input "SUBOTA VECHER"
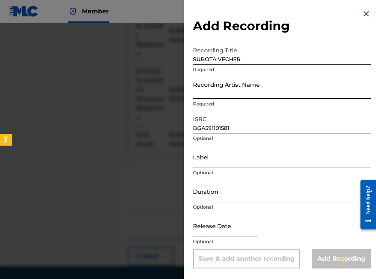
paste input "[PERSON_NAME]"
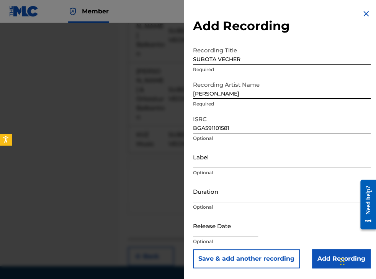
type input "[PERSON_NAME]"
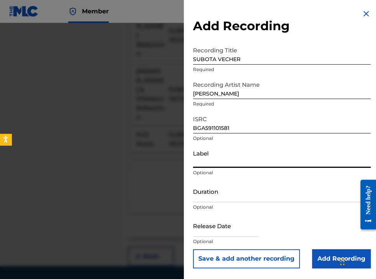
paste input "Bulgarian National Radio"
type input "Bulgarian National Radio"
click at [208, 177] on div "Label Bulgarian National Radio Optional" at bounding box center [282, 163] width 178 height 34
click at [210, 189] on input "Duration" at bounding box center [282, 192] width 178 height 22
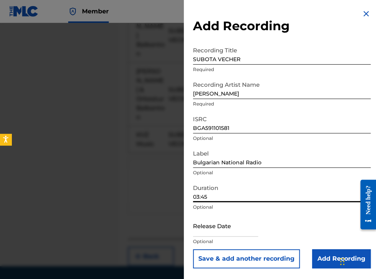
type input "03:45"
click at [326, 258] on input "Add Recording" at bounding box center [341, 258] width 59 height 19
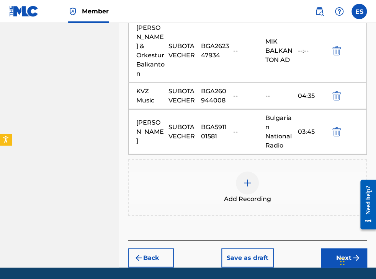
scroll to position [559, 0]
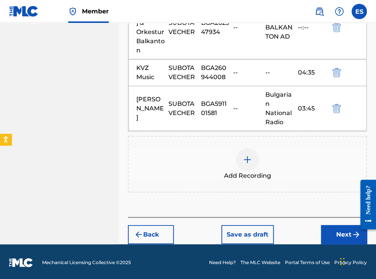
click at [327, 235] on button "Next" at bounding box center [344, 234] width 46 height 19
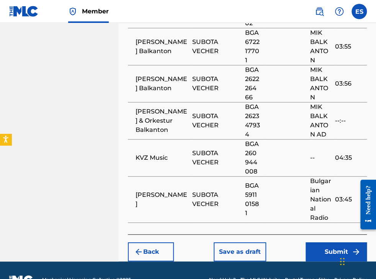
scroll to position [805, 0]
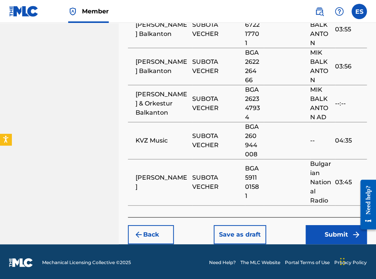
click at [251, 228] on button "Save as draft" at bounding box center [240, 234] width 52 height 19
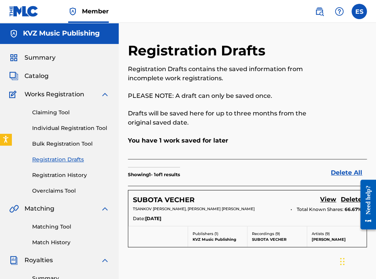
click at [72, 160] on link "Registration Drafts" at bounding box center [70, 160] width 77 height 8
